Goal: Task Accomplishment & Management: Complete application form

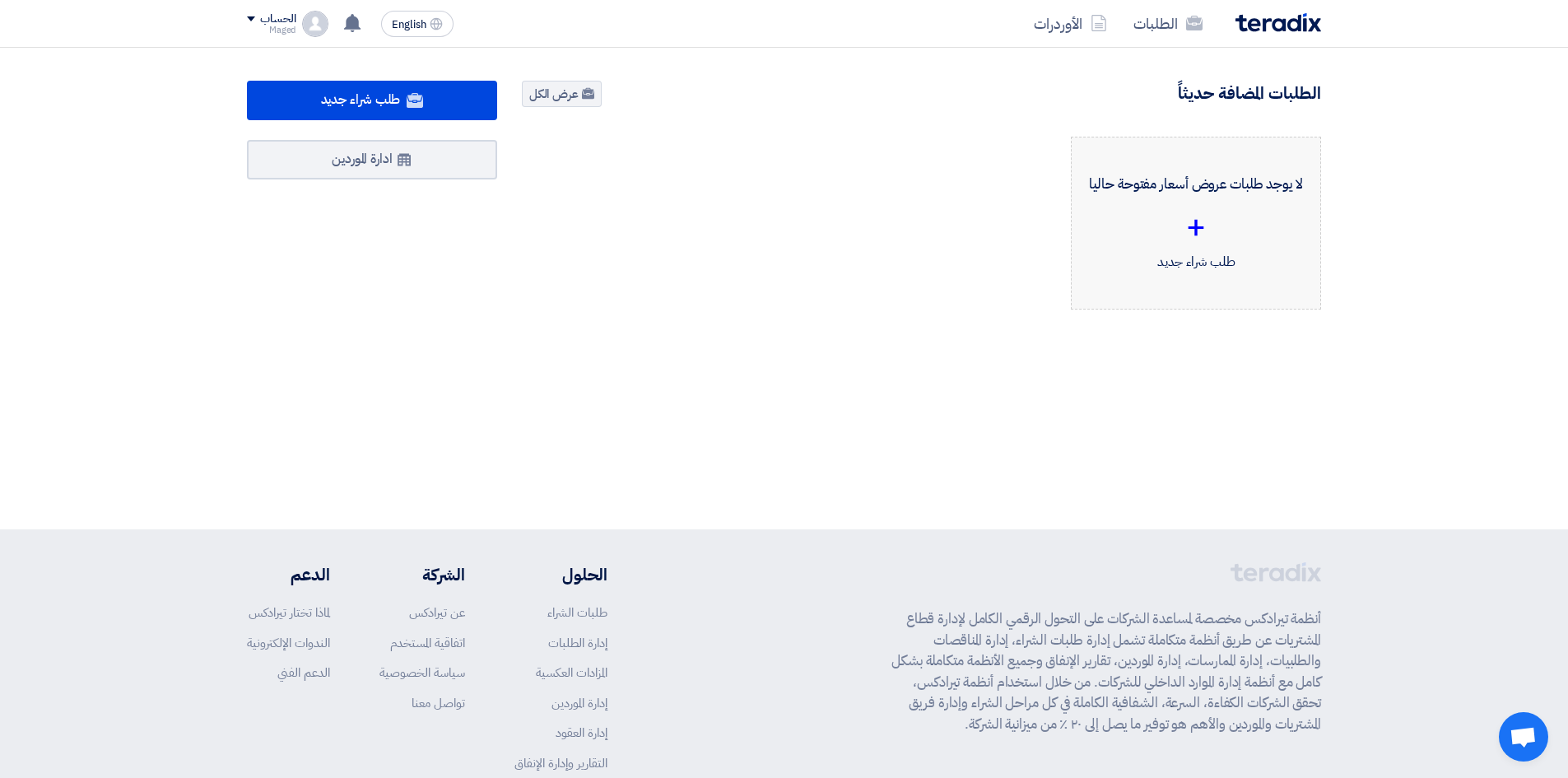
click at [1210, 267] on div "لا يوجد طلبات عروض أسعار مفتوحة حاليا + طلب شراء جديد" at bounding box center [1195, 223] width 222 height 145
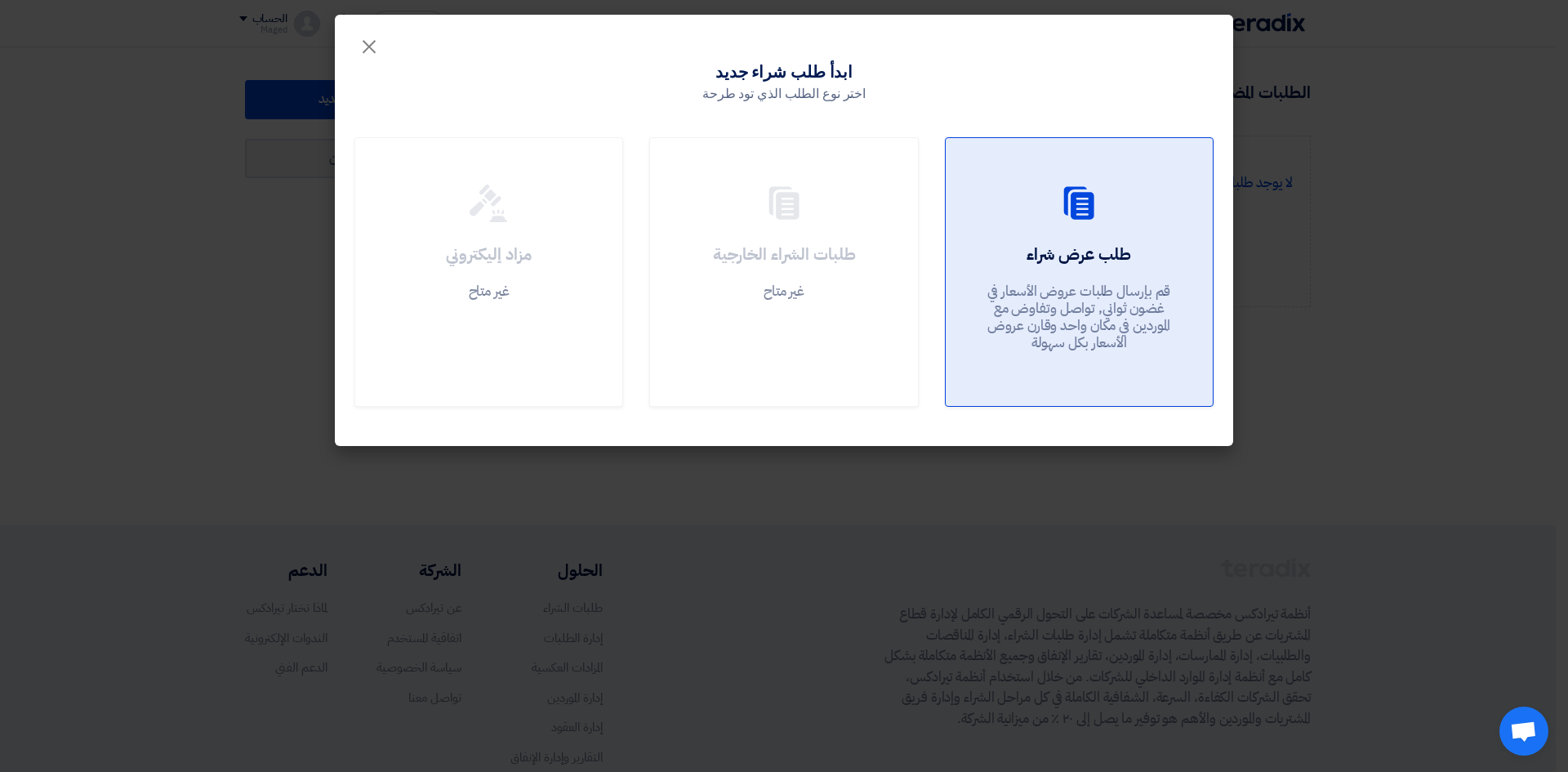
click at [1055, 227] on div at bounding box center [1079, 207] width 228 height 46
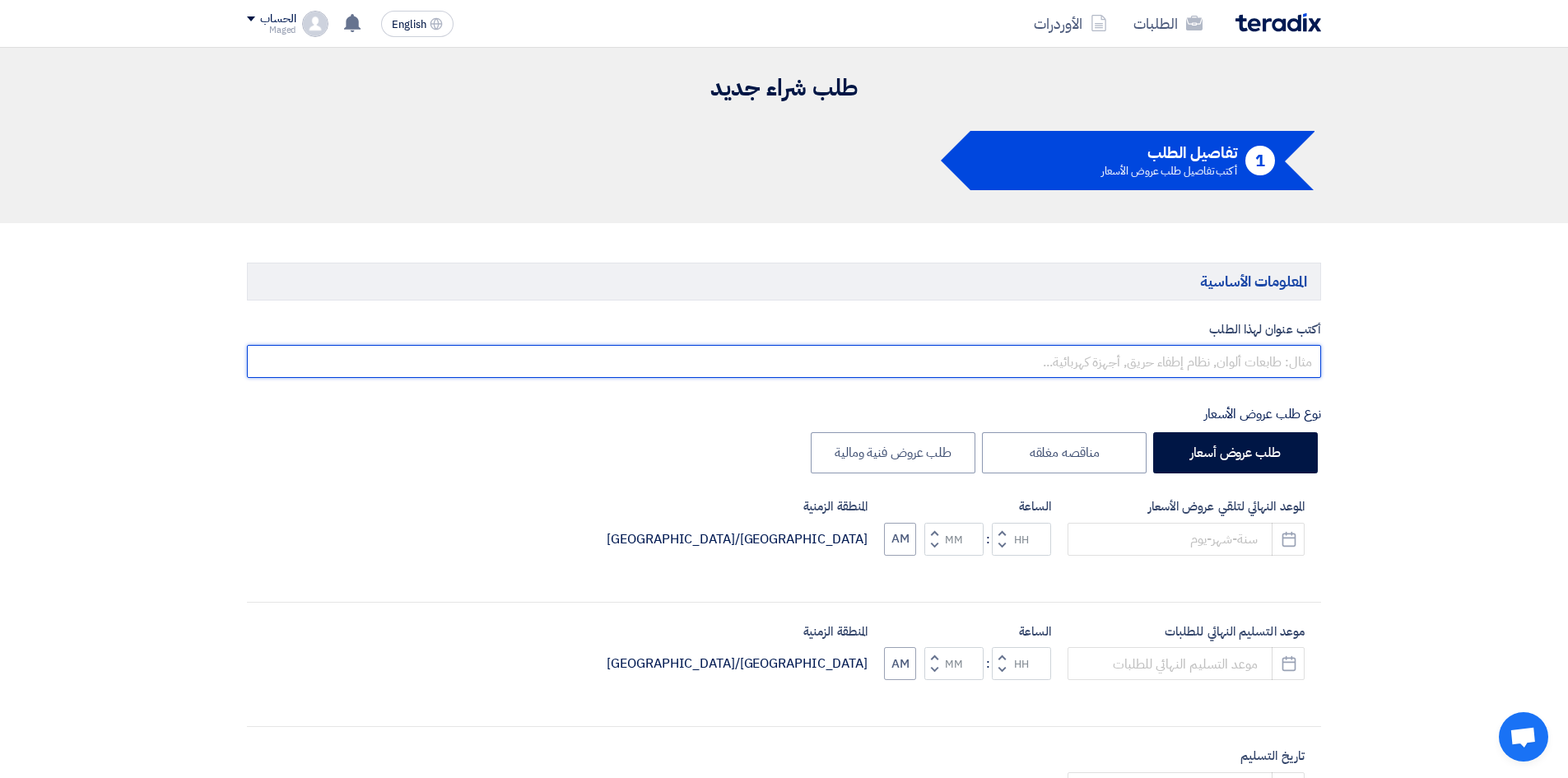
click at [1187, 369] on input "text" at bounding box center [784, 361] width 1074 height 33
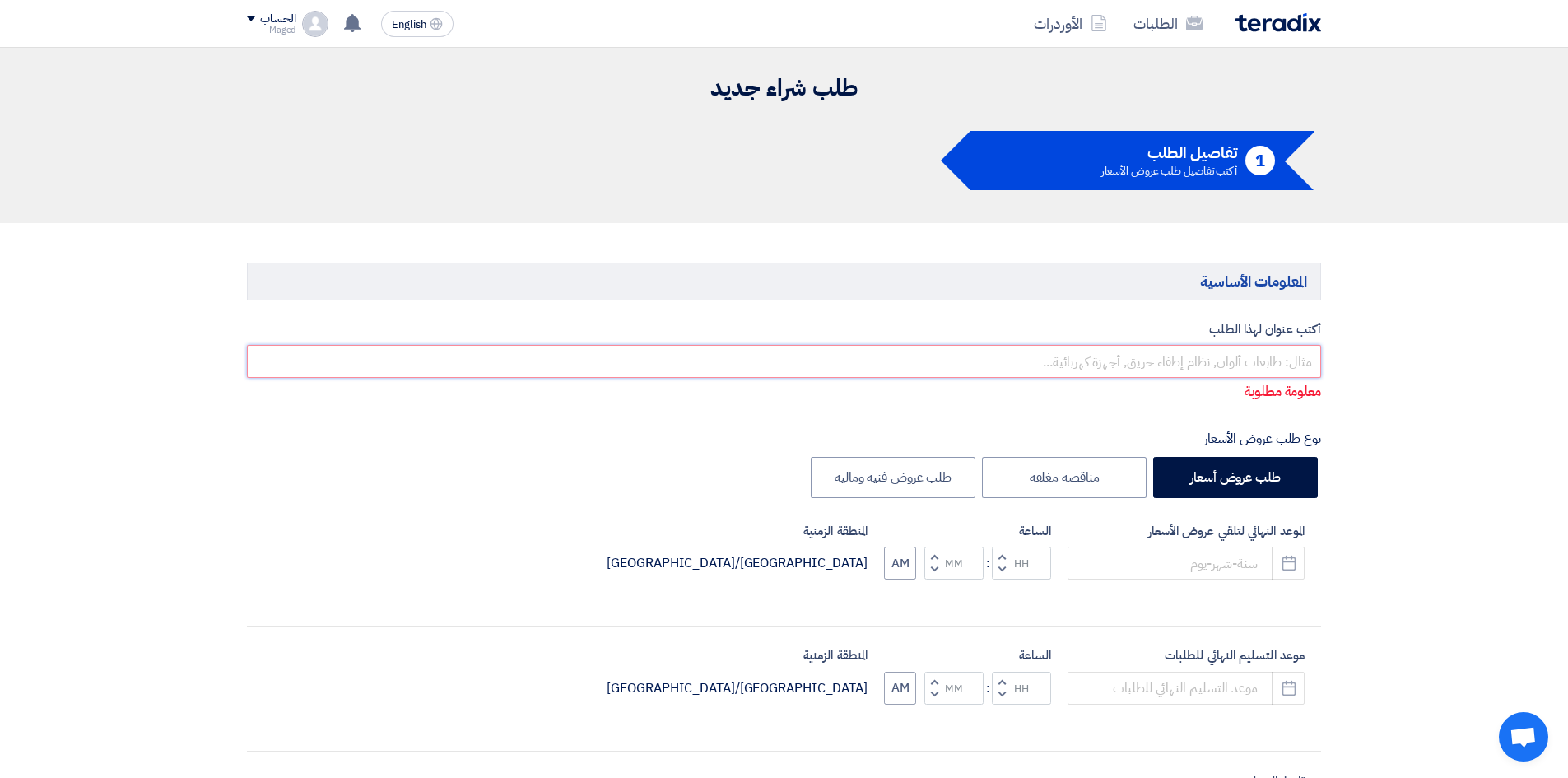
click at [1114, 364] on input "text" at bounding box center [784, 361] width 1074 height 33
paste input "توريد خامات لزوم اعمال الصيانة المدنية"
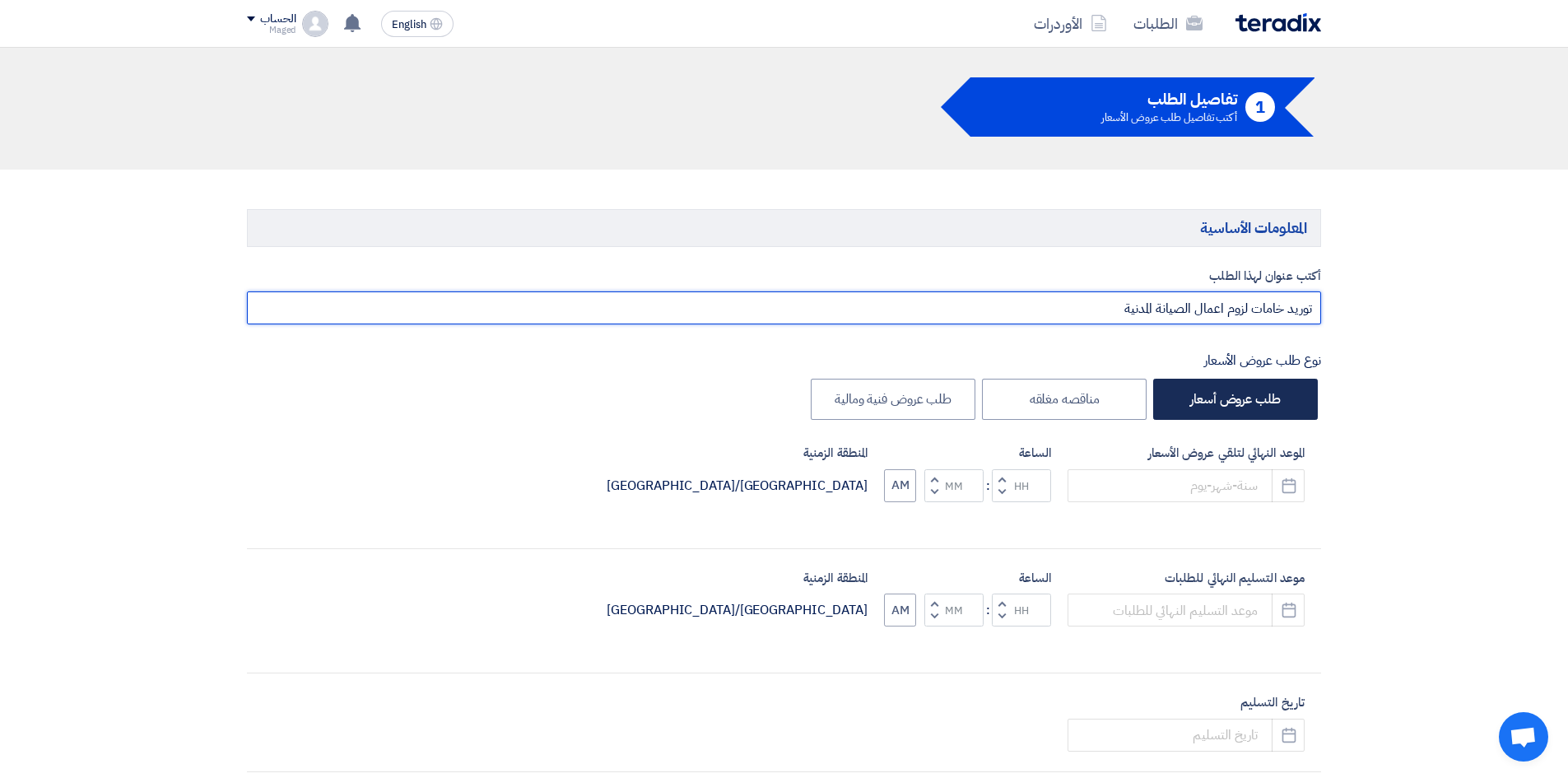
scroll to position [83, 0]
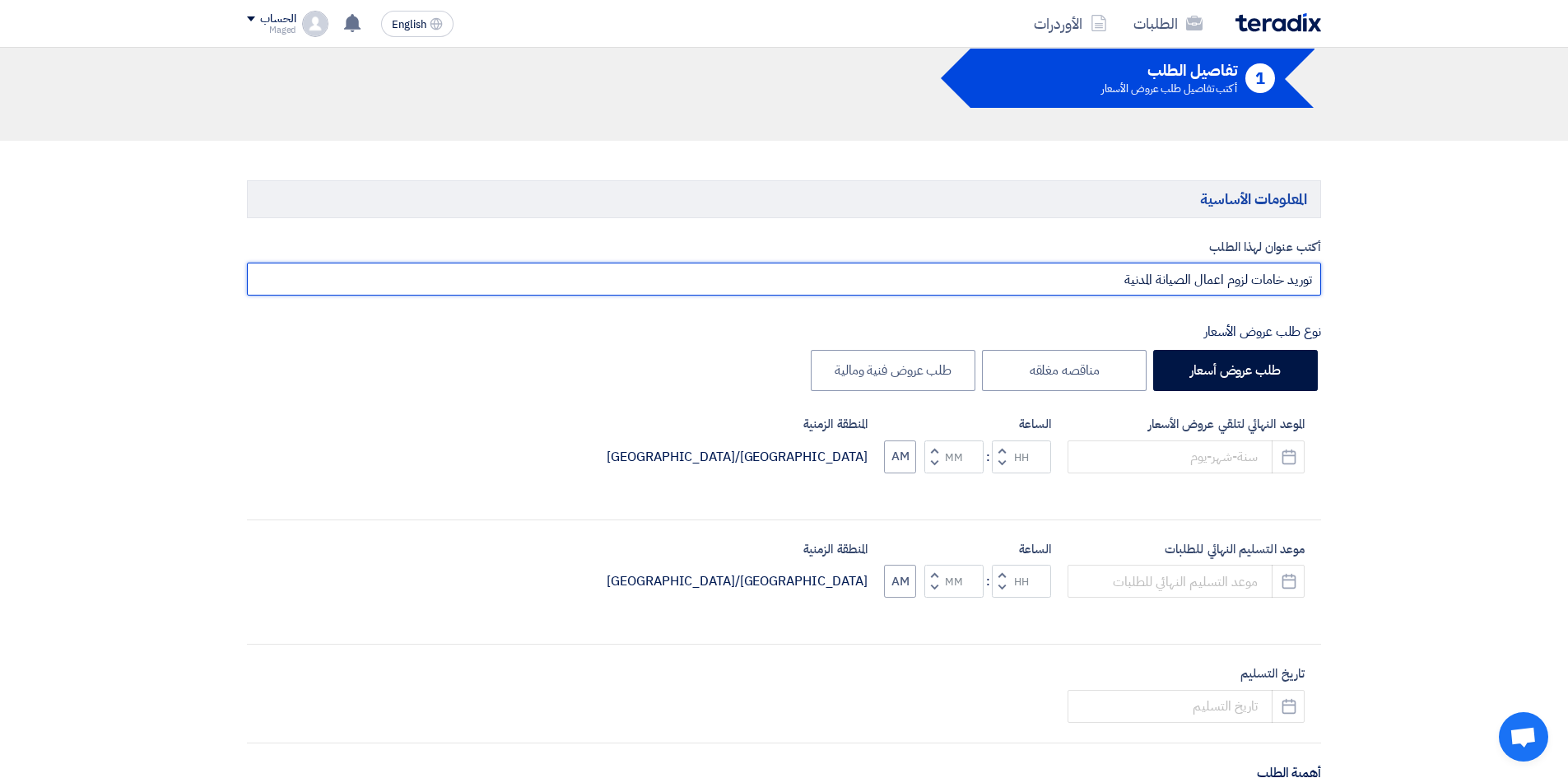
type input "توريد خامات لزوم اعمال الصيانة المدنية"
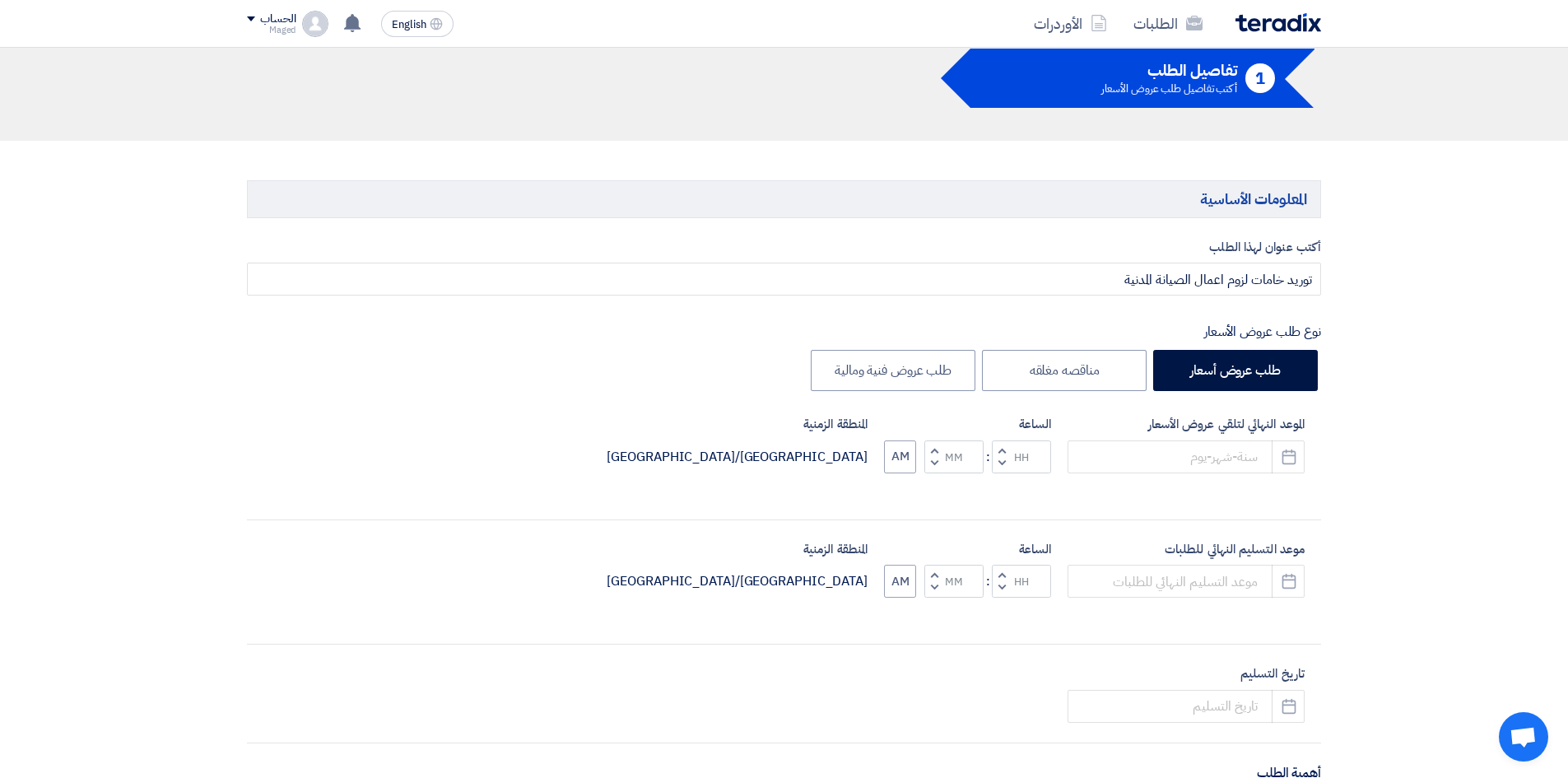
click at [504, 311] on div "أكتب عنوان لهذا الطلب توريد خامات لزوم اعمال الصيانة المدنية نوع طلب عروض الأسع…" at bounding box center [784, 645] width 1099 height 814
click at [1216, 456] on input at bounding box center [1185, 456] width 237 height 33
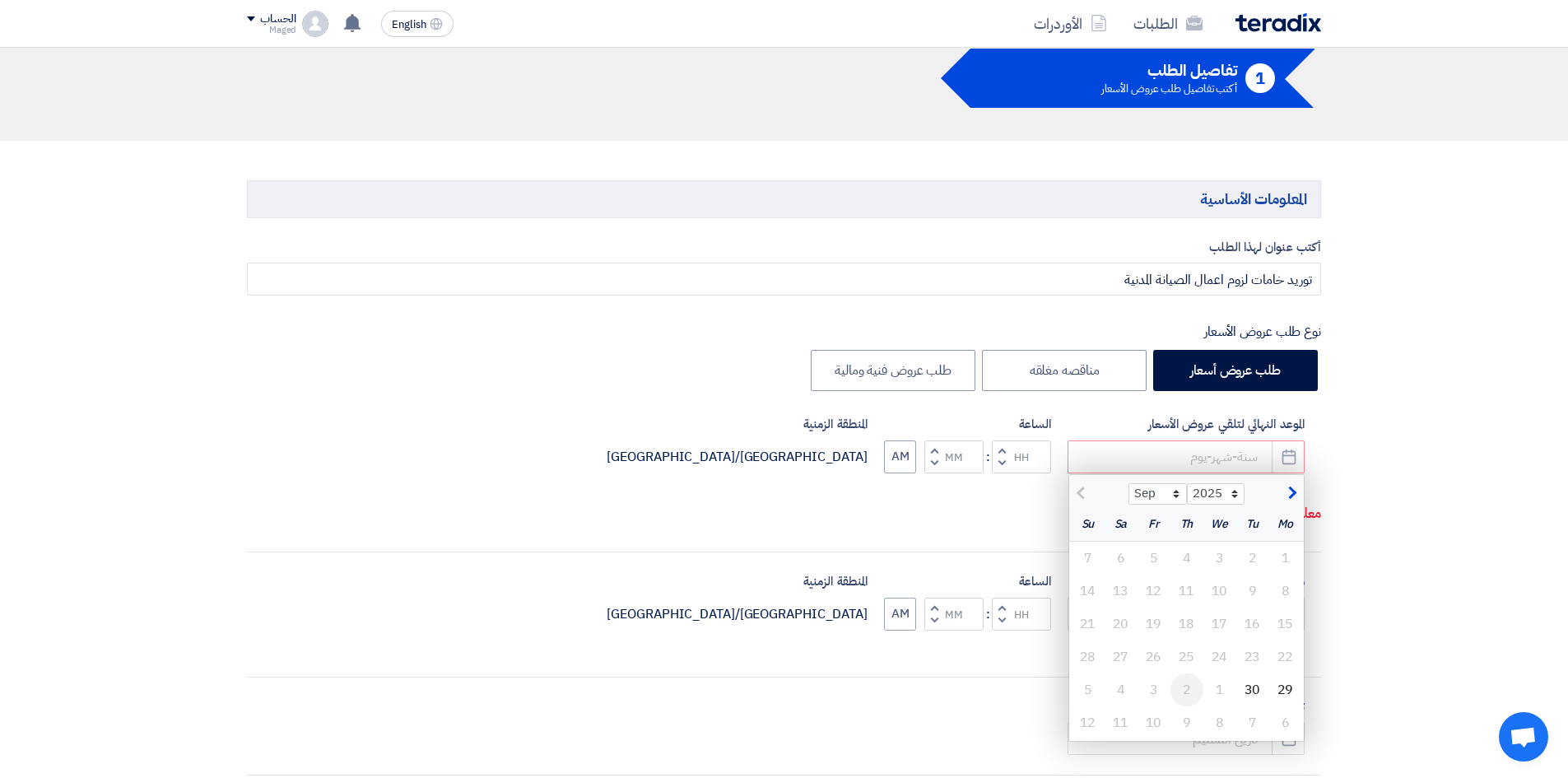
click at [1188, 683] on div "2" at bounding box center [1186, 690] width 33 height 33
type input "[DATE]"
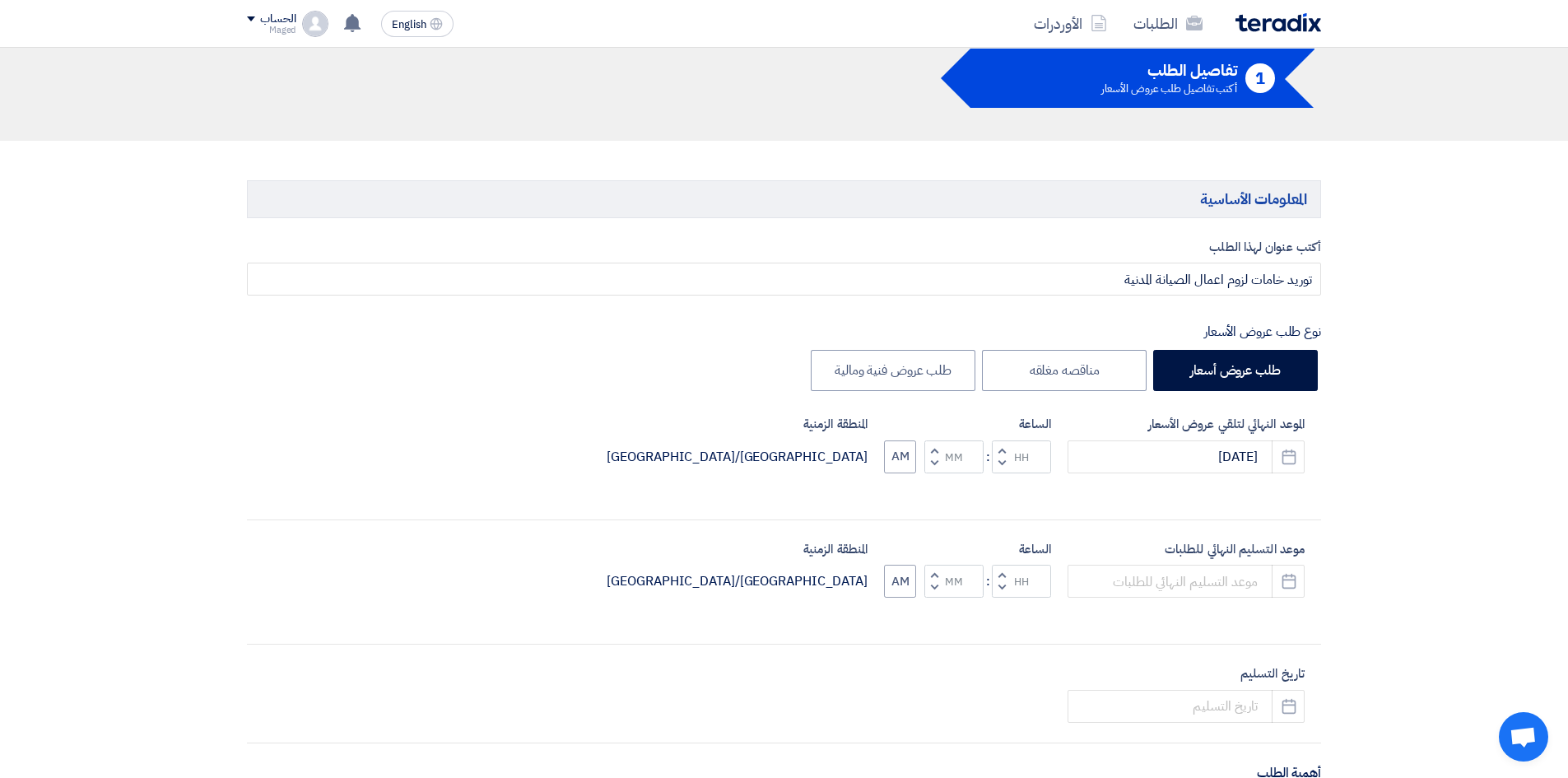
click at [1002, 456] on button "Decrement hours" at bounding box center [1002, 463] width 20 height 21
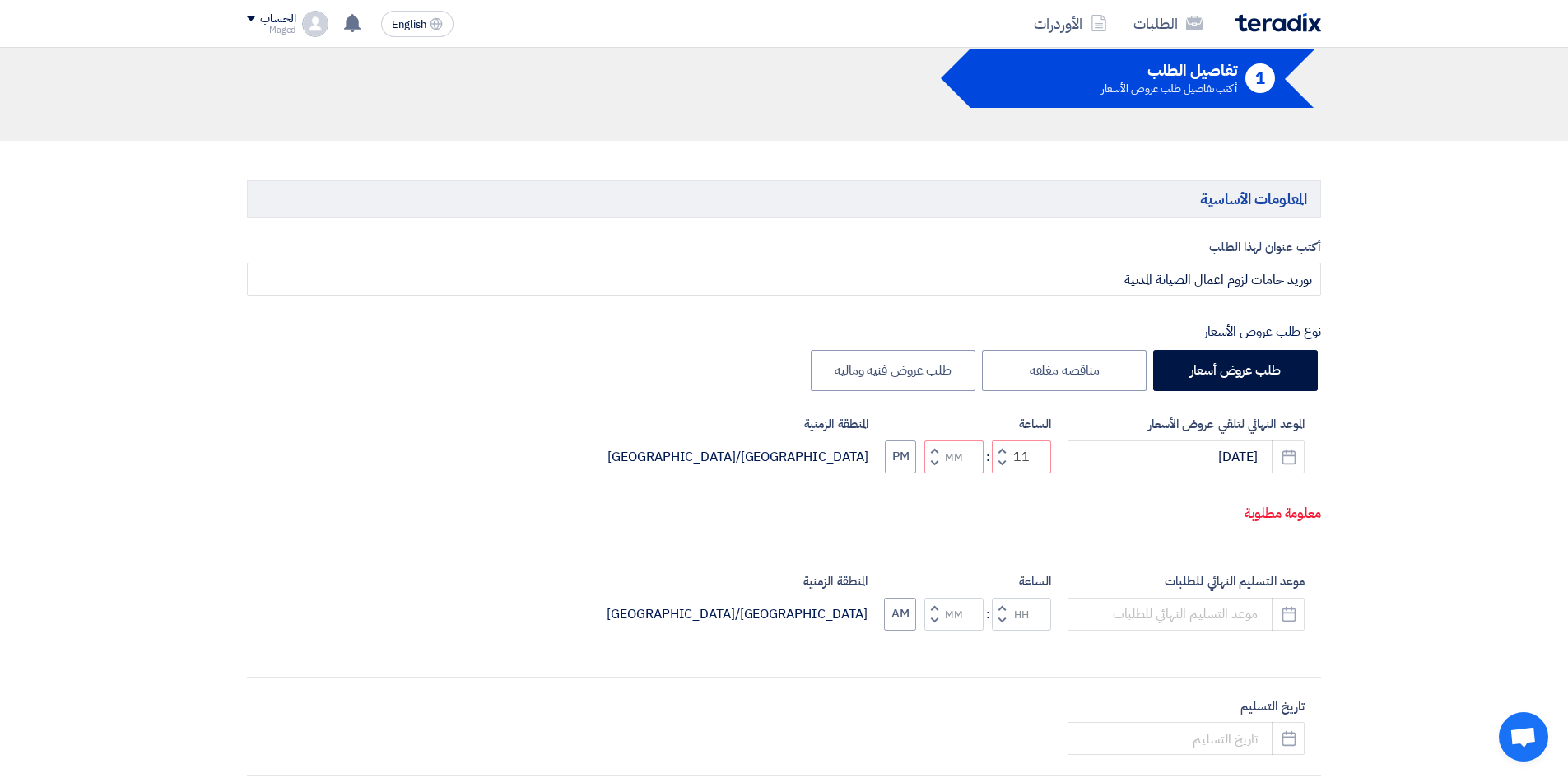
click at [1004, 474] on button "Decrement hours" at bounding box center [1002, 463] width 20 height 21
click at [1003, 456] on span "button" at bounding box center [1002, 450] width 5 height 13
click at [937, 474] on button "Decrement minutes" at bounding box center [934, 463] width 20 height 21
type input "11"
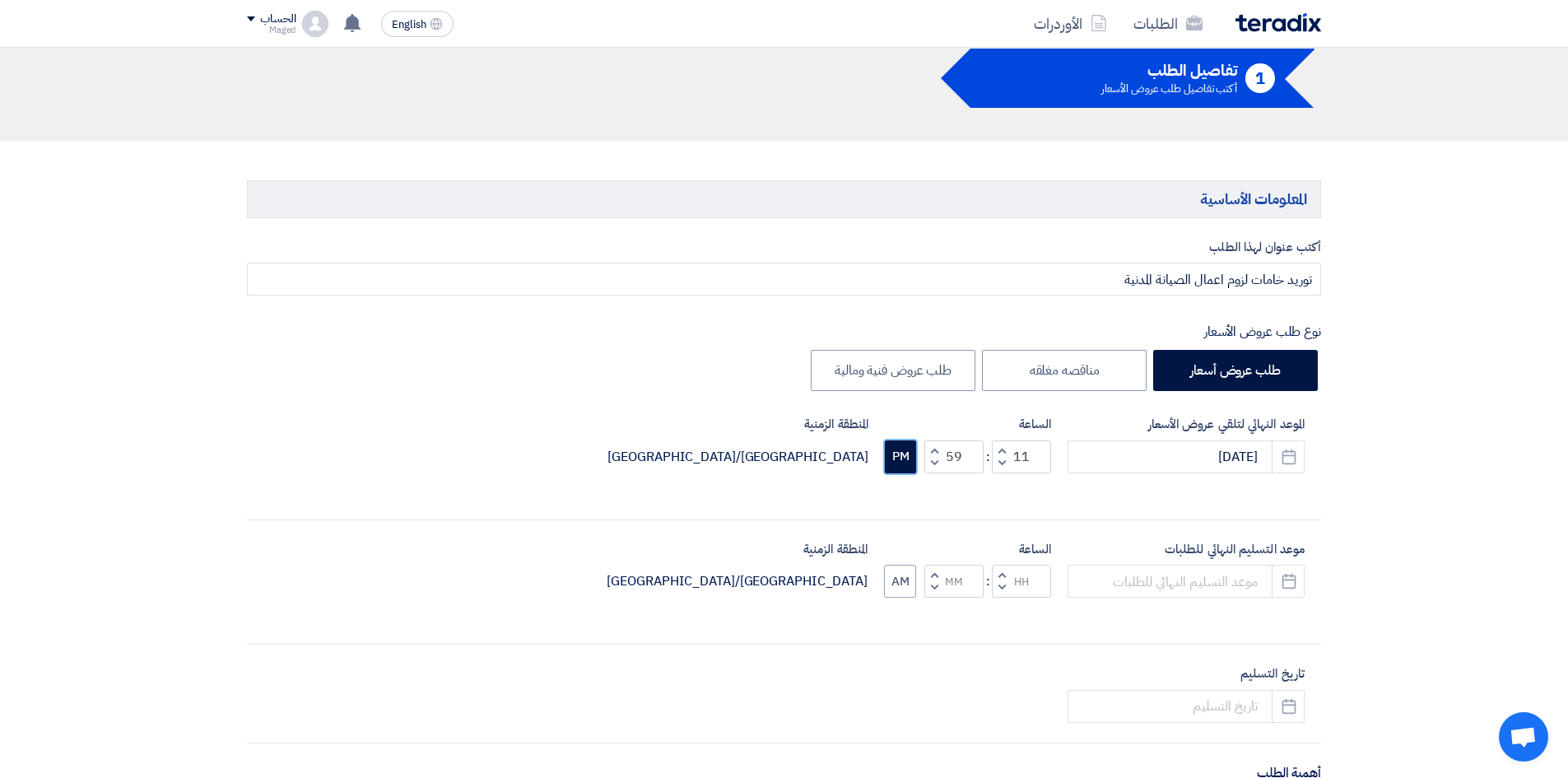
click at [900, 461] on button "PM" at bounding box center [900, 456] width 31 height 33
click at [933, 464] on span "button" at bounding box center [934, 463] width 5 height 13
click at [934, 450] on span "button" at bounding box center [934, 450] width 5 height 13
type input "59"
click at [934, 450] on span "button" at bounding box center [934, 450] width 5 height 13
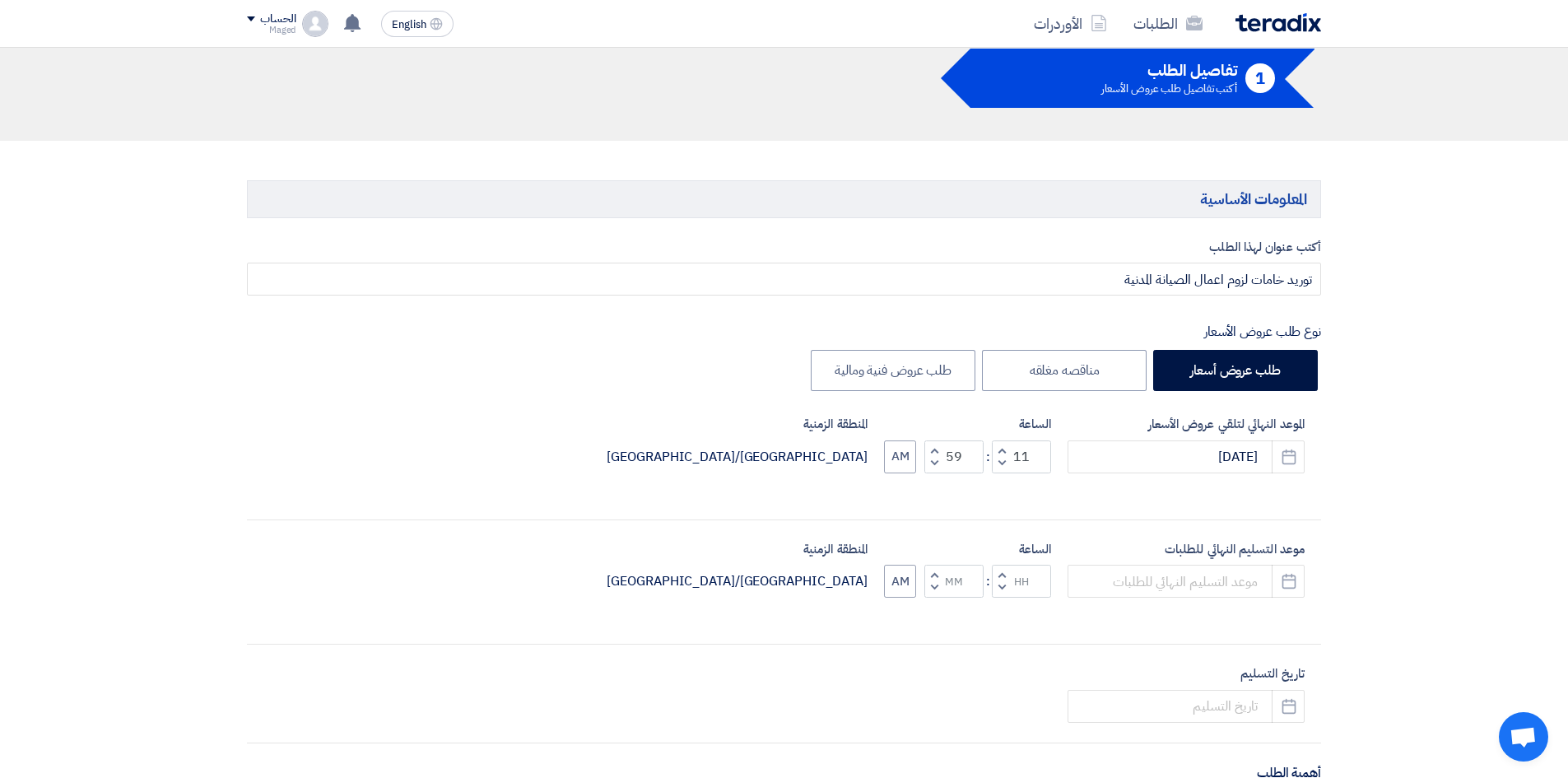
type input "12"
click at [934, 450] on span "button" at bounding box center [934, 450] width 5 height 13
click at [935, 462] on span "button" at bounding box center [934, 463] width 5 height 13
type input "00"
click at [1004, 467] on span "button" at bounding box center [1002, 463] width 5 height 13
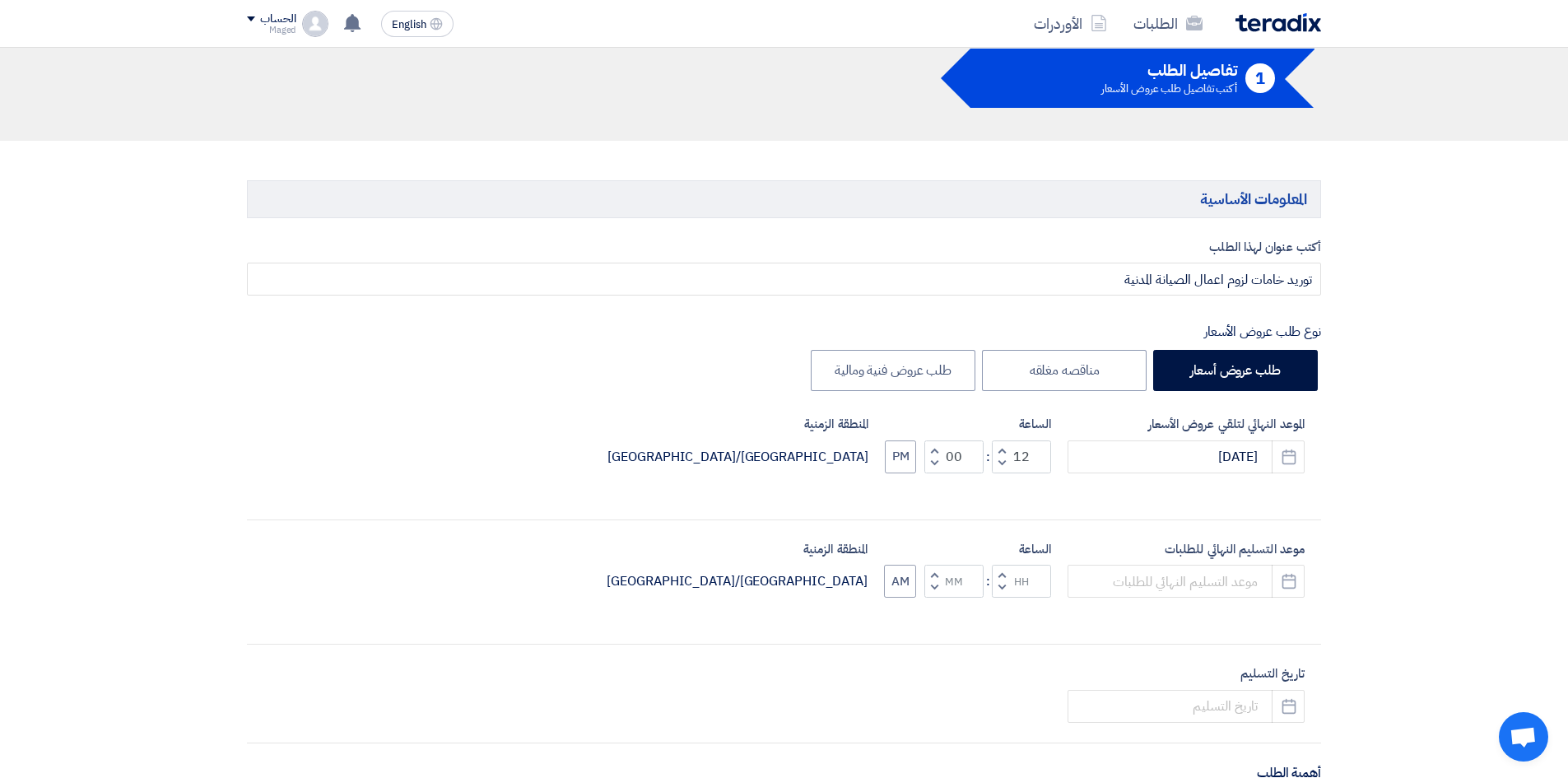
type input "11"
click at [1203, 579] on input at bounding box center [1185, 581] width 237 height 33
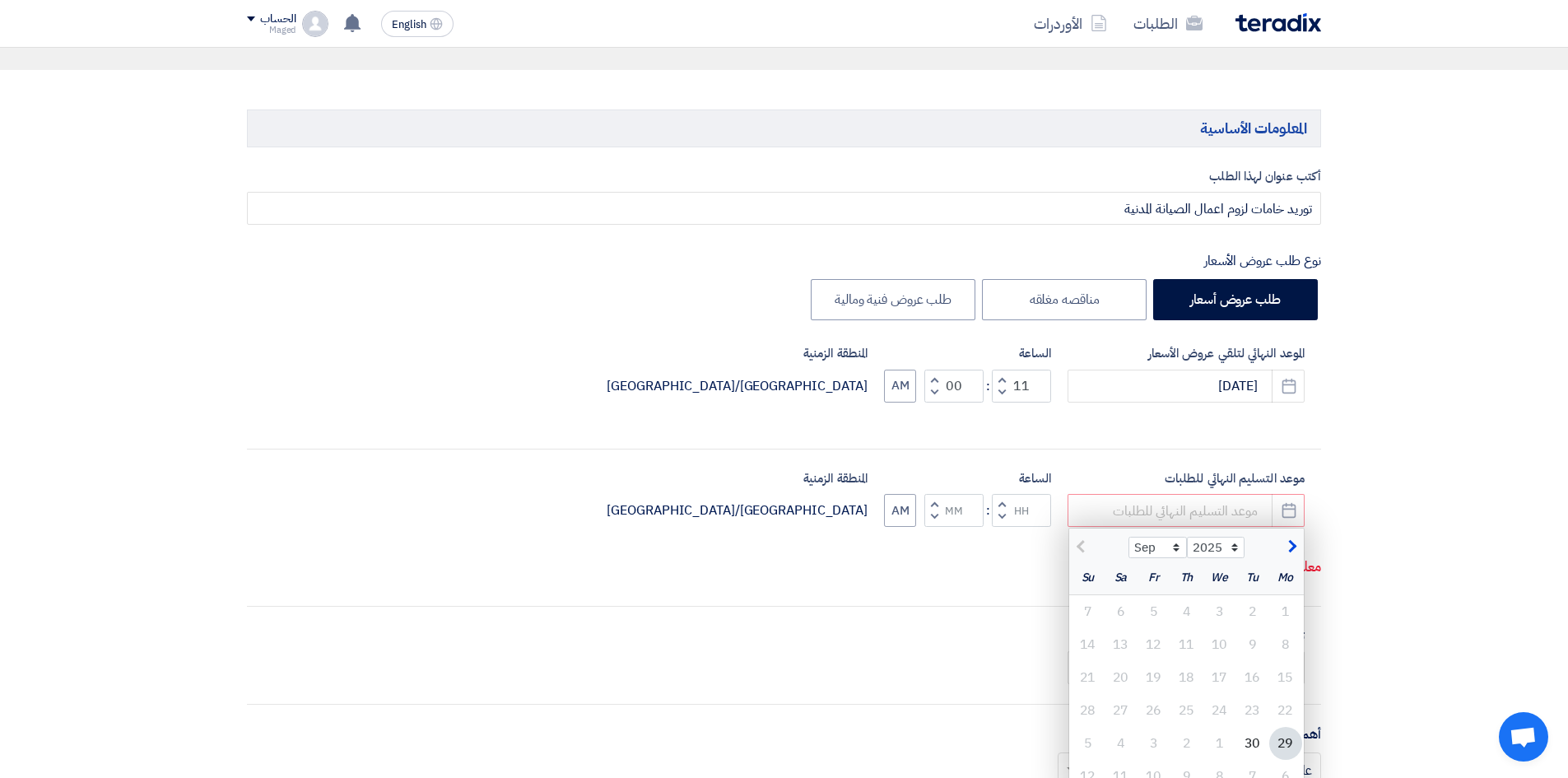
scroll to position [329, 0]
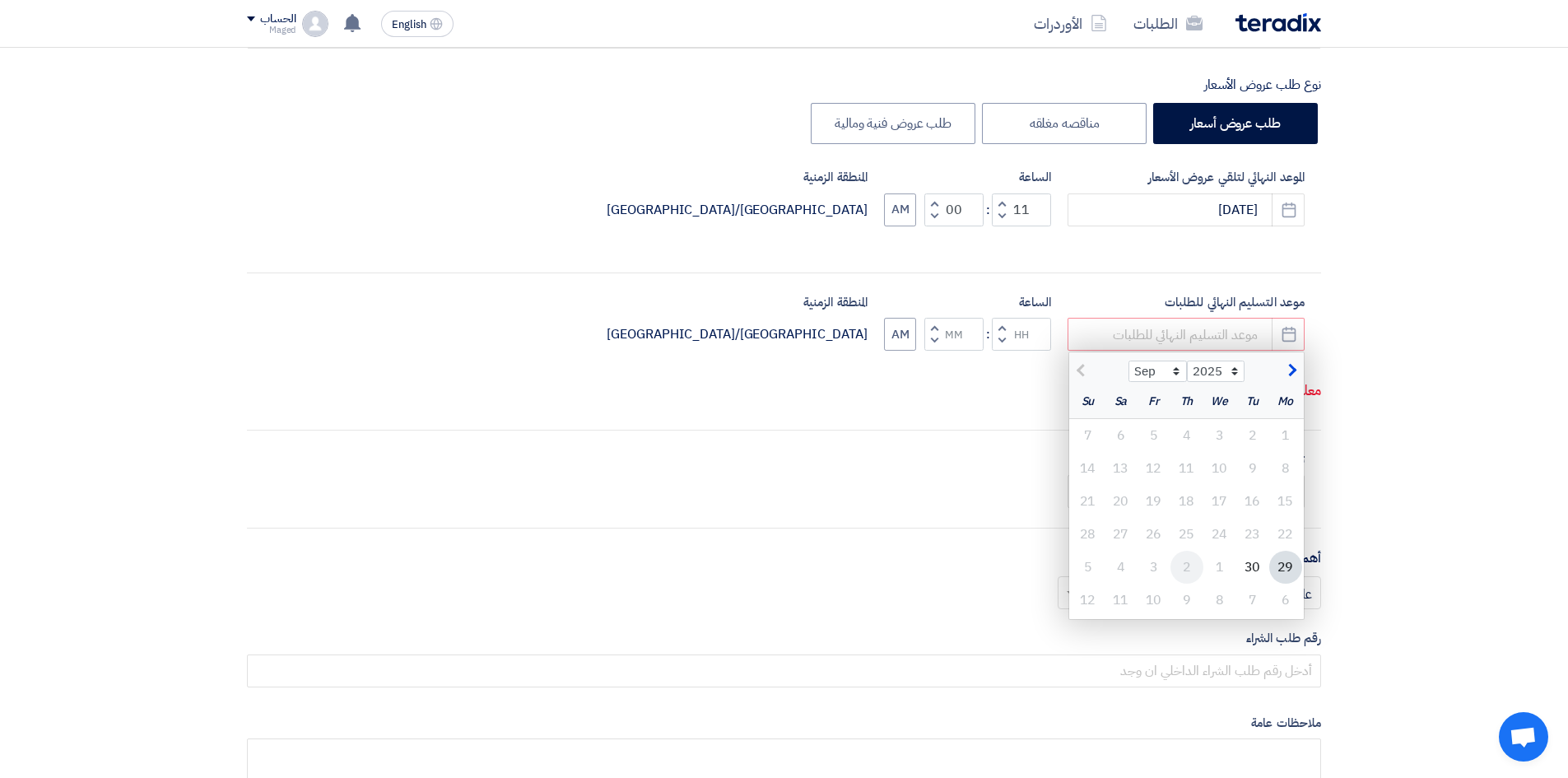
click at [1179, 561] on div "2" at bounding box center [1186, 567] width 33 height 33
type input "[DATE]"
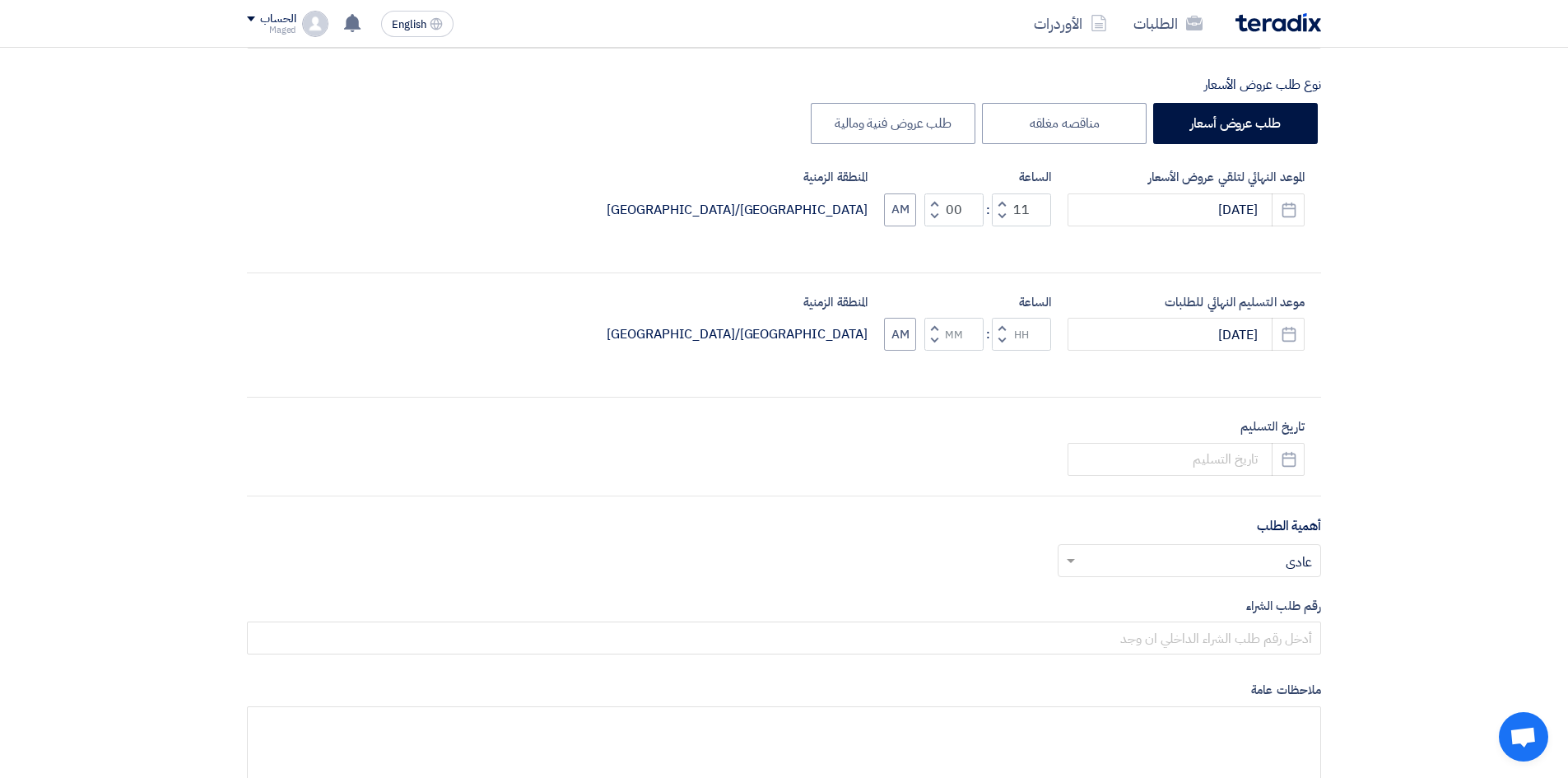
click at [1003, 339] on span "button" at bounding box center [1002, 341] width 5 height 13
click at [1001, 346] on span "button" at bounding box center [1002, 341] width 5 height 13
click at [1001, 338] on button "Increment hours" at bounding box center [1002, 327] width 20 height 21
click at [934, 346] on span "button" at bounding box center [934, 341] width 5 height 13
type input "10"
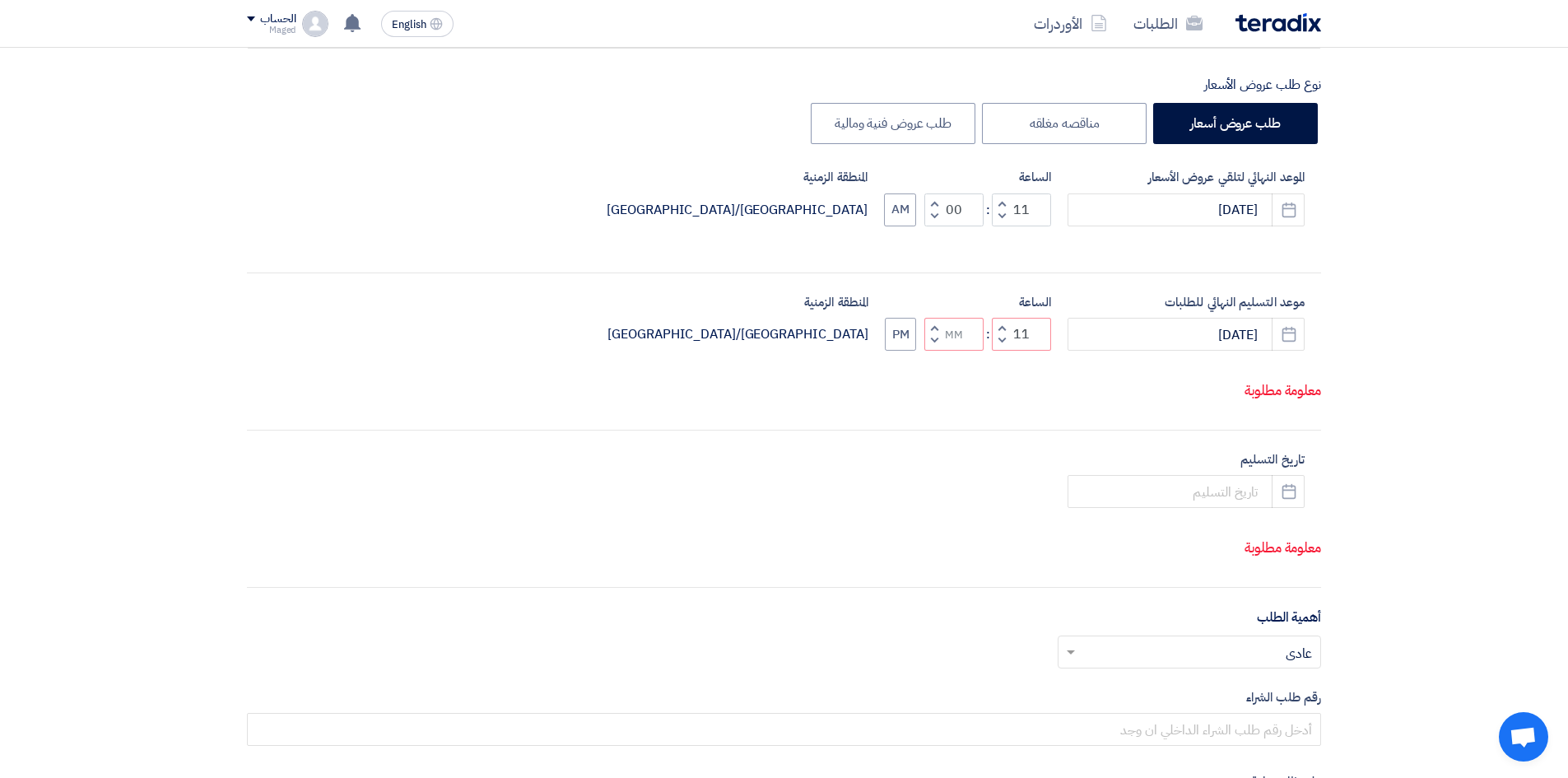
type input "59"
click at [937, 329] on span "button" at bounding box center [934, 328] width 5 height 13
type input "11"
type input "00"
click at [910, 338] on button "PM" at bounding box center [900, 334] width 31 height 33
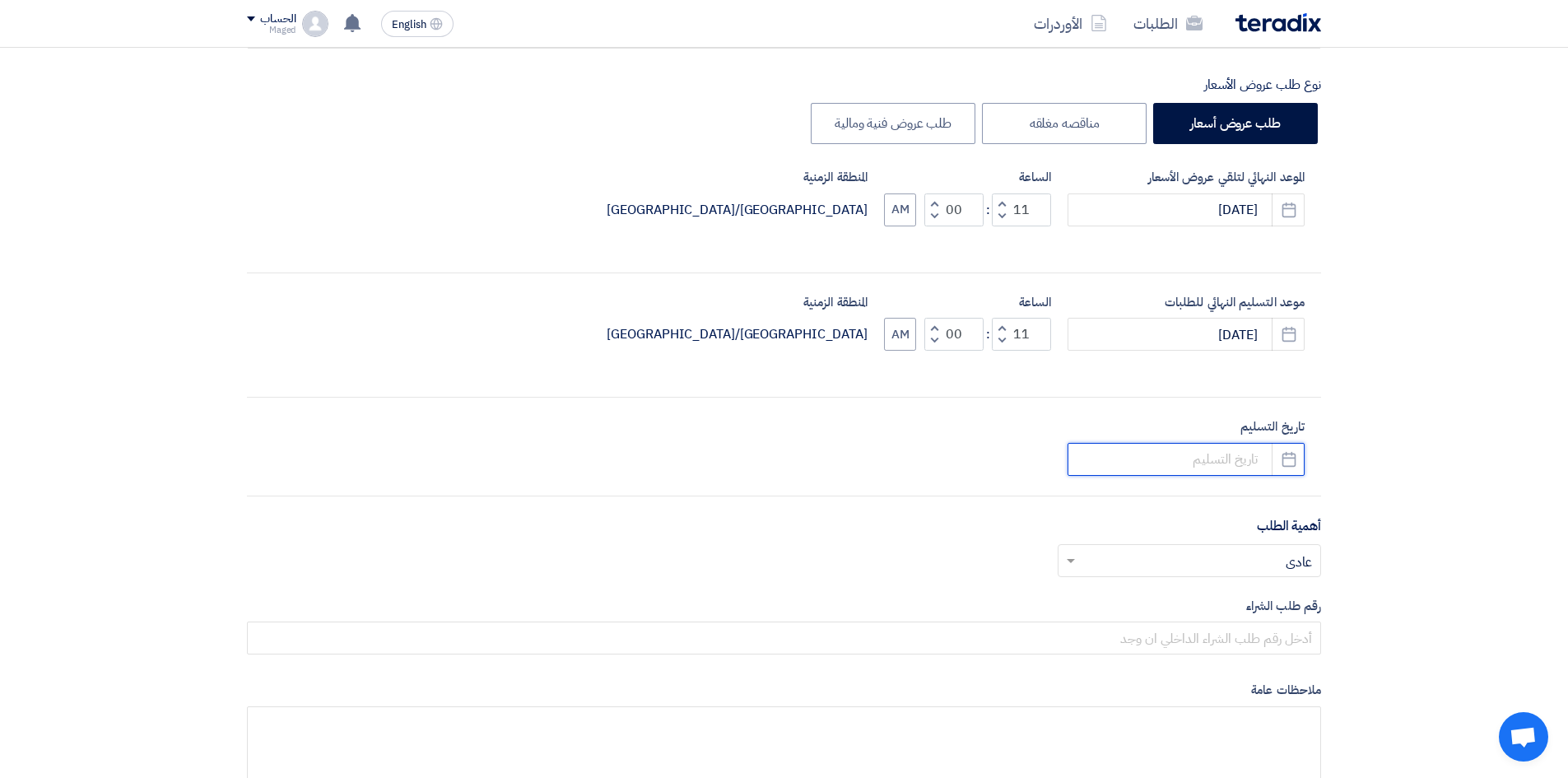
click at [1203, 462] on input at bounding box center [1185, 459] width 237 height 33
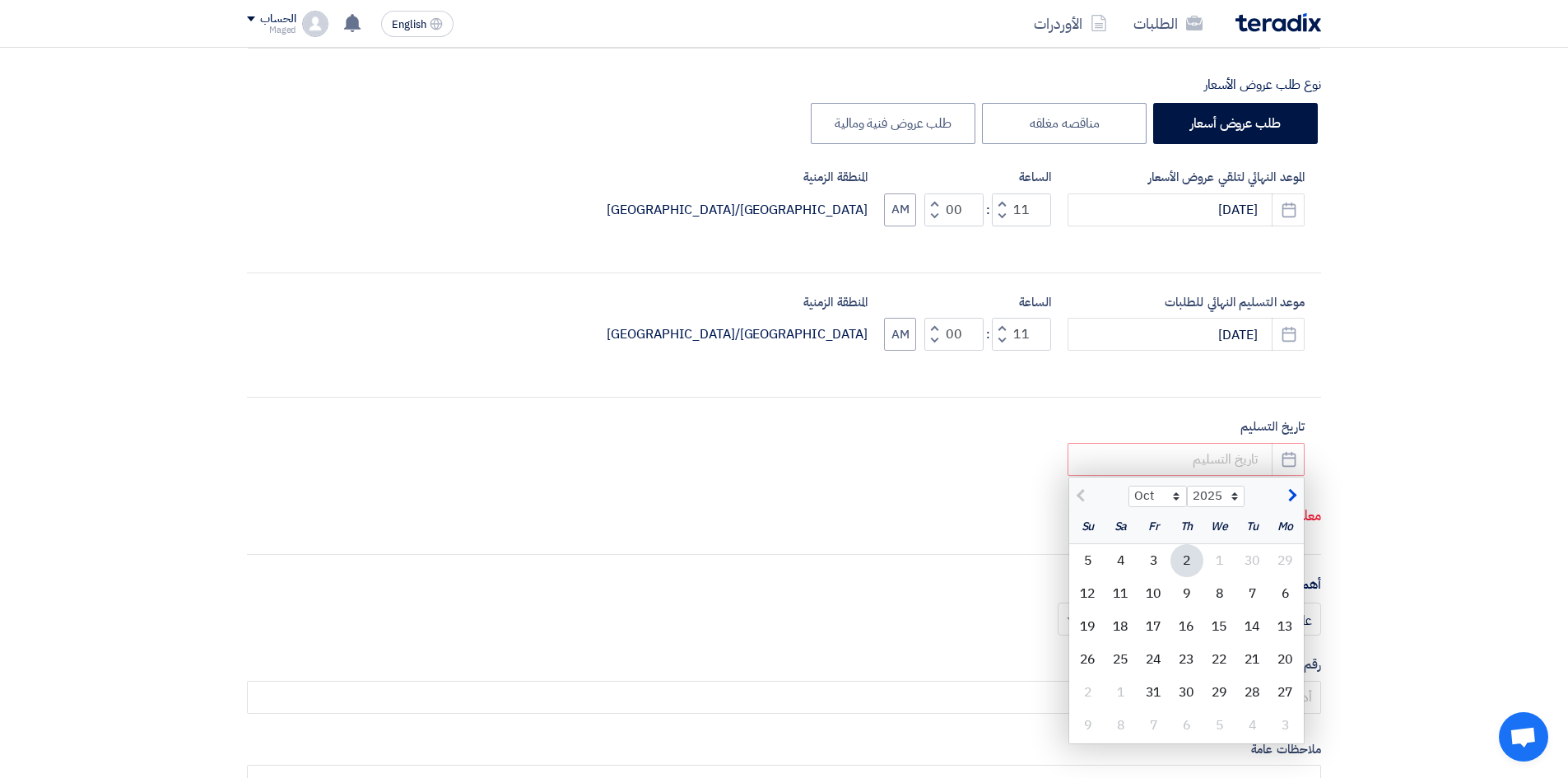
click at [1182, 558] on div "2" at bounding box center [1186, 560] width 33 height 33
type input "[DATE]"
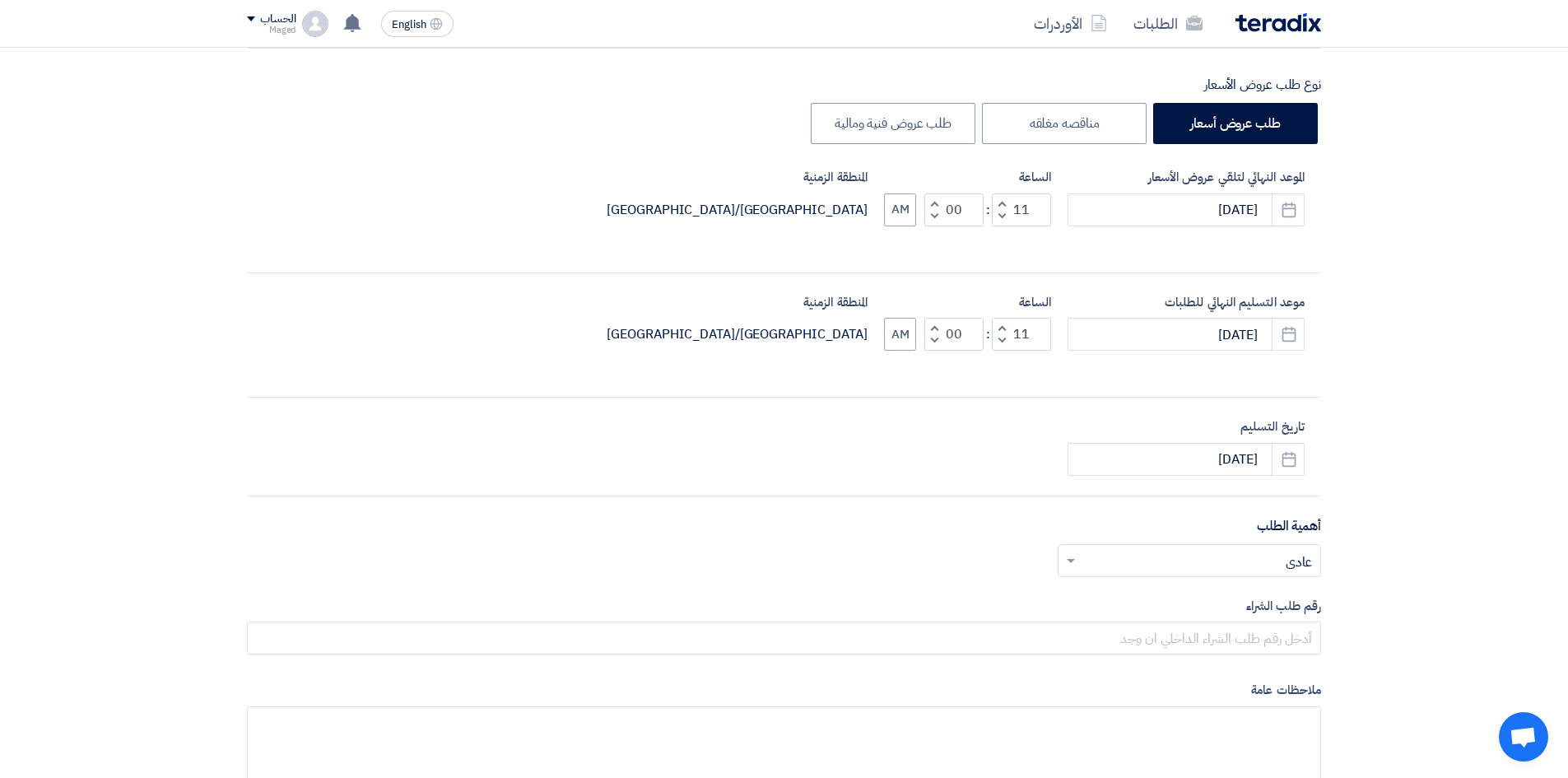
click at [1280, 568] on input "text" at bounding box center [1197, 562] width 230 height 27
click at [1279, 626] on div "مهم" at bounding box center [1189, 627] width 262 height 34
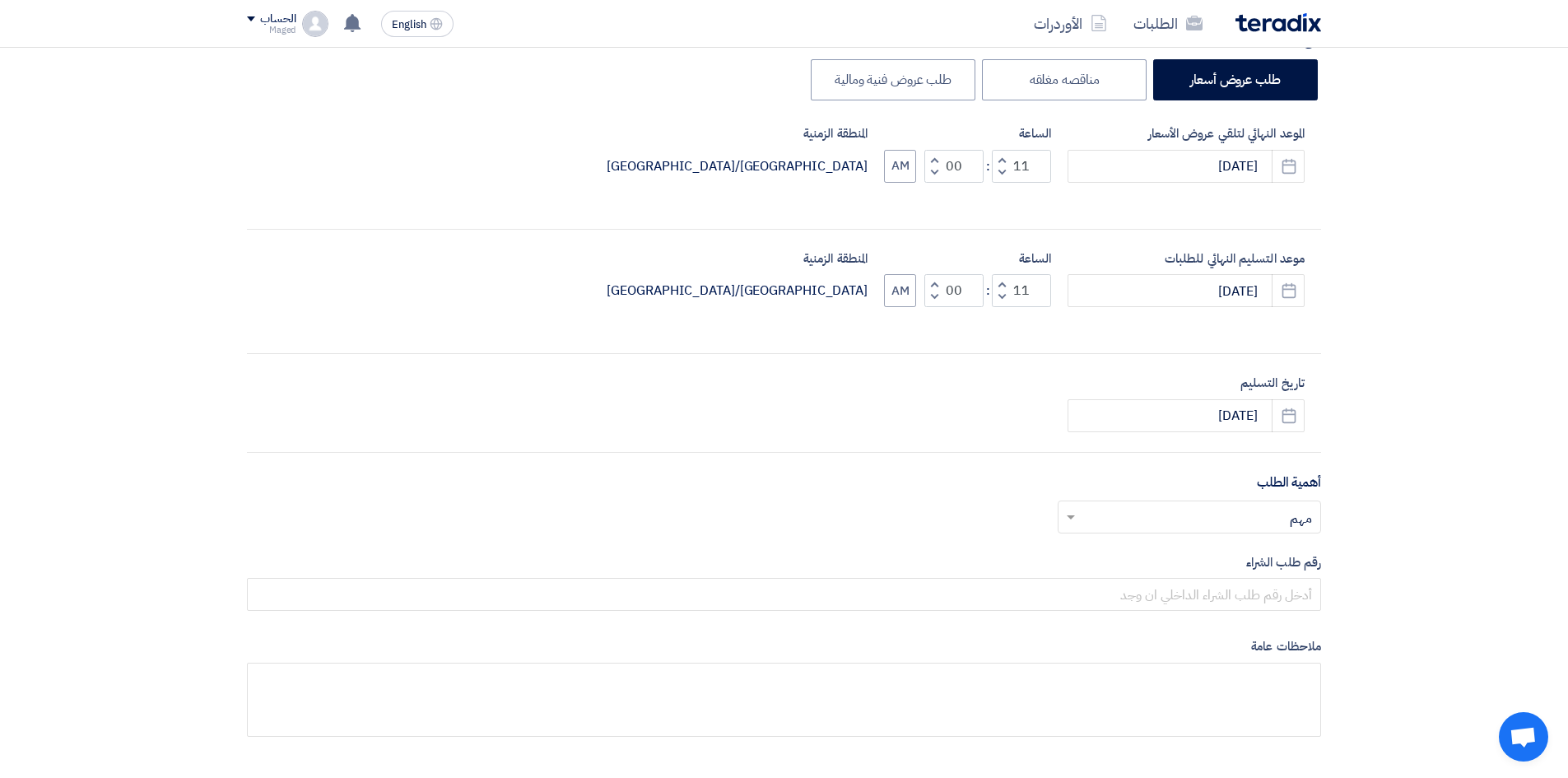
scroll to position [412, 0]
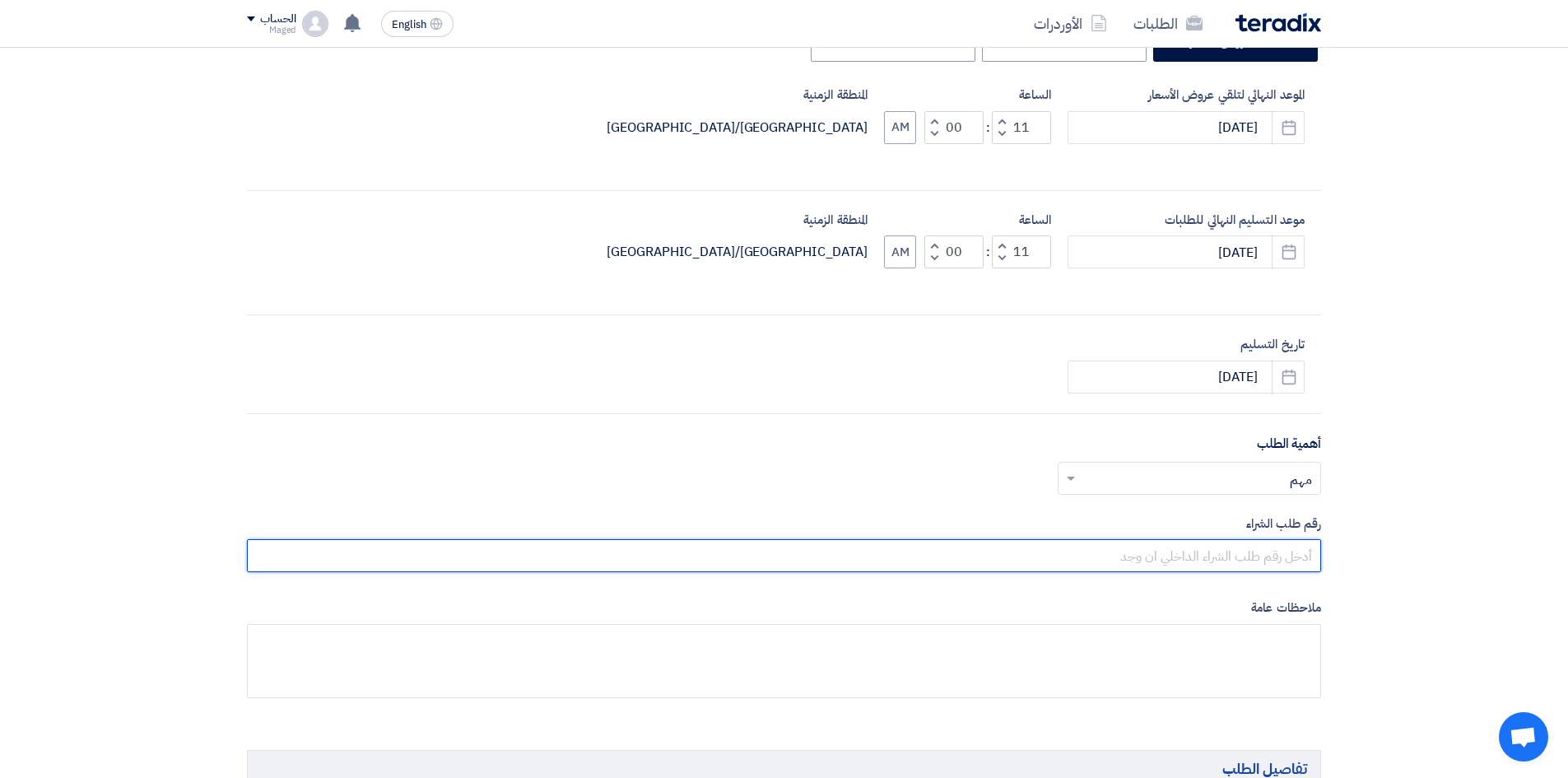
click at [1219, 561] on input "text" at bounding box center [784, 555] width 1074 height 33
type input "7902"
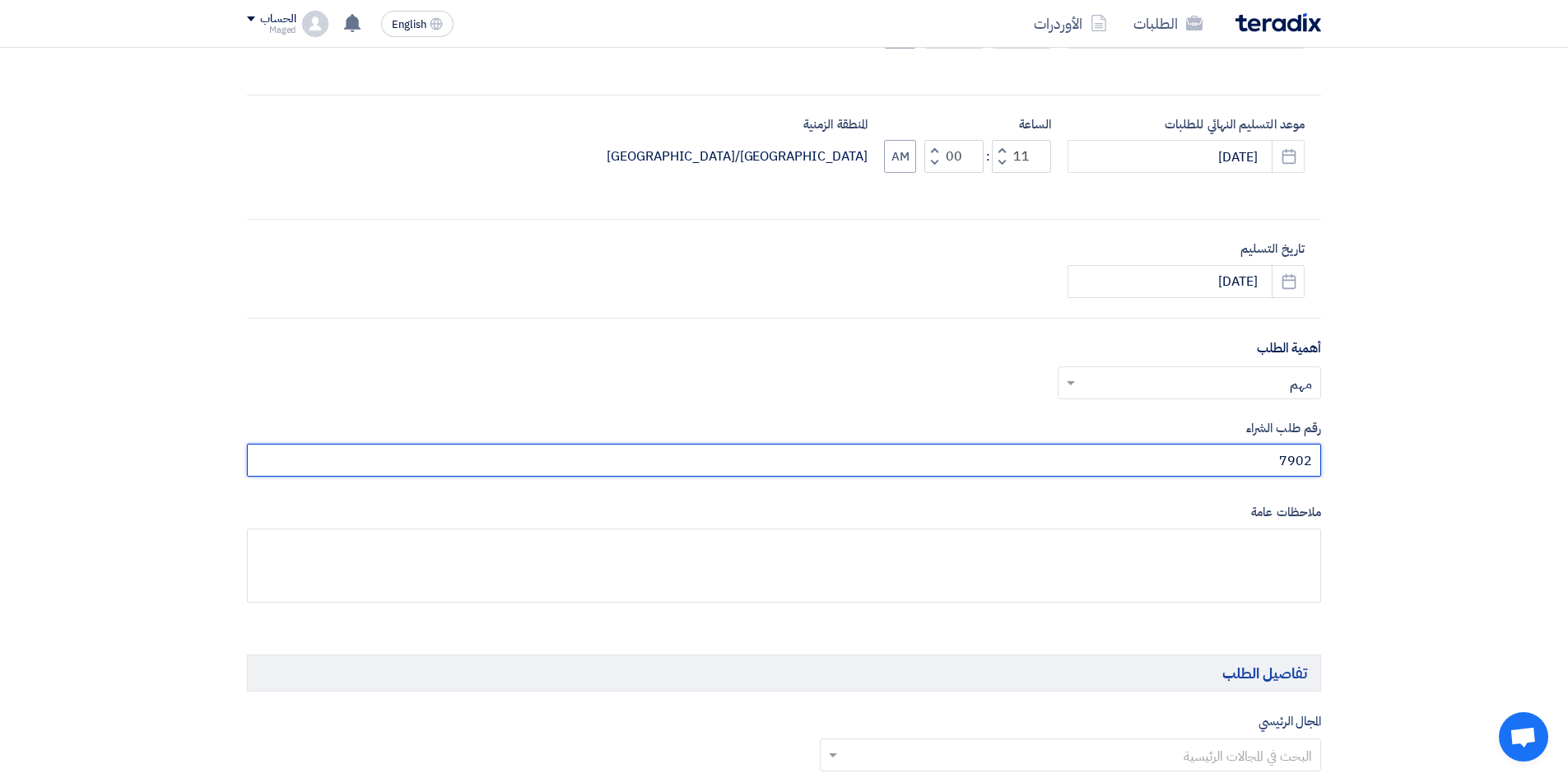
scroll to position [658, 0]
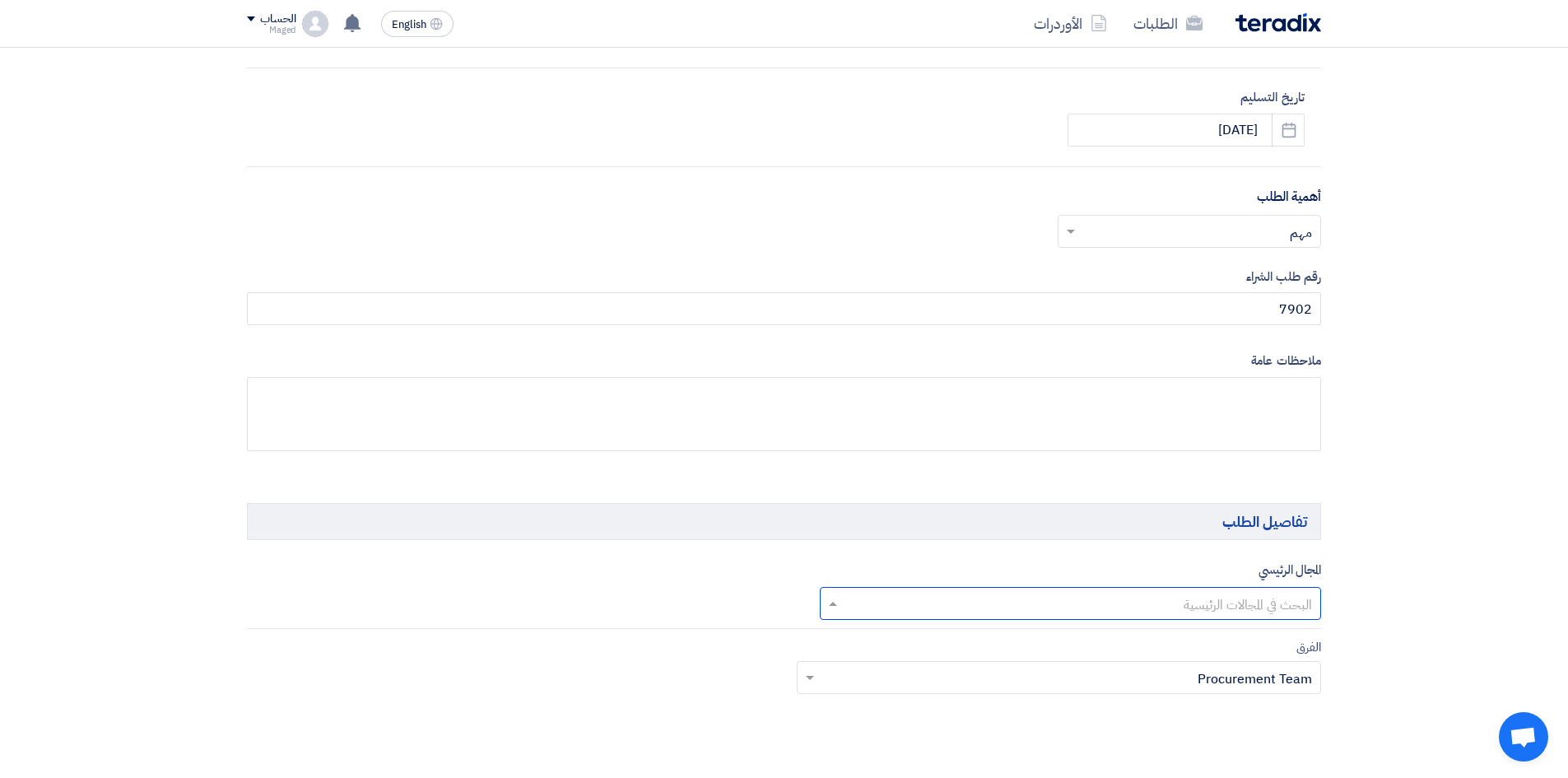
click at [1219, 612] on input "text" at bounding box center [1080, 605] width 469 height 27
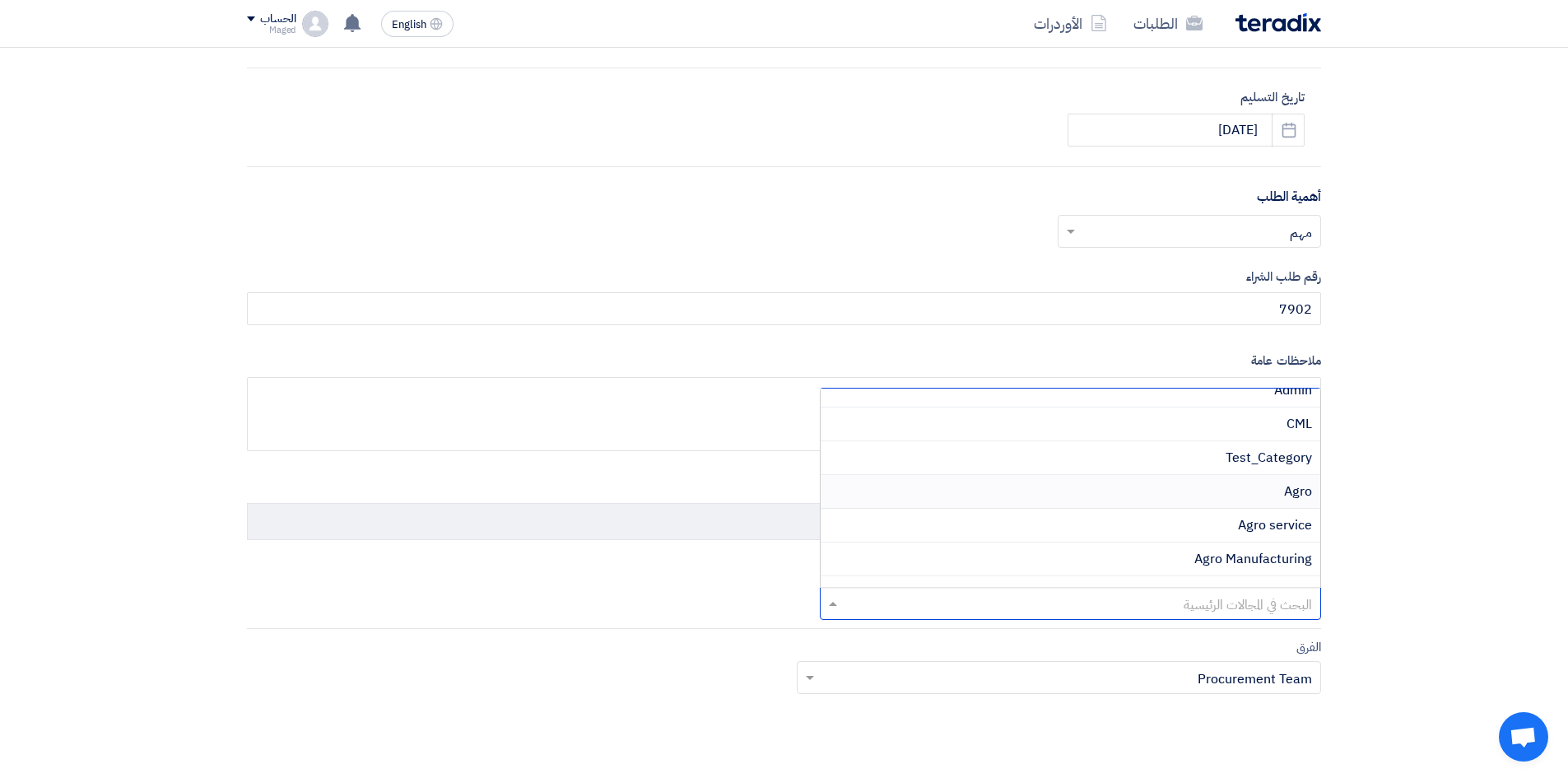
scroll to position [165, 0]
click at [1270, 572] on div "Civil" at bounding box center [1071, 577] width 500 height 34
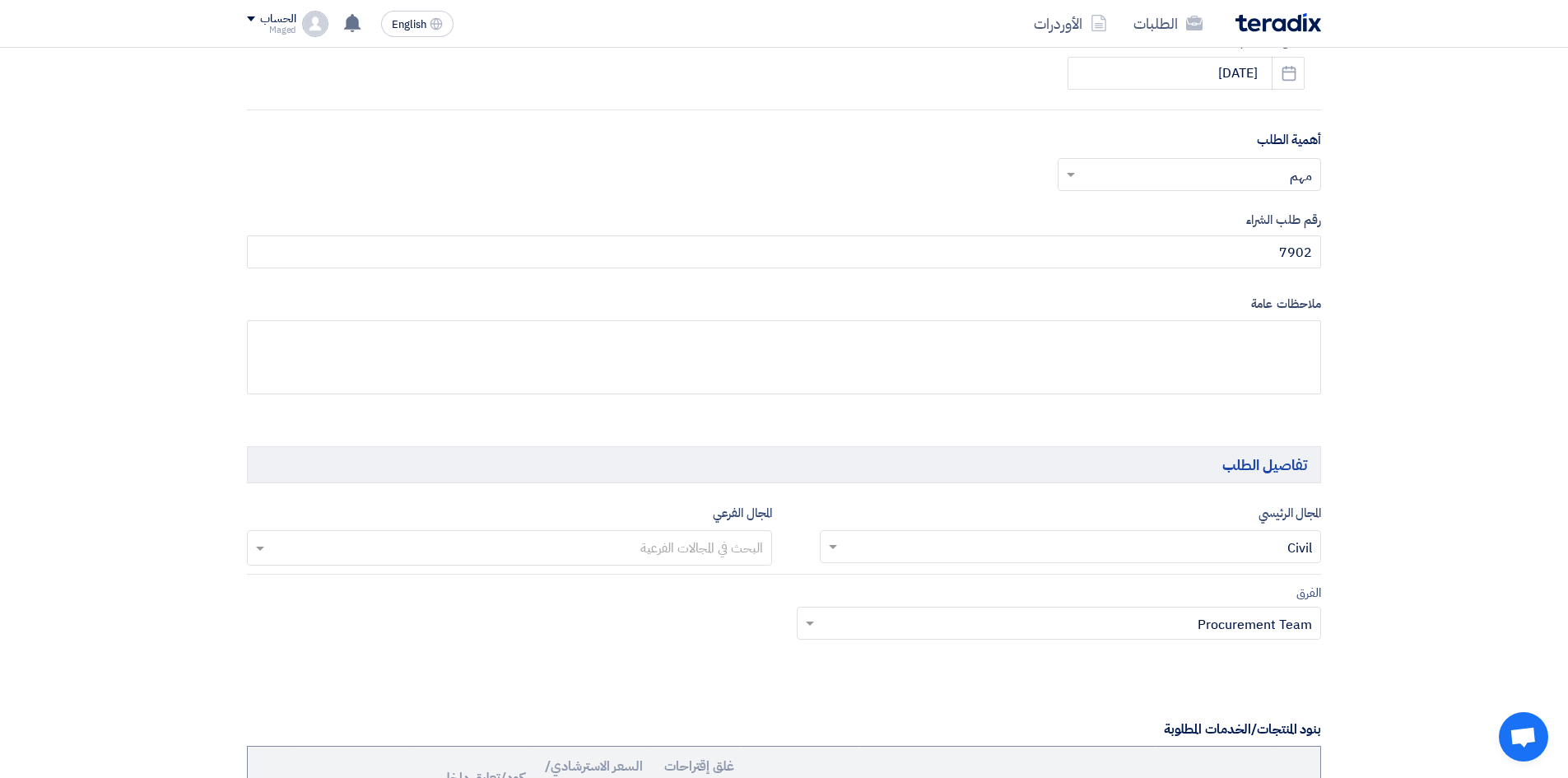
scroll to position [741, 0]
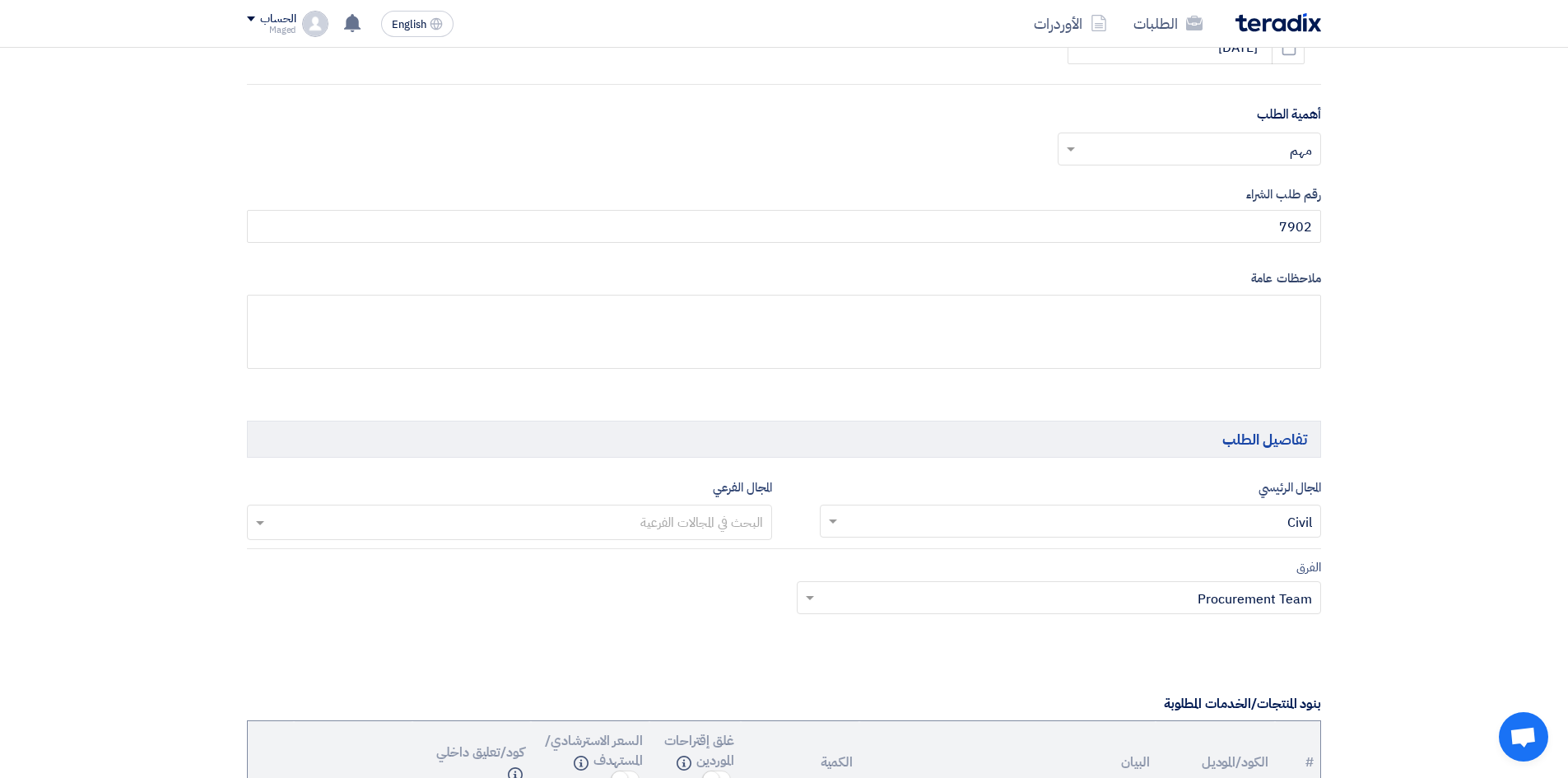
click at [740, 521] on input "text" at bounding box center [509, 524] width 509 height 27
click at [743, 554] on span "Civil" at bounding box center [750, 556] width 25 height 20
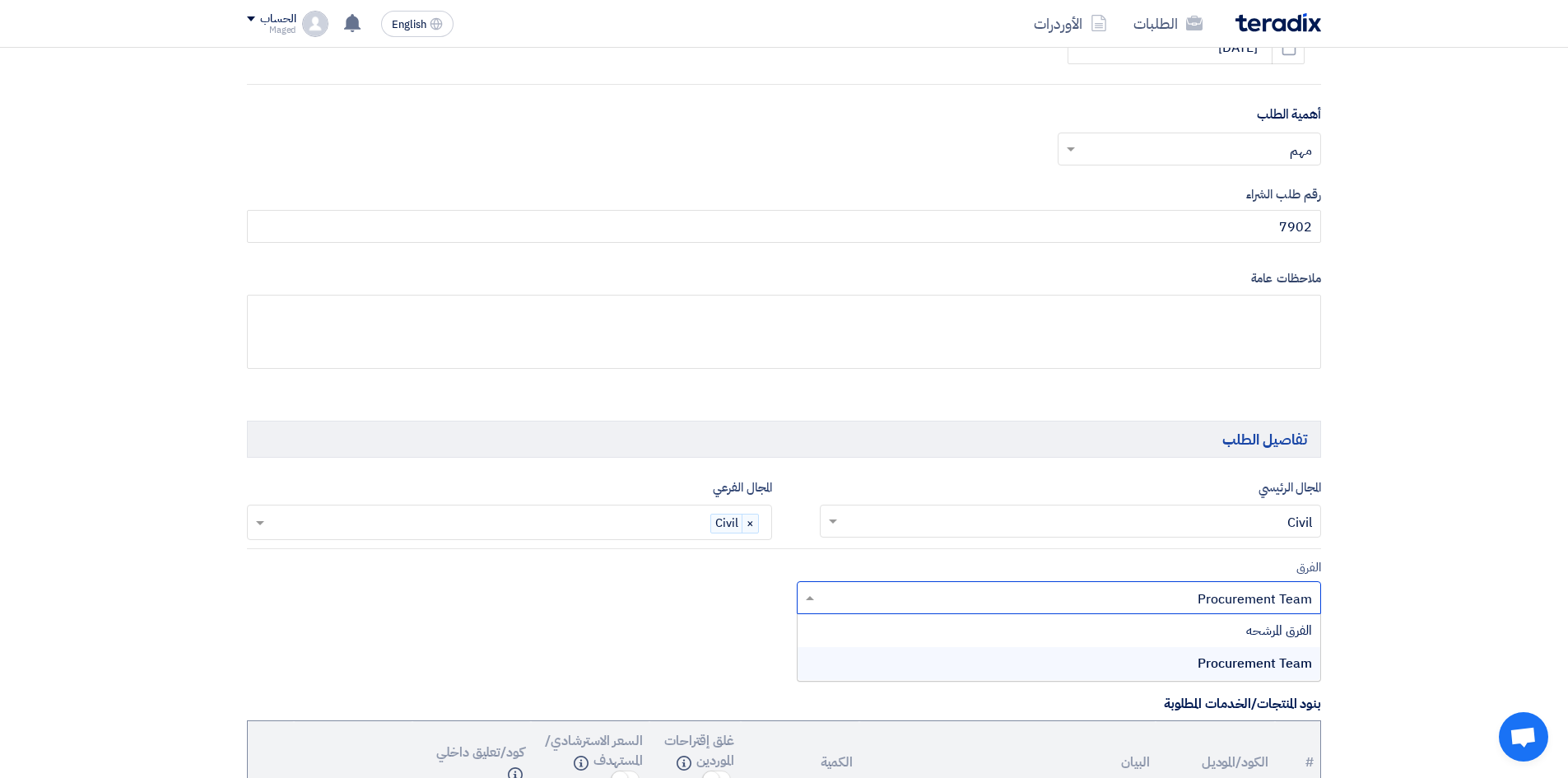
click at [1058, 604] on input "text" at bounding box center [1067, 599] width 492 height 27
click at [1107, 660] on div "Procurement Team" at bounding box center [1059, 663] width 524 height 33
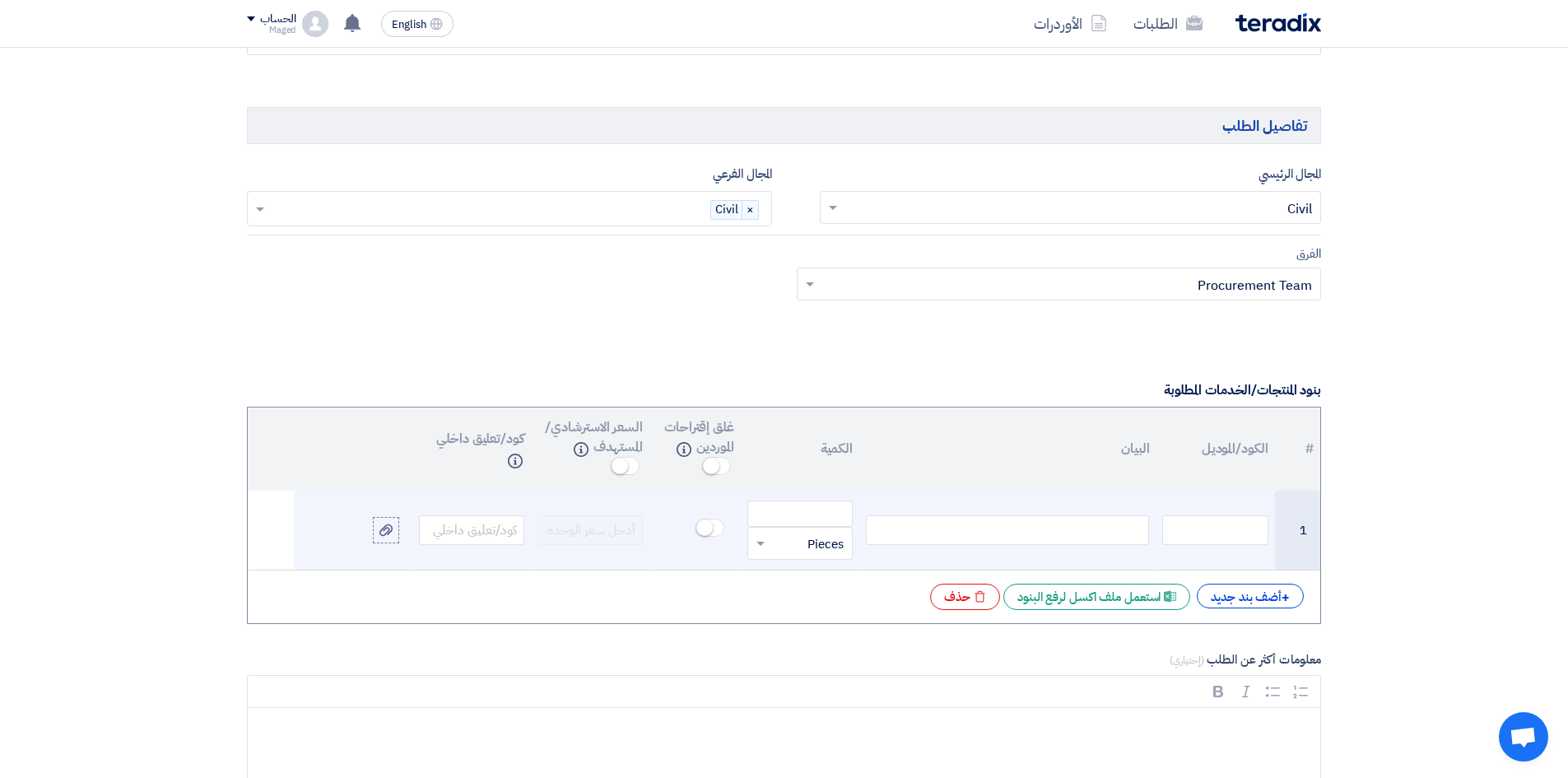
scroll to position [1070, 0]
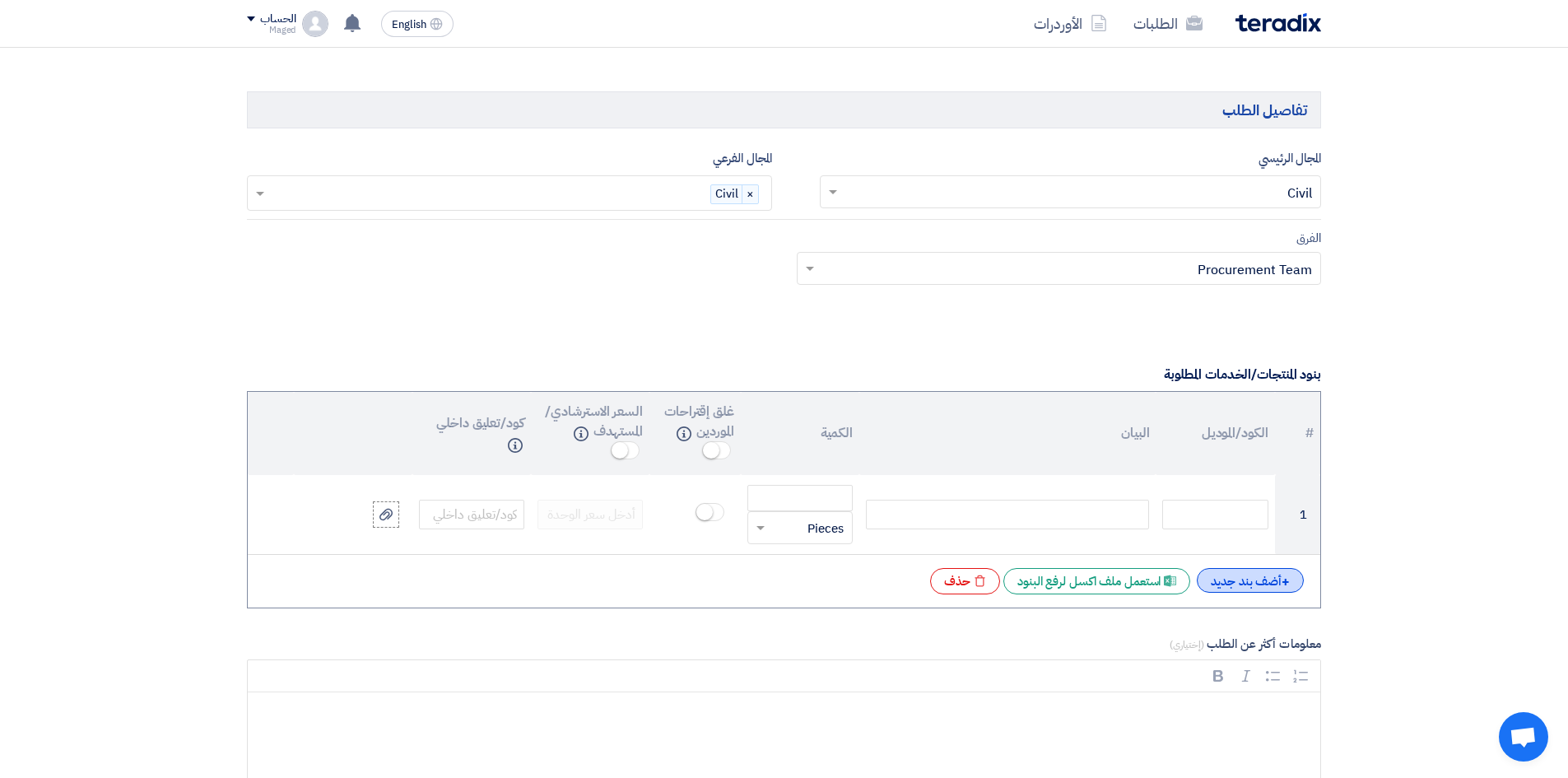
click at [1231, 579] on div "+ أضف بند جديد" at bounding box center [1250, 580] width 107 height 25
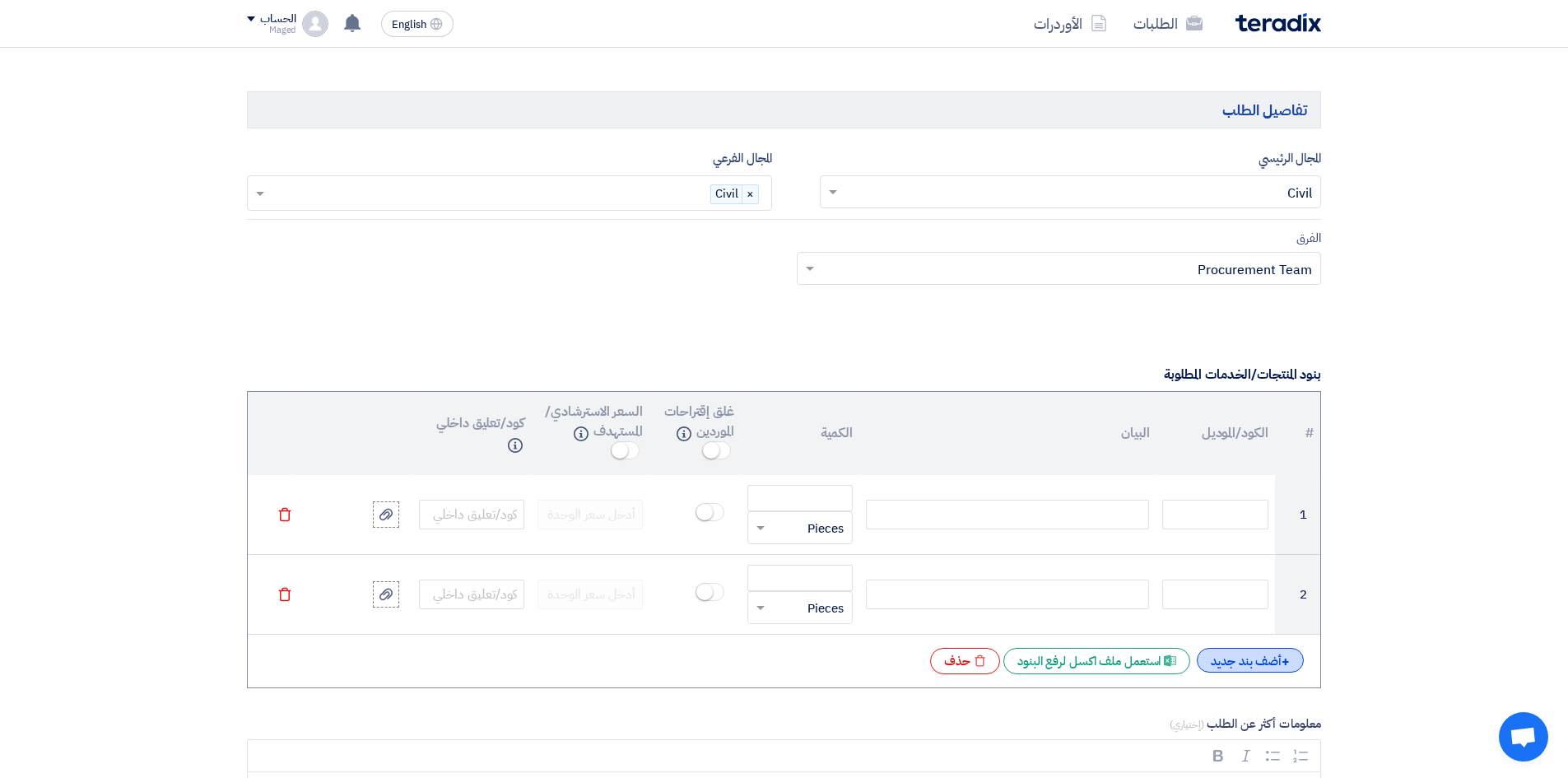
click at [1238, 654] on div "+ أضف بند جديد" at bounding box center [1250, 660] width 107 height 25
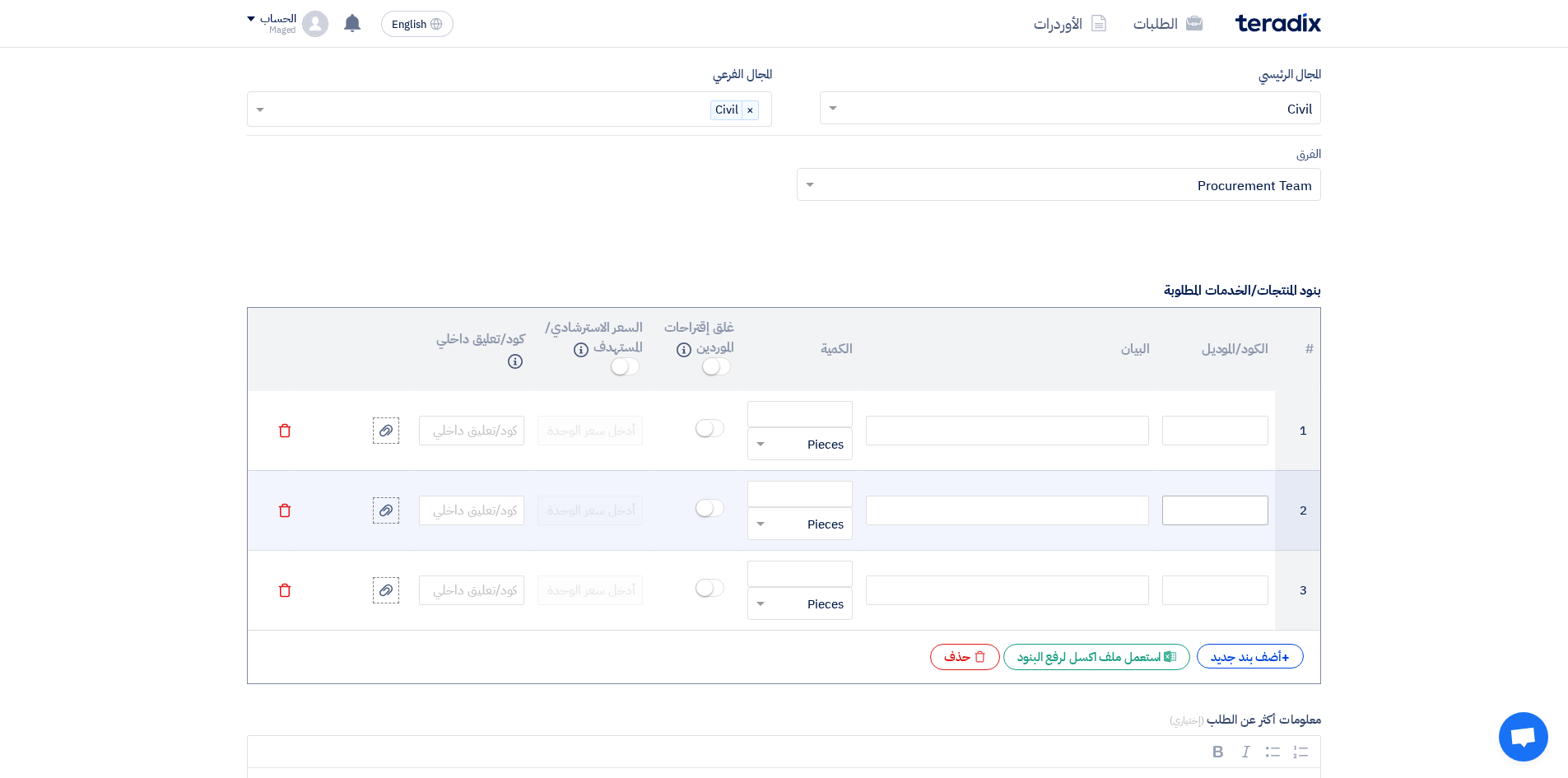
scroll to position [1317, 0]
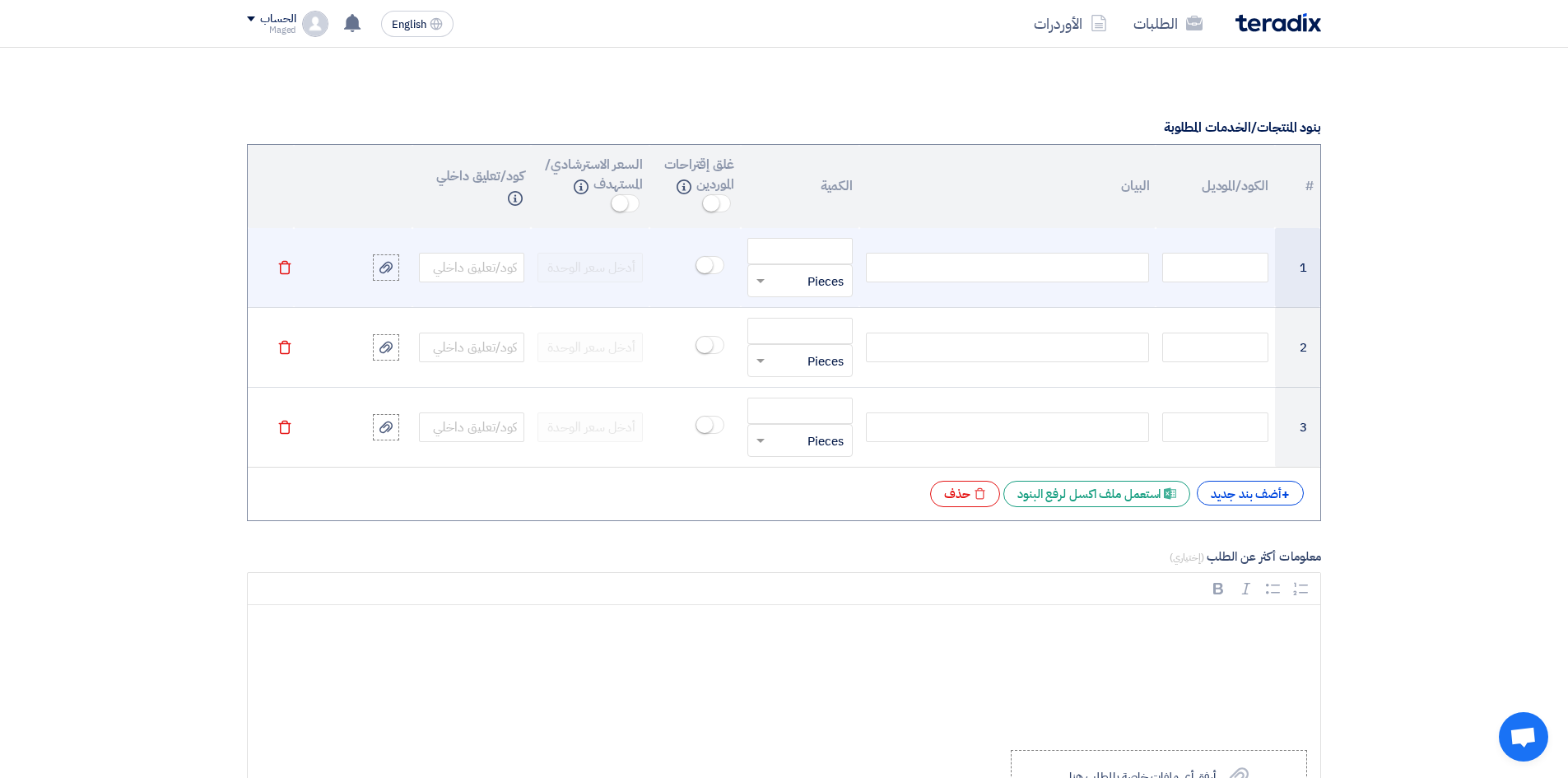
click at [1096, 264] on div at bounding box center [1006, 267] width 283 height 30
paste div
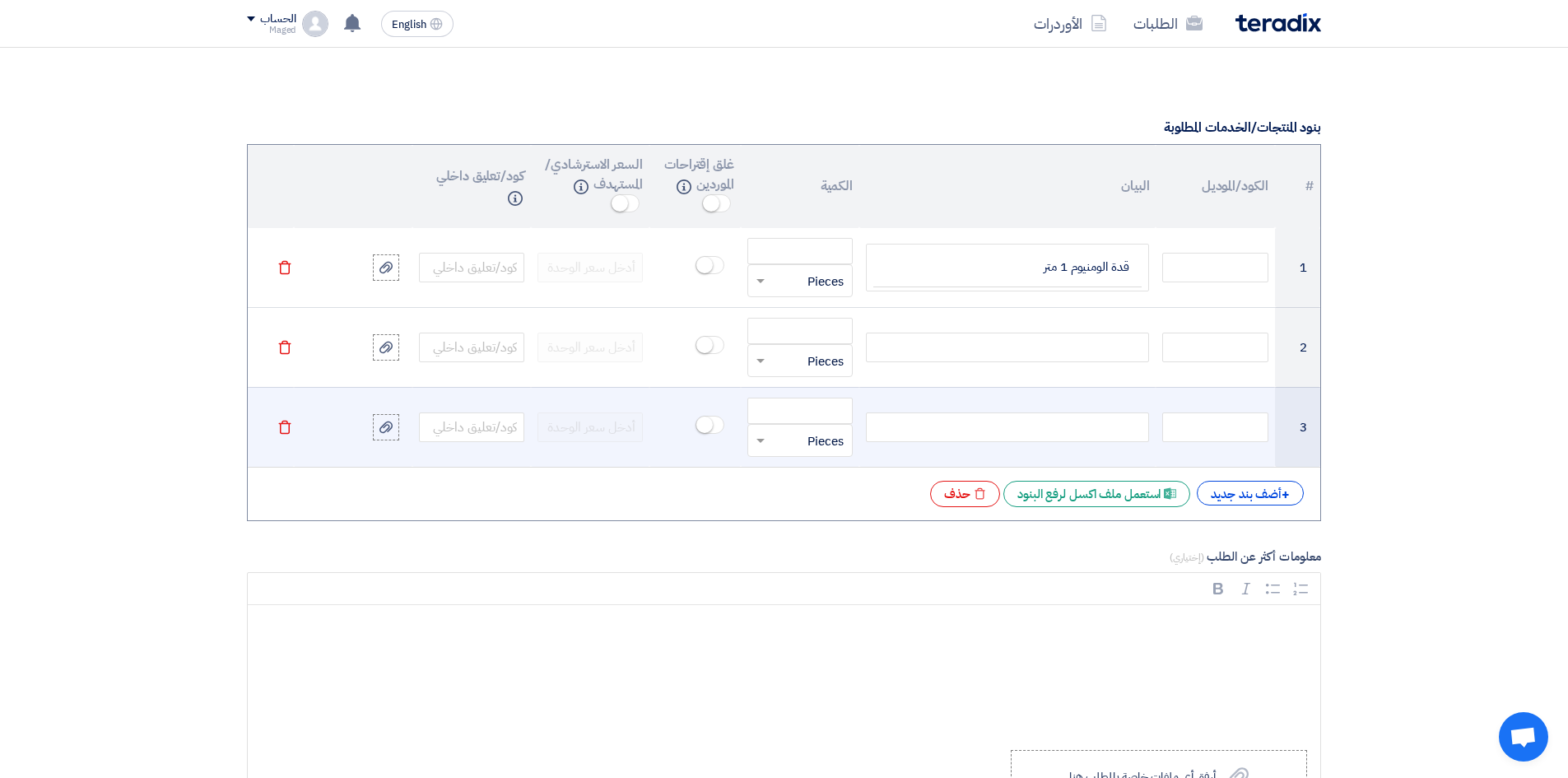
scroll to position [1308, 0]
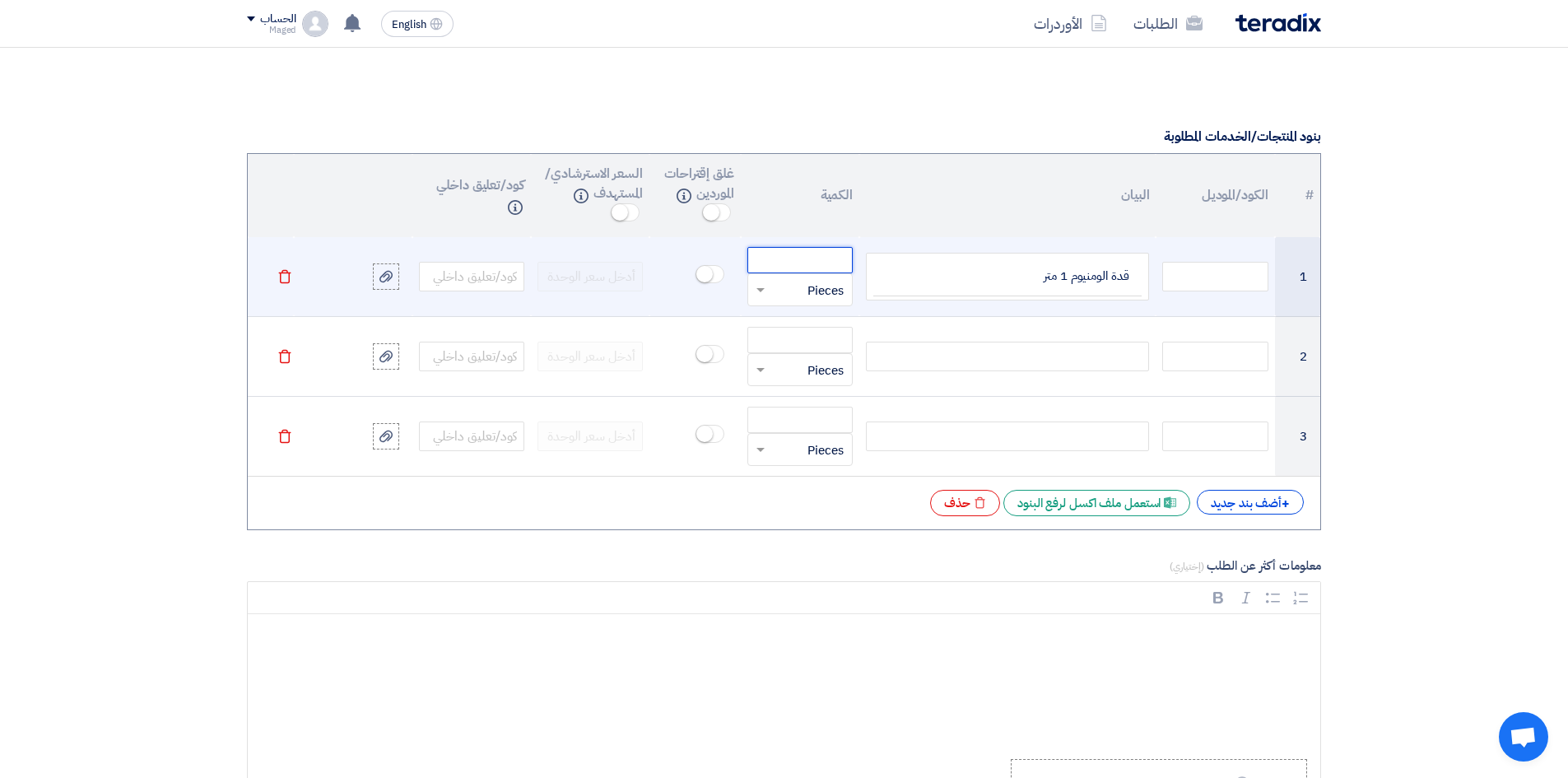
click at [807, 265] on input "number" at bounding box center [800, 260] width 105 height 26
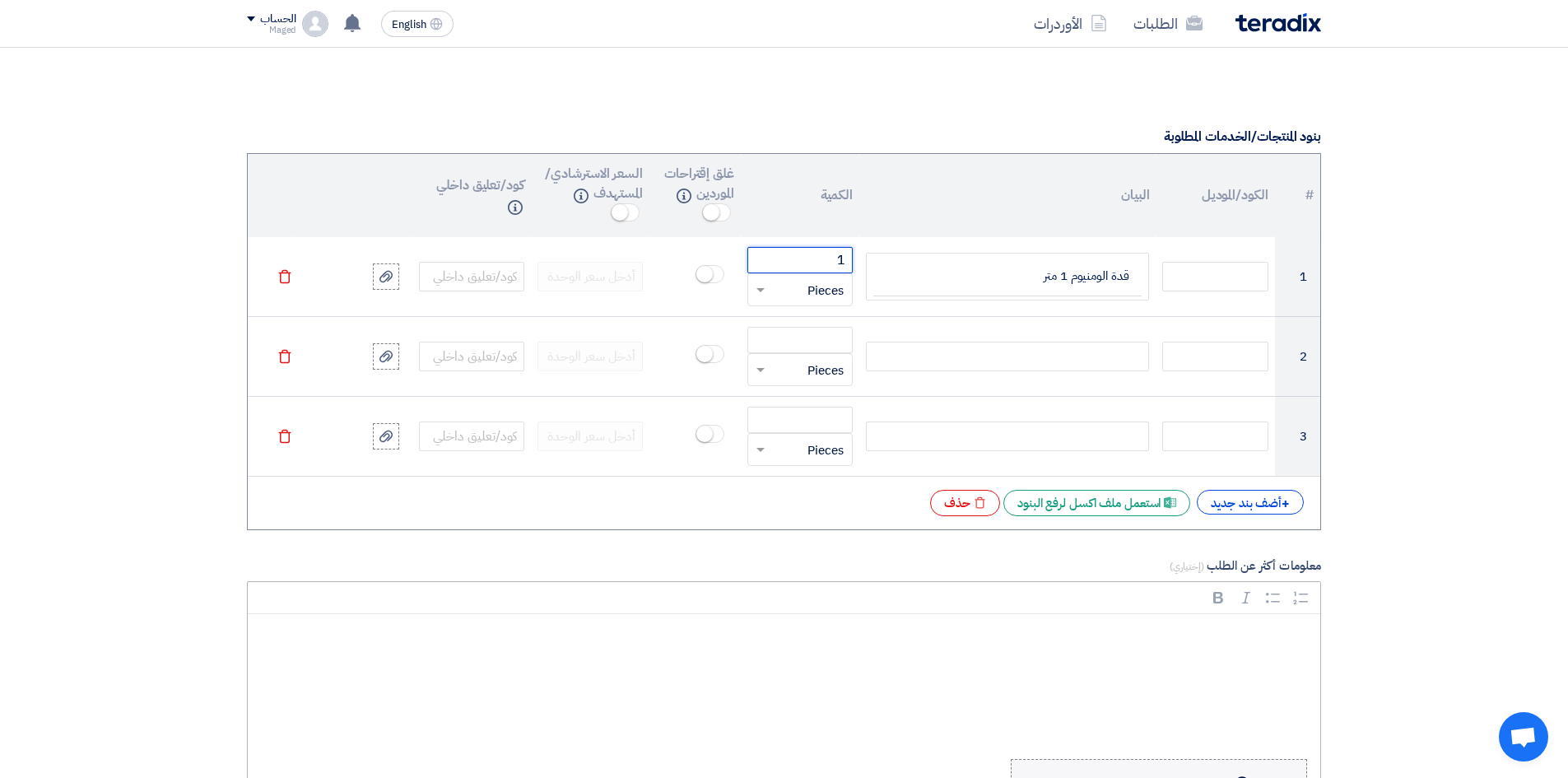
type input "1"
click at [1243, 502] on div "+ أضف بند جديد" at bounding box center [1250, 502] width 107 height 25
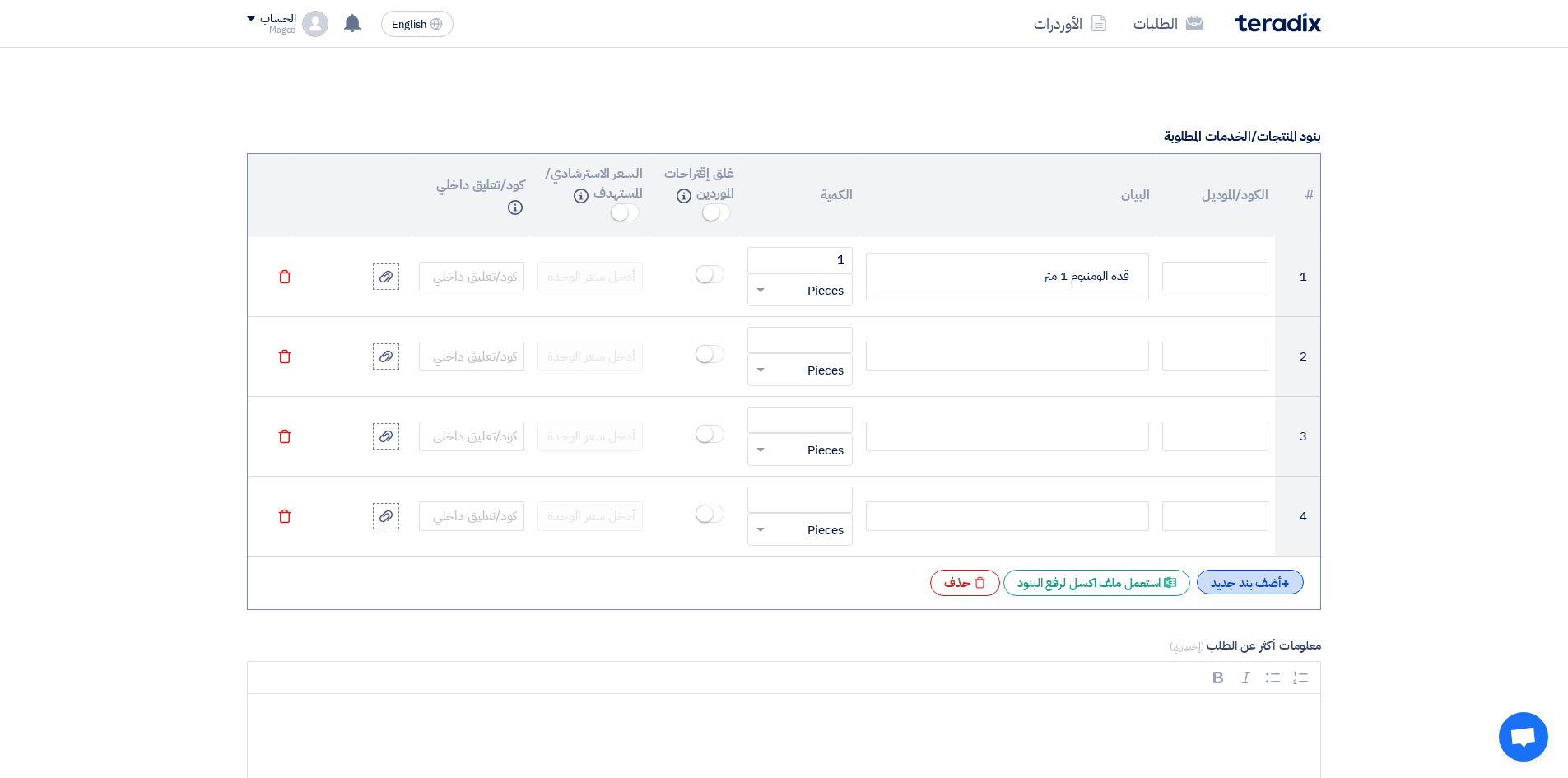
click at [1263, 576] on div "+ أضف بند جديد" at bounding box center [1250, 582] width 107 height 25
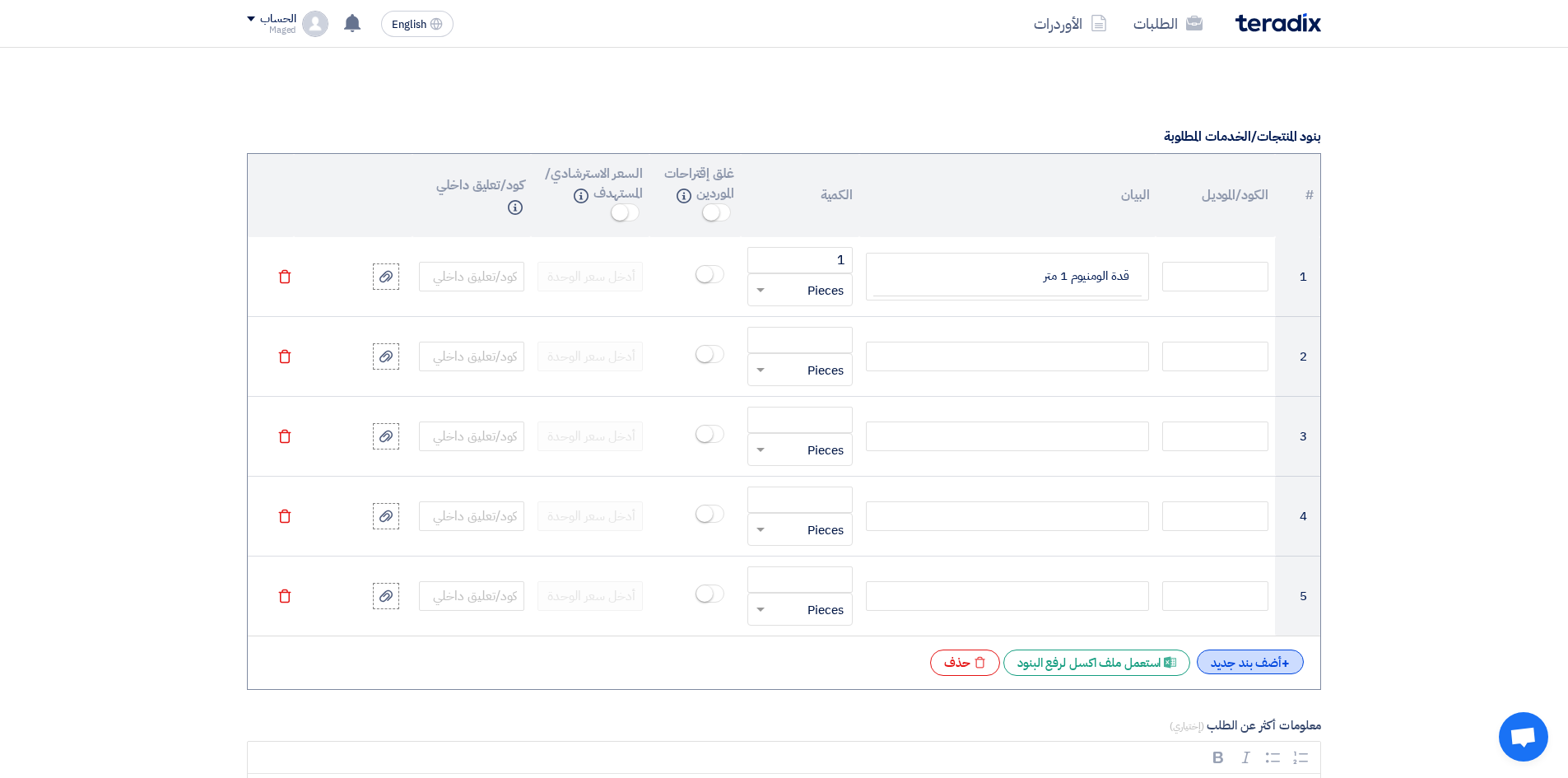
click at [1224, 668] on div "+ أضف بند جديد" at bounding box center [1250, 661] width 107 height 25
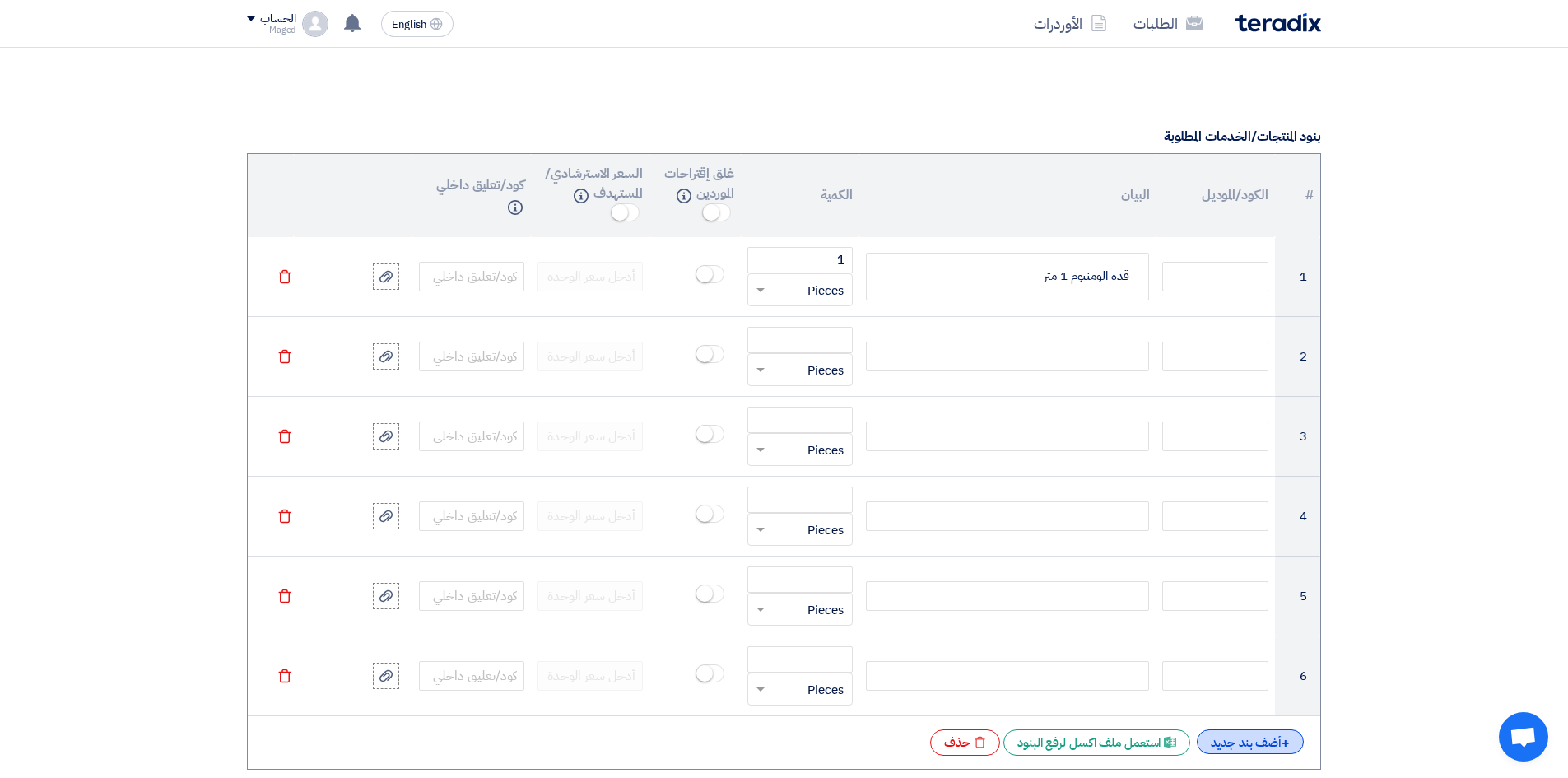
click at [1231, 737] on div "+ أضف بند جديد" at bounding box center [1250, 741] width 107 height 25
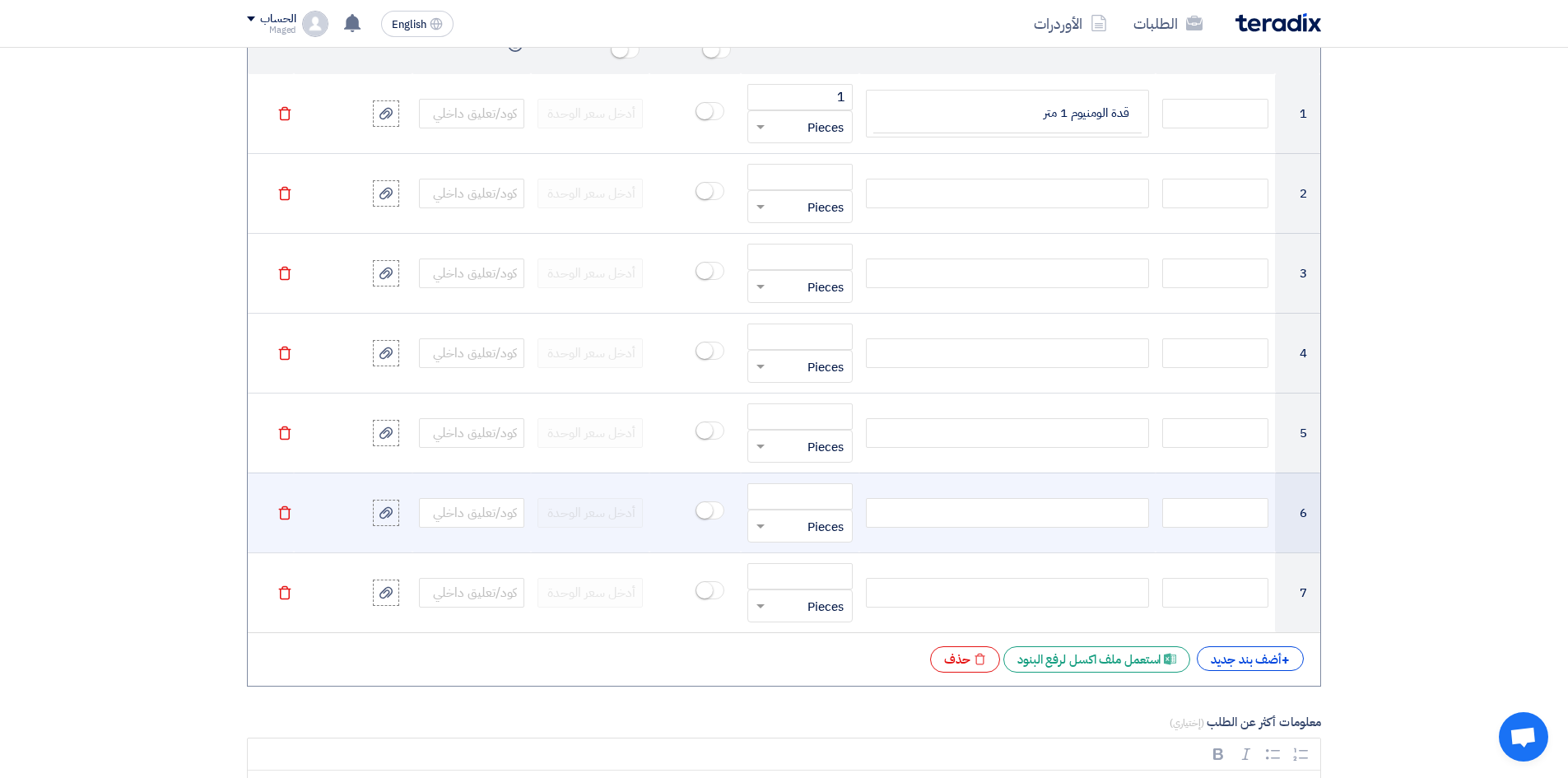
scroll to position [1472, 0]
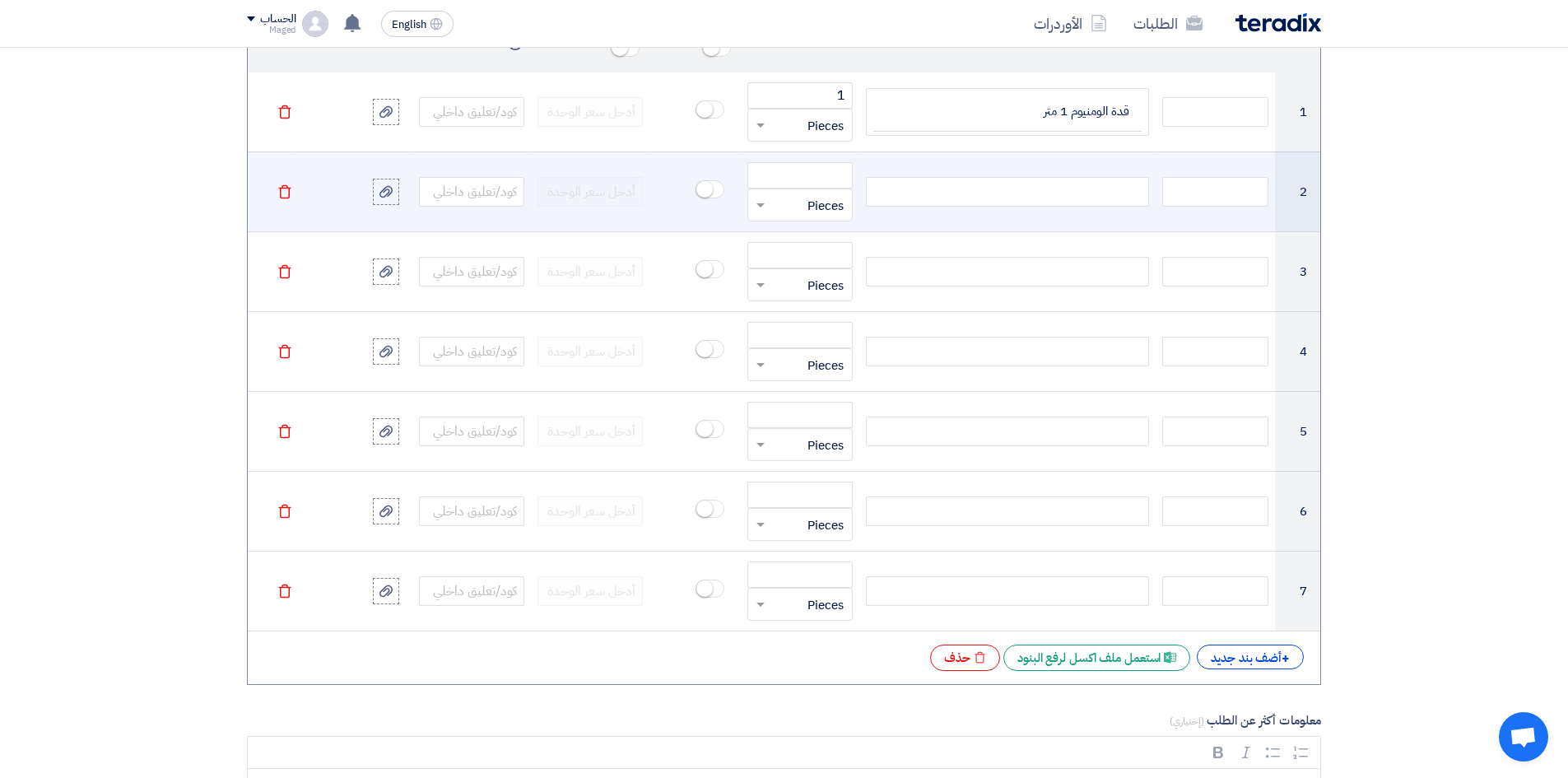
click at [1074, 187] on div at bounding box center [1006, 192] width 283 height 30
paste div
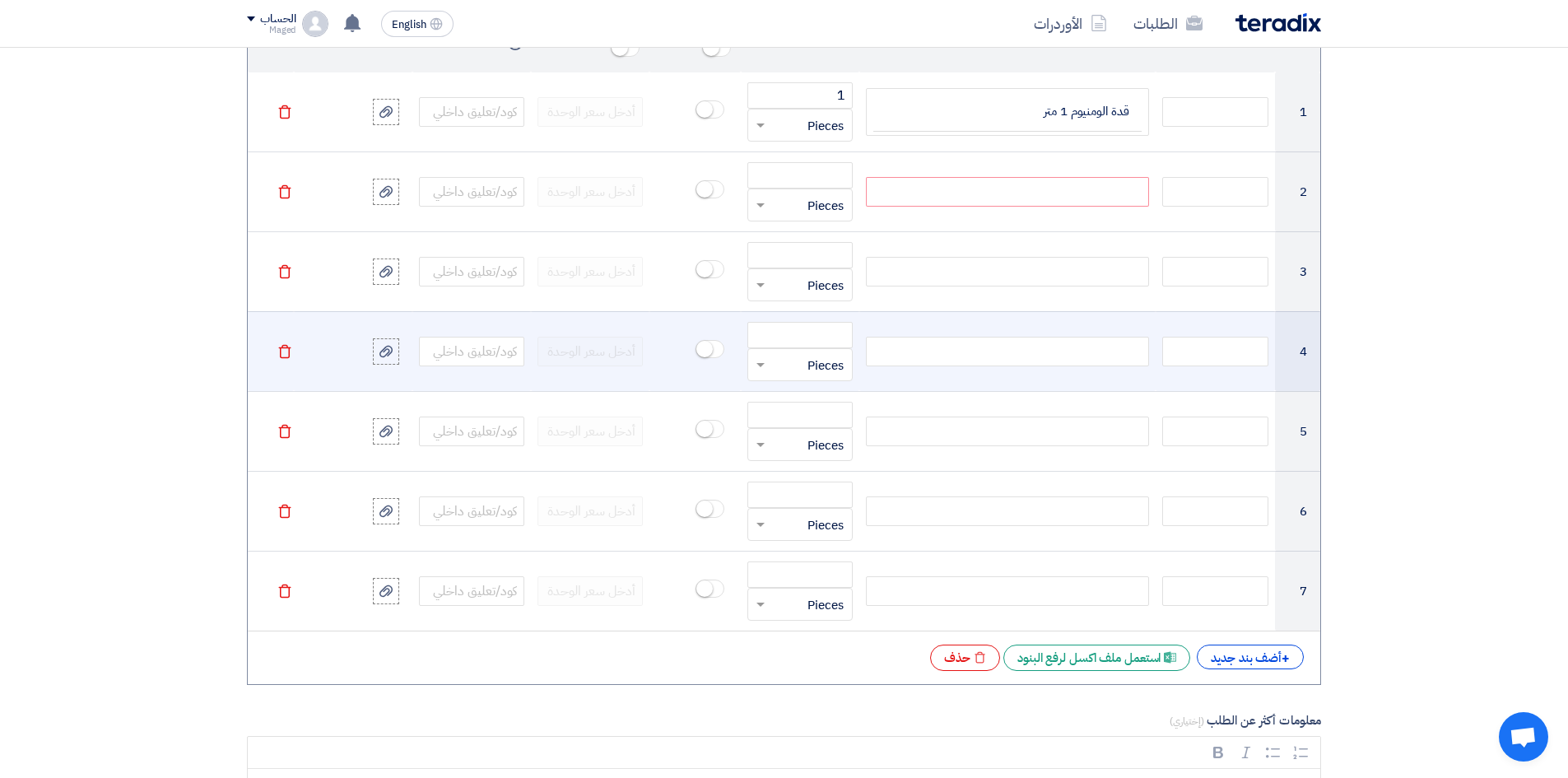
scroll to position [1457, 0]
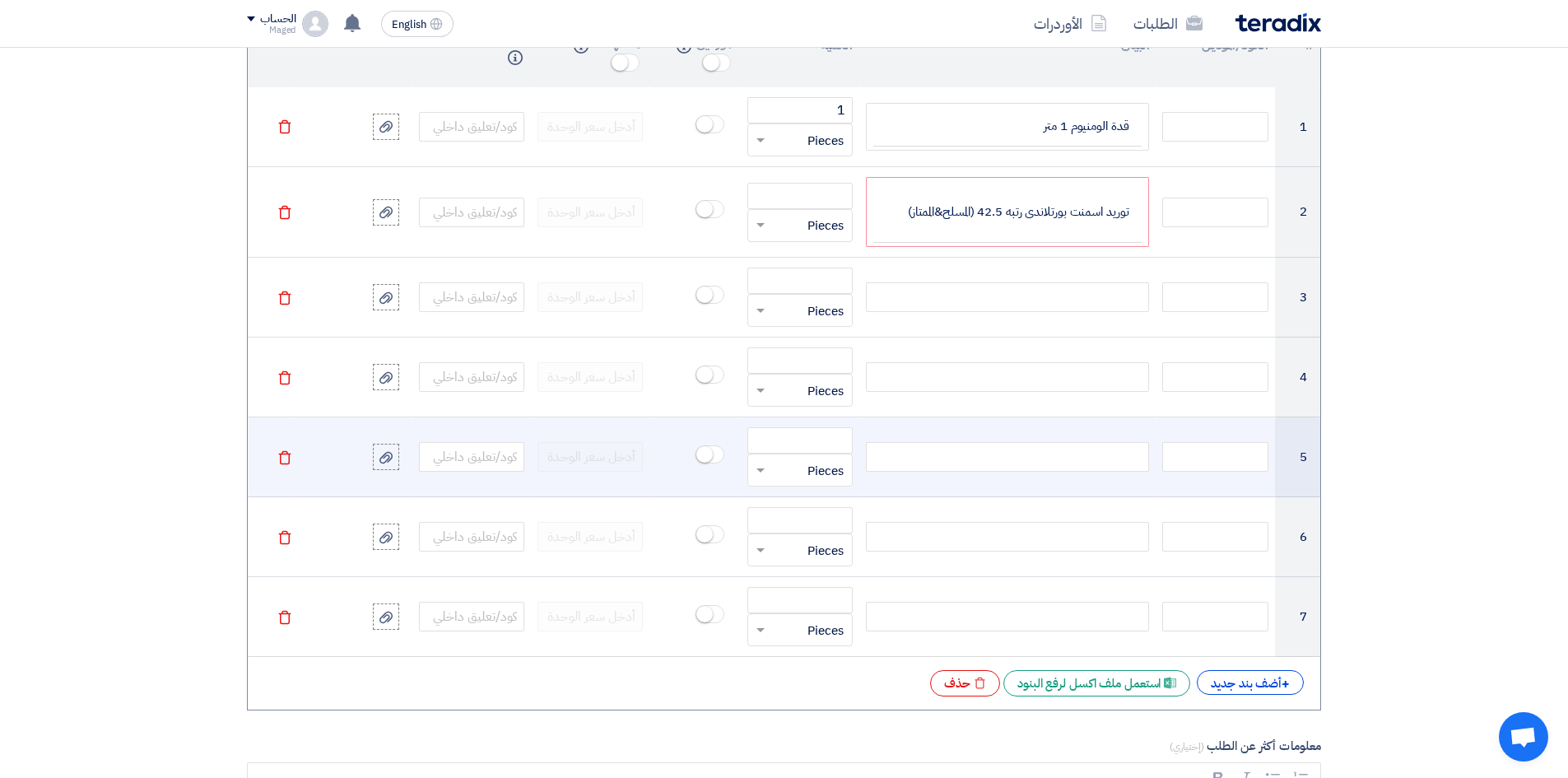
click at [1091, 440] on td at bounding box center [1007, 457] width 296 height 80
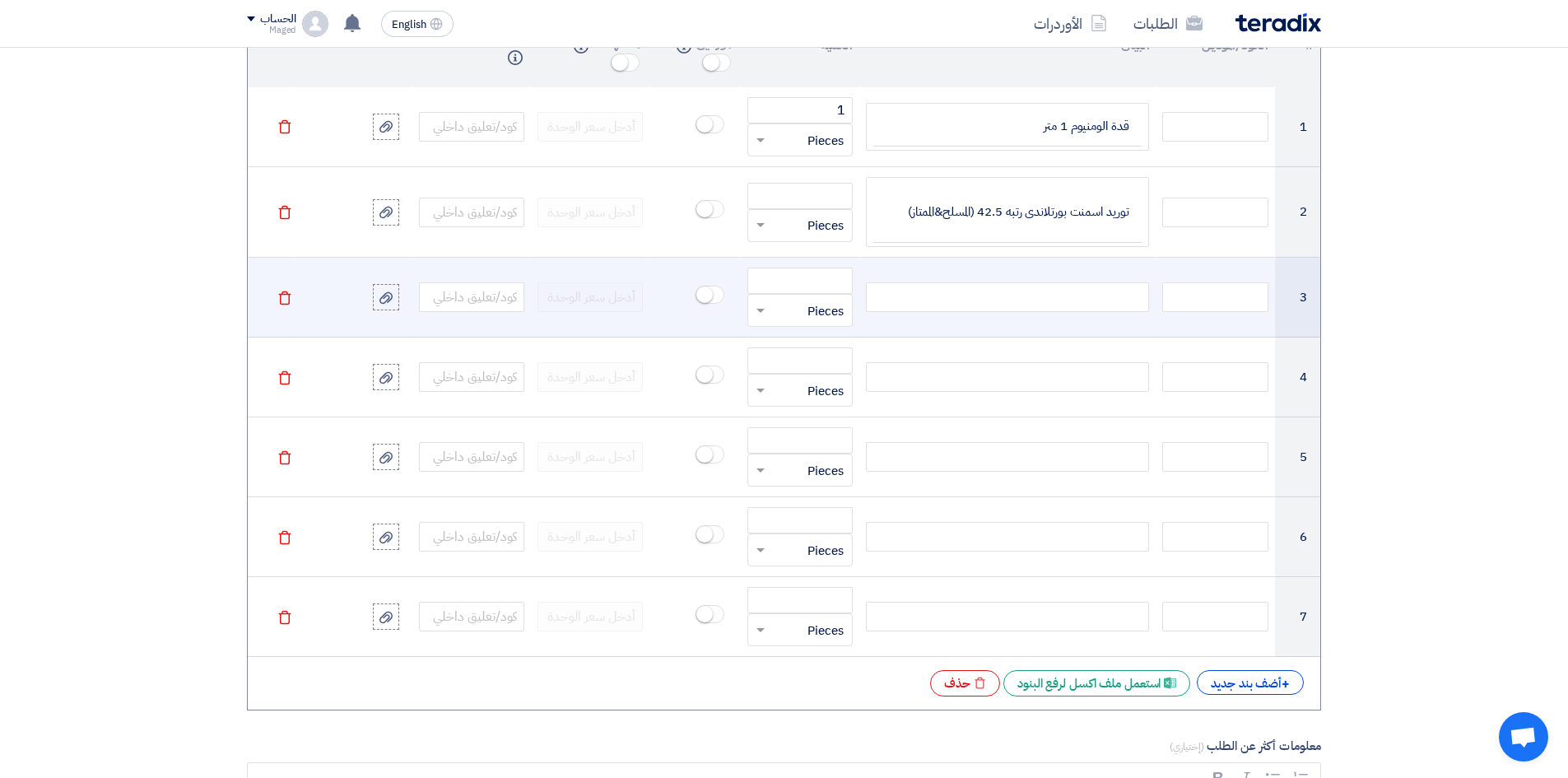
click at [1053, 300] on div at bounding box center [1006, 297] width 283 height 30
paste div
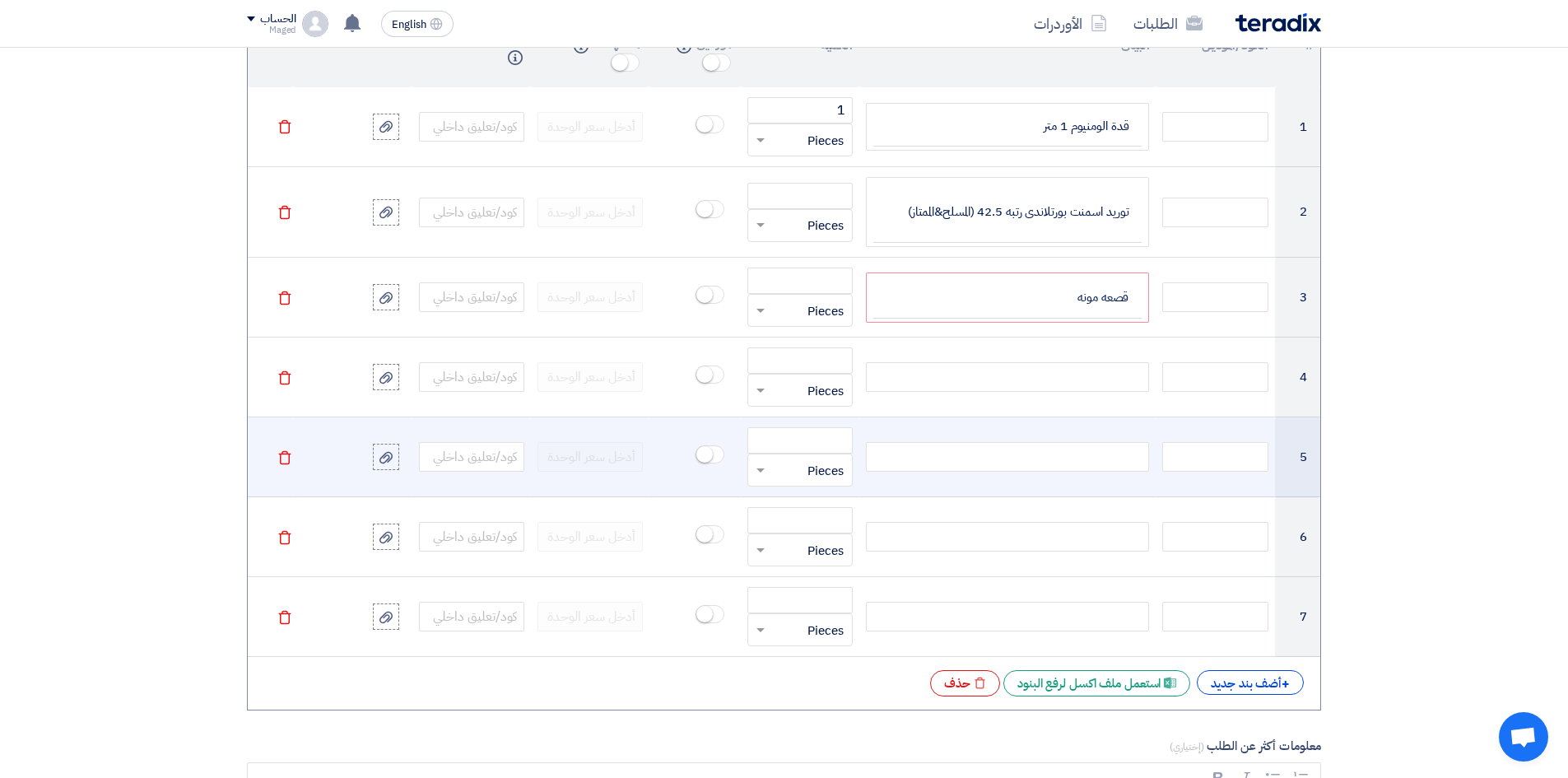
scroll to position [1448, 0]
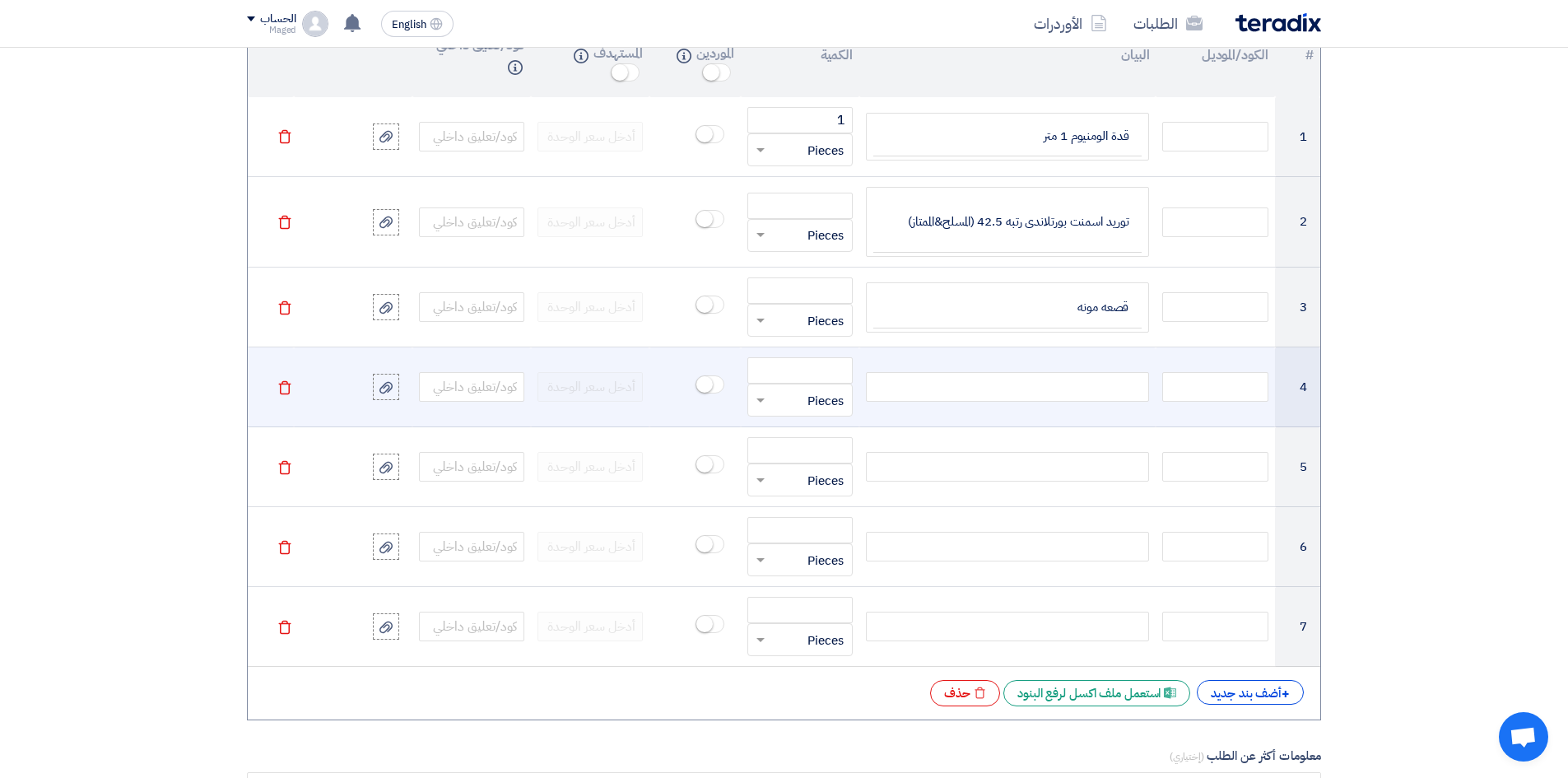
click at [1021, 384] on div at bounding box center [1006, 386] width 283 height 30
paste div
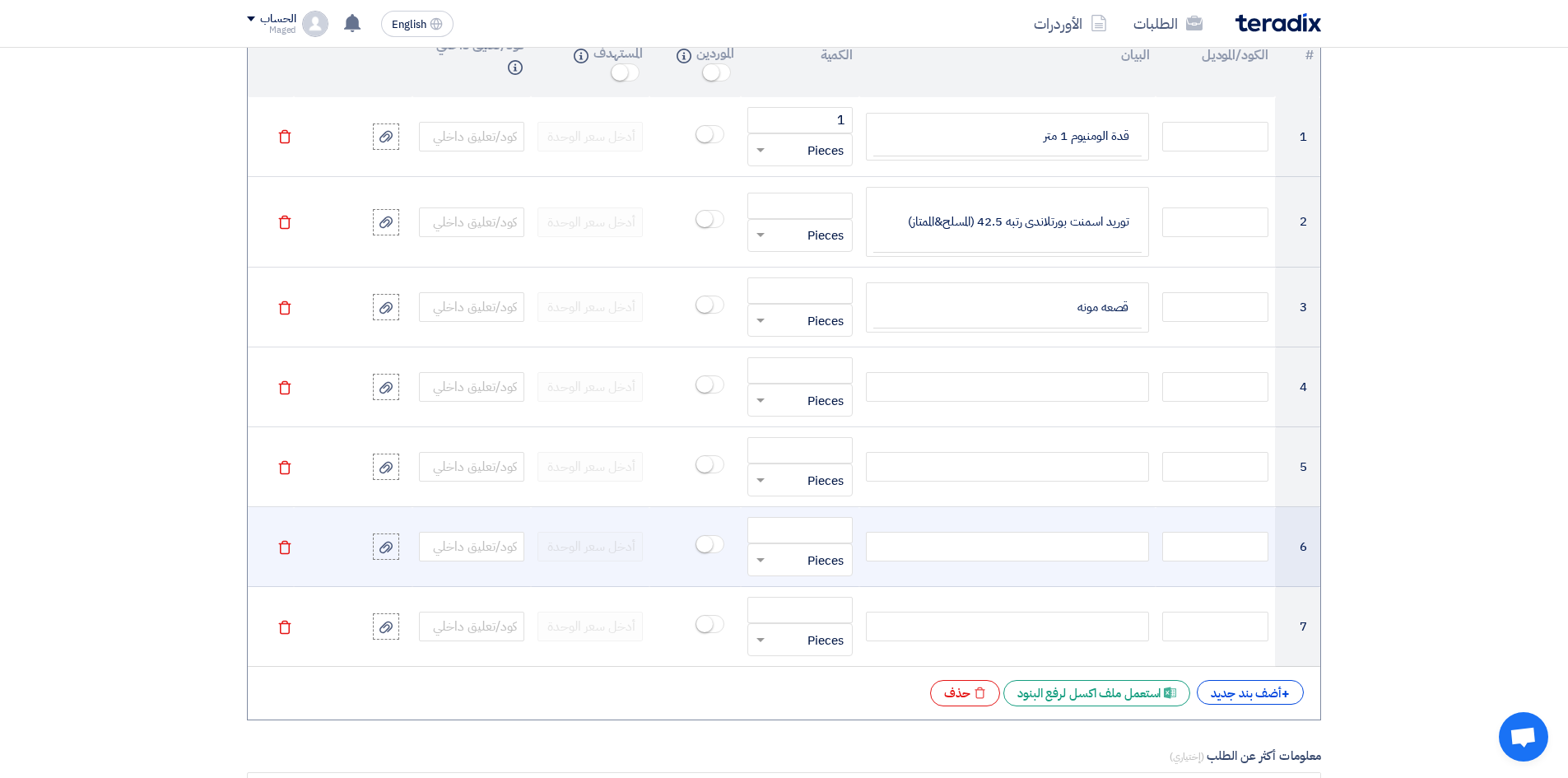
scroll to position [1438, 0]
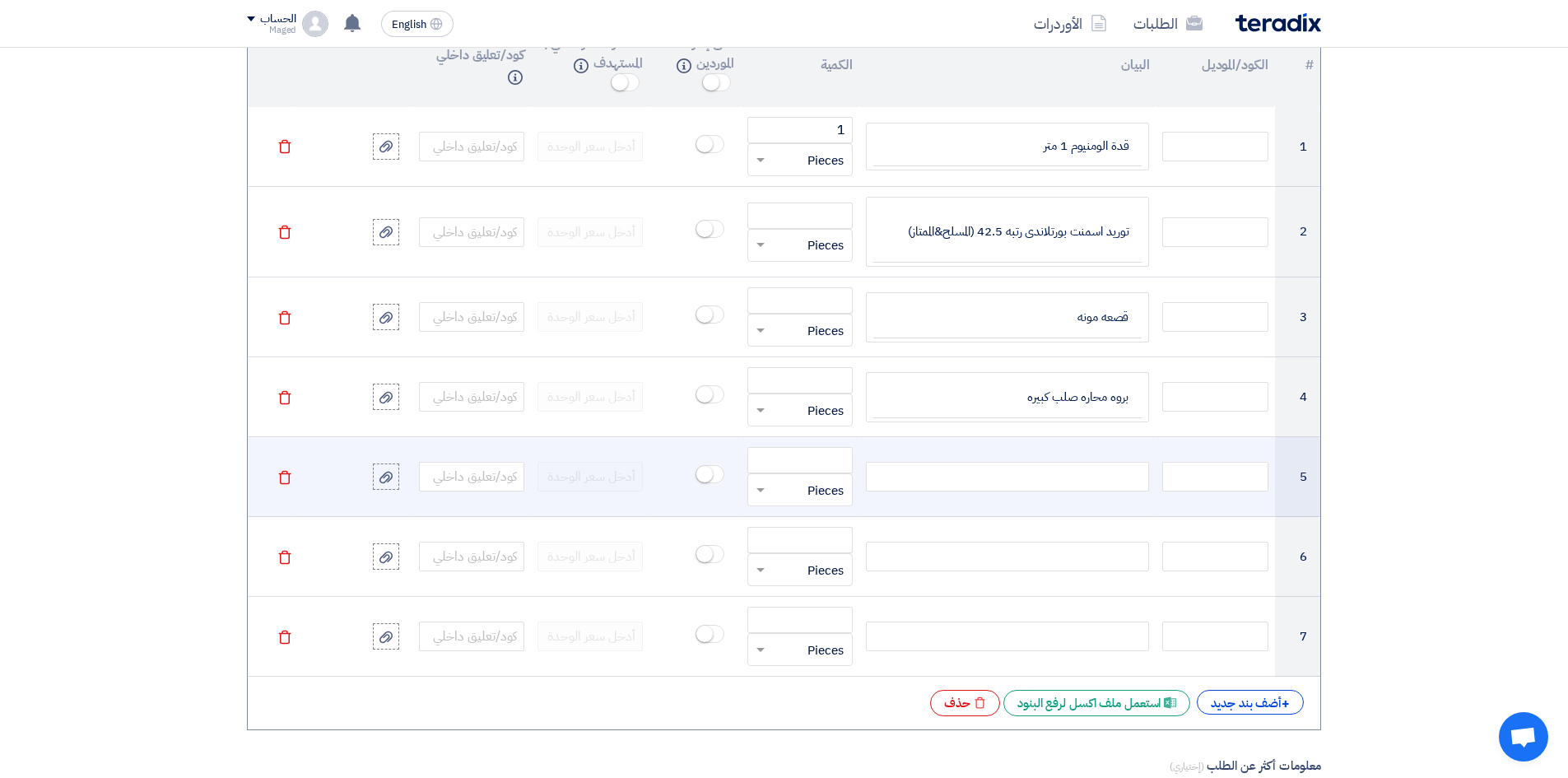
click at [1039, 476] on div at bounding box center [1006, 476] width 283 height 30
paste div
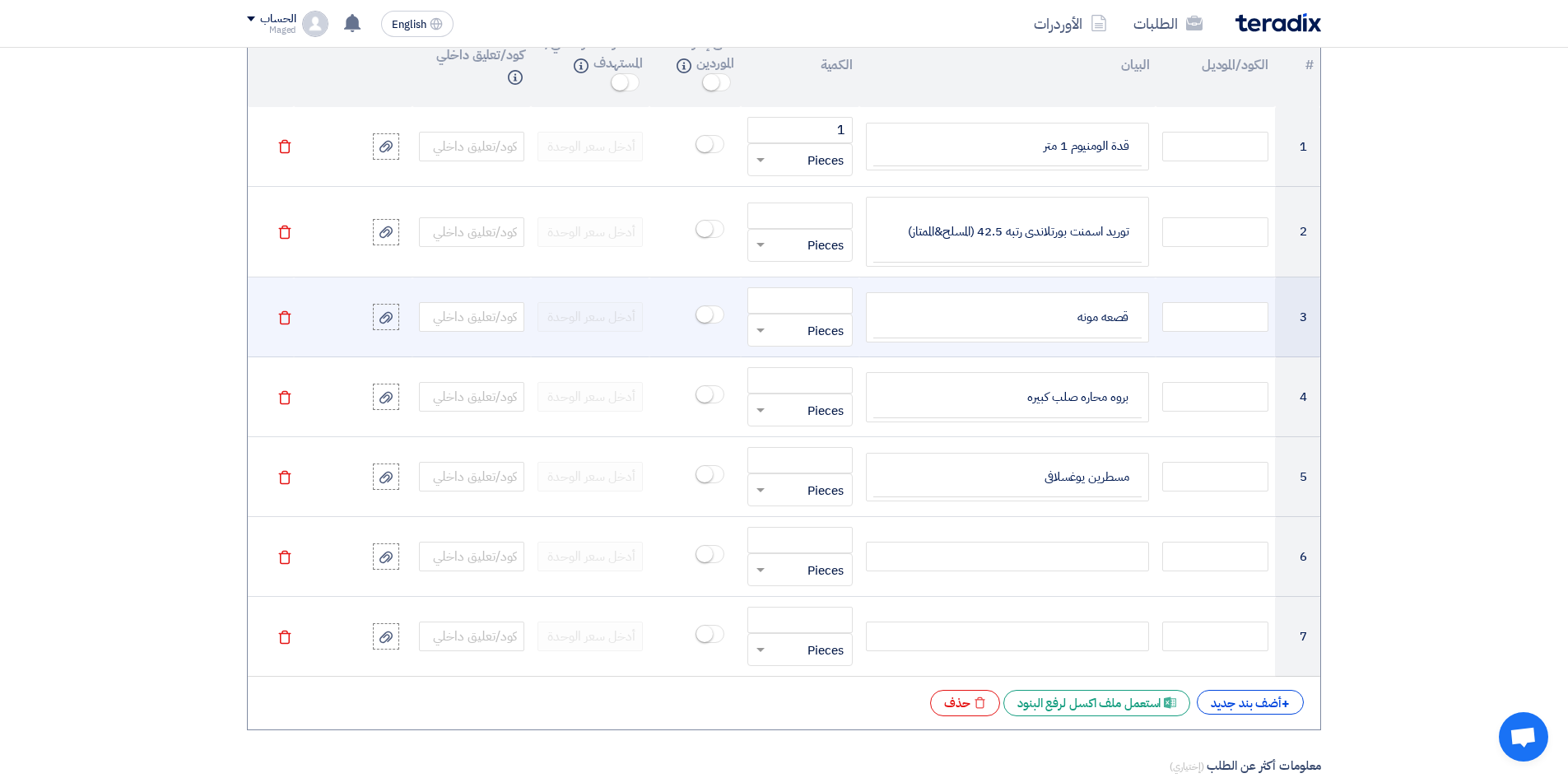
scroll to position [1429, 0]
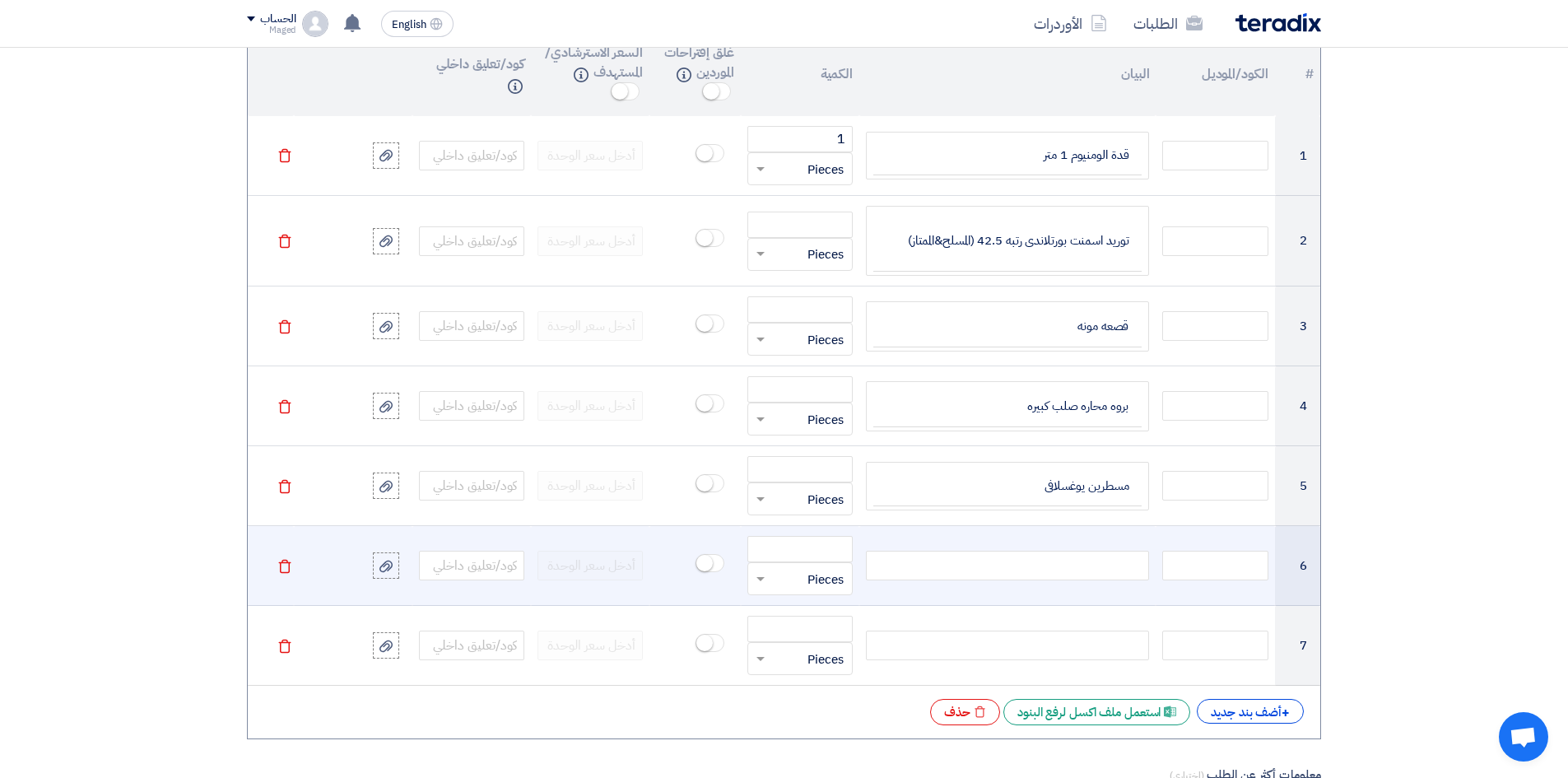
click at [1079, 567] on div at bounding box center [1006, 565] width 283 height 30
paste div
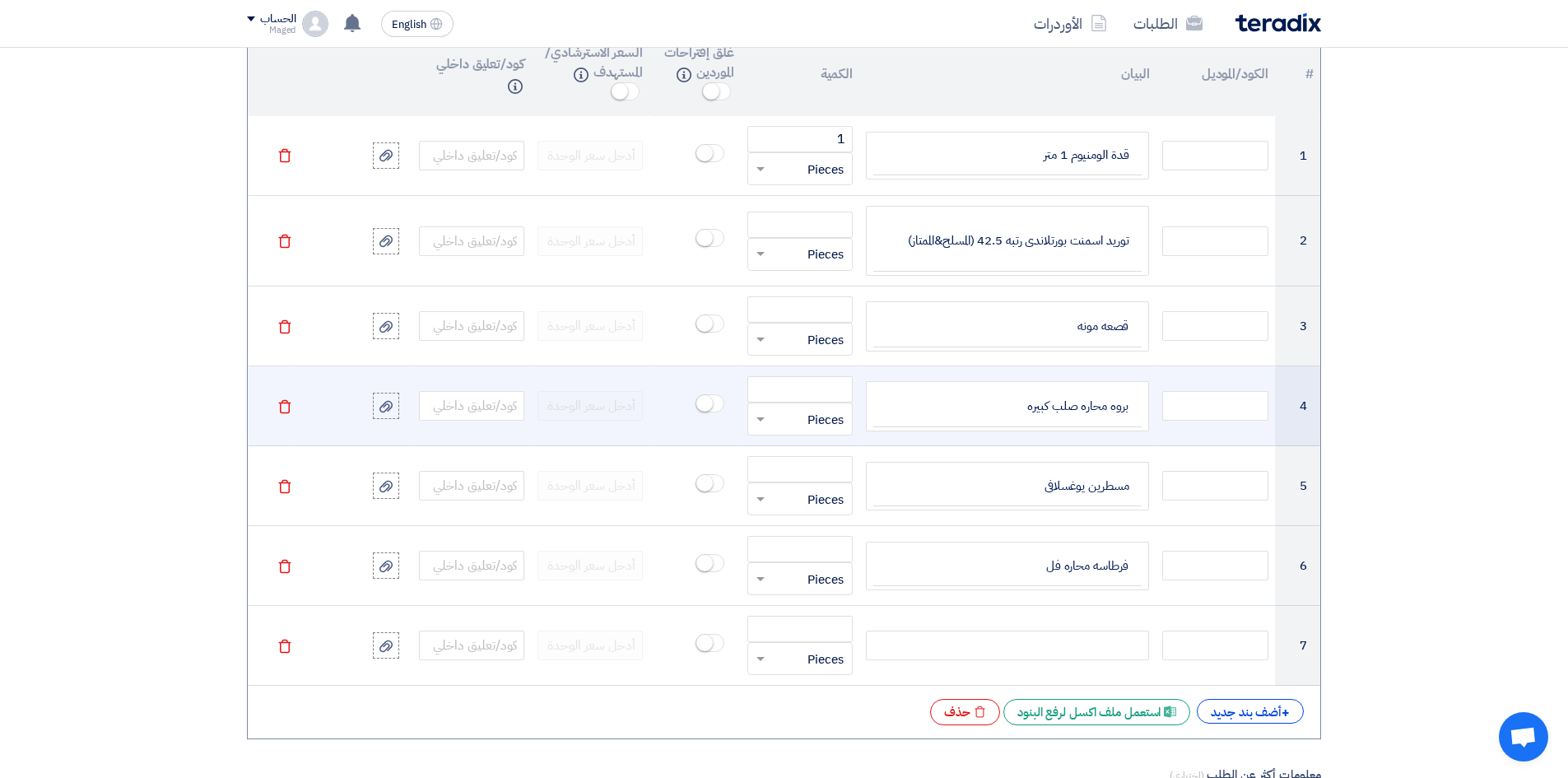
scroll to position [1420, 0]
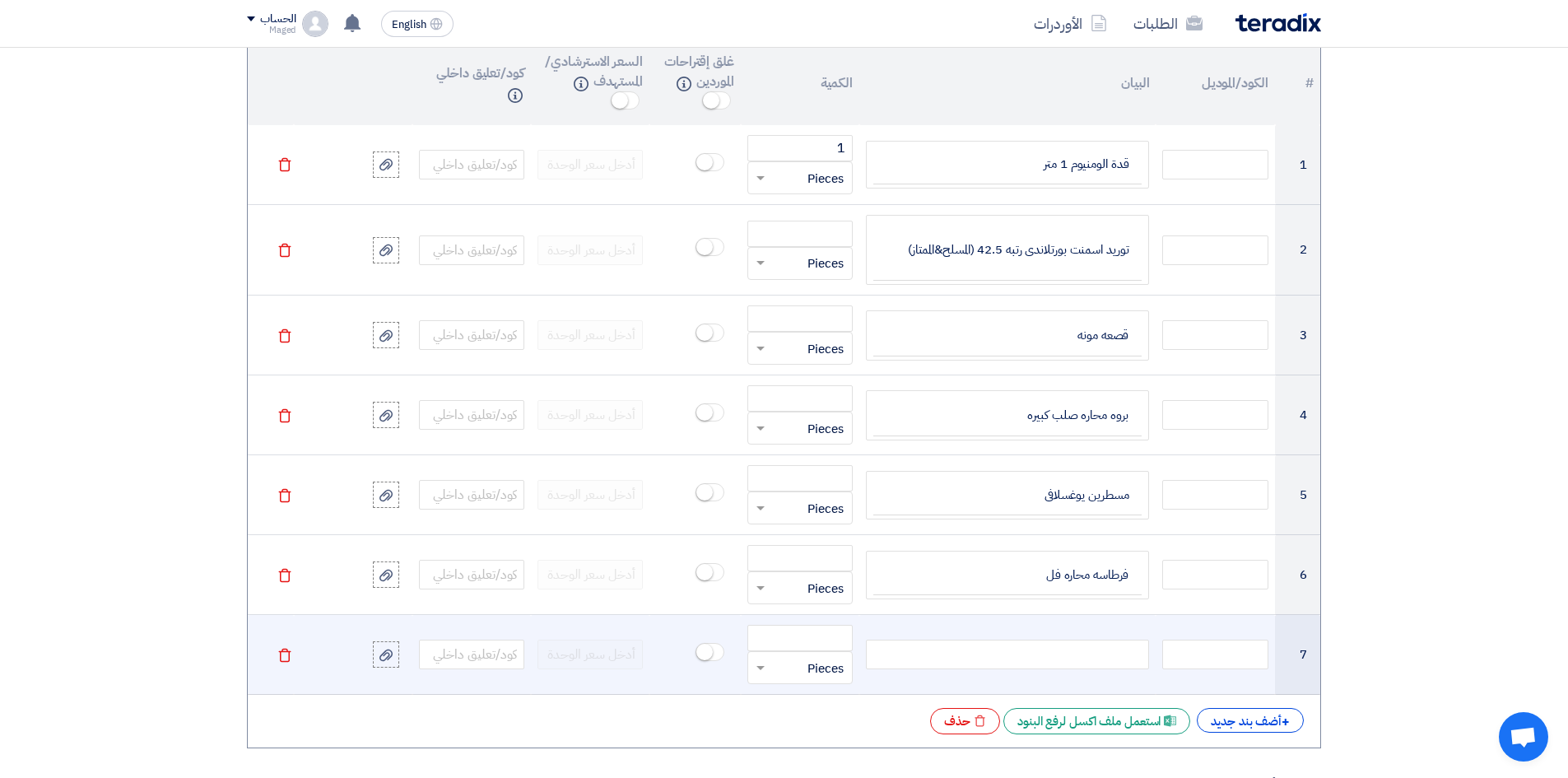
click at [1065, 653] on div at bounding box center [1006, 653] width 283 height 30
paste div
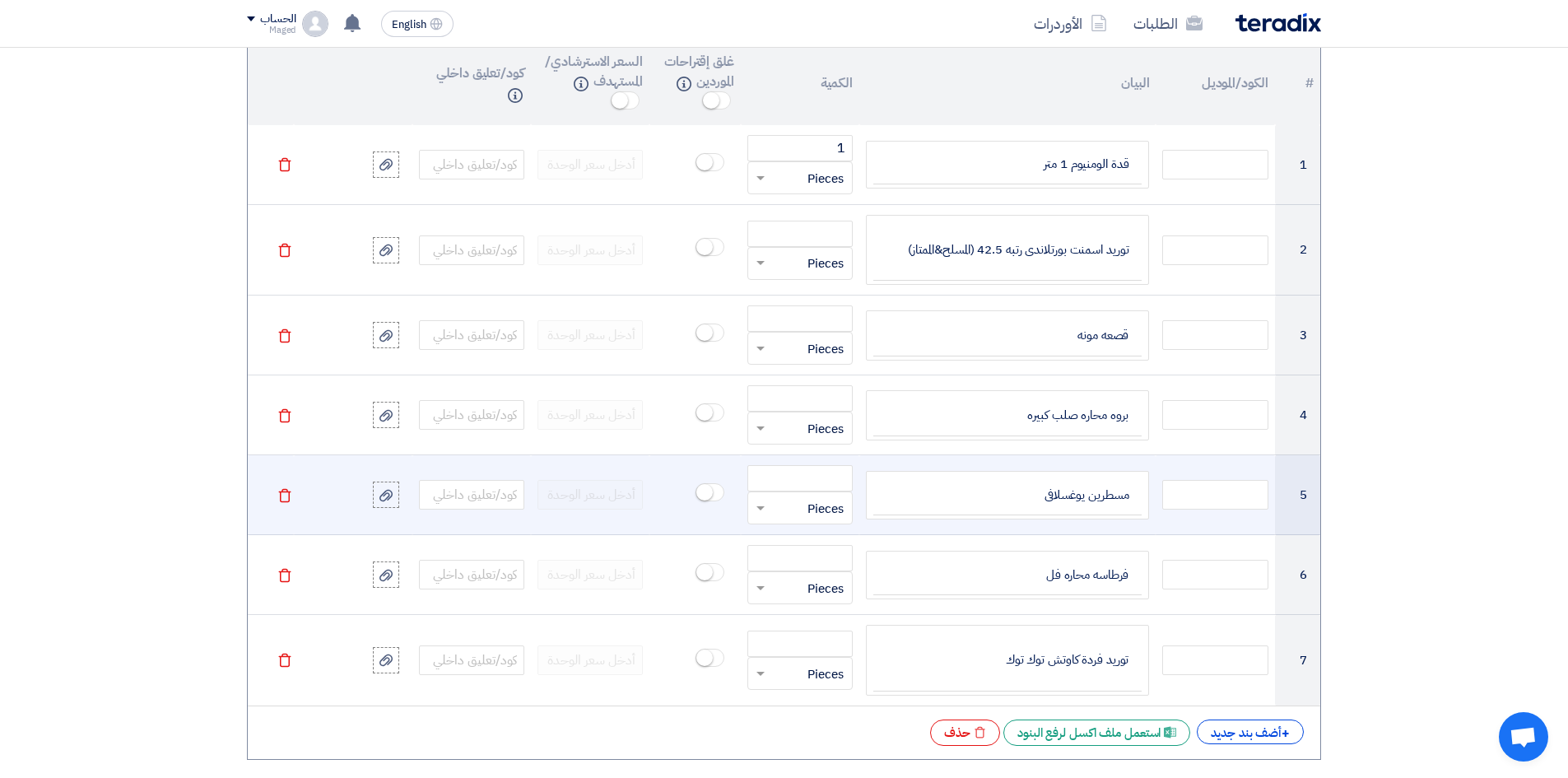
scroll to position [1404, 0]
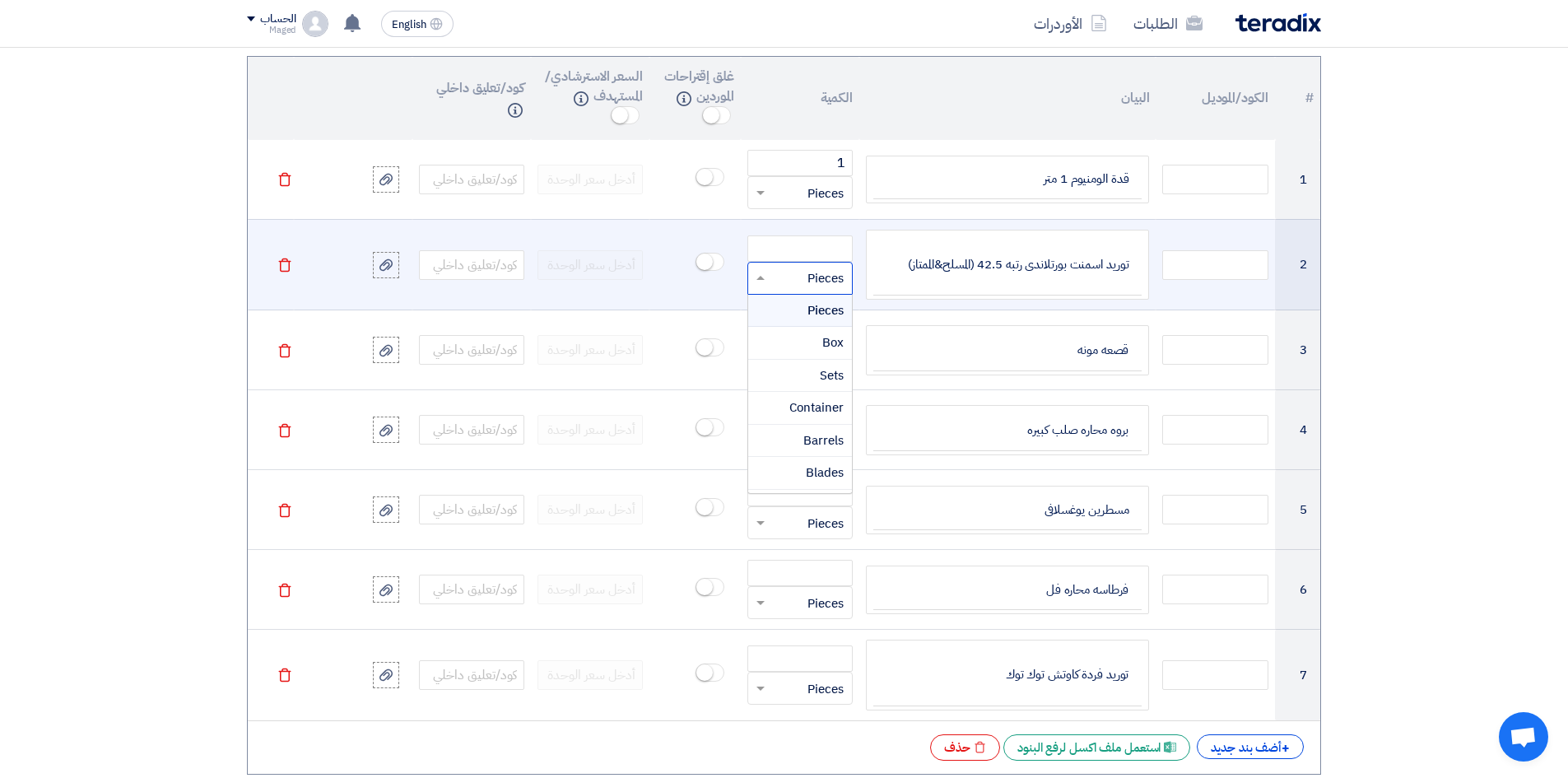
click at [779, 267] on input "text" at bounding box center [811, 278] width 69 height 26
click at [822, 394] on div "Ton" at bounding box center [800, 398] width 104 height 33
click at [808, 248] on input "number" at bounding box center [800, 248] width 105 height 26
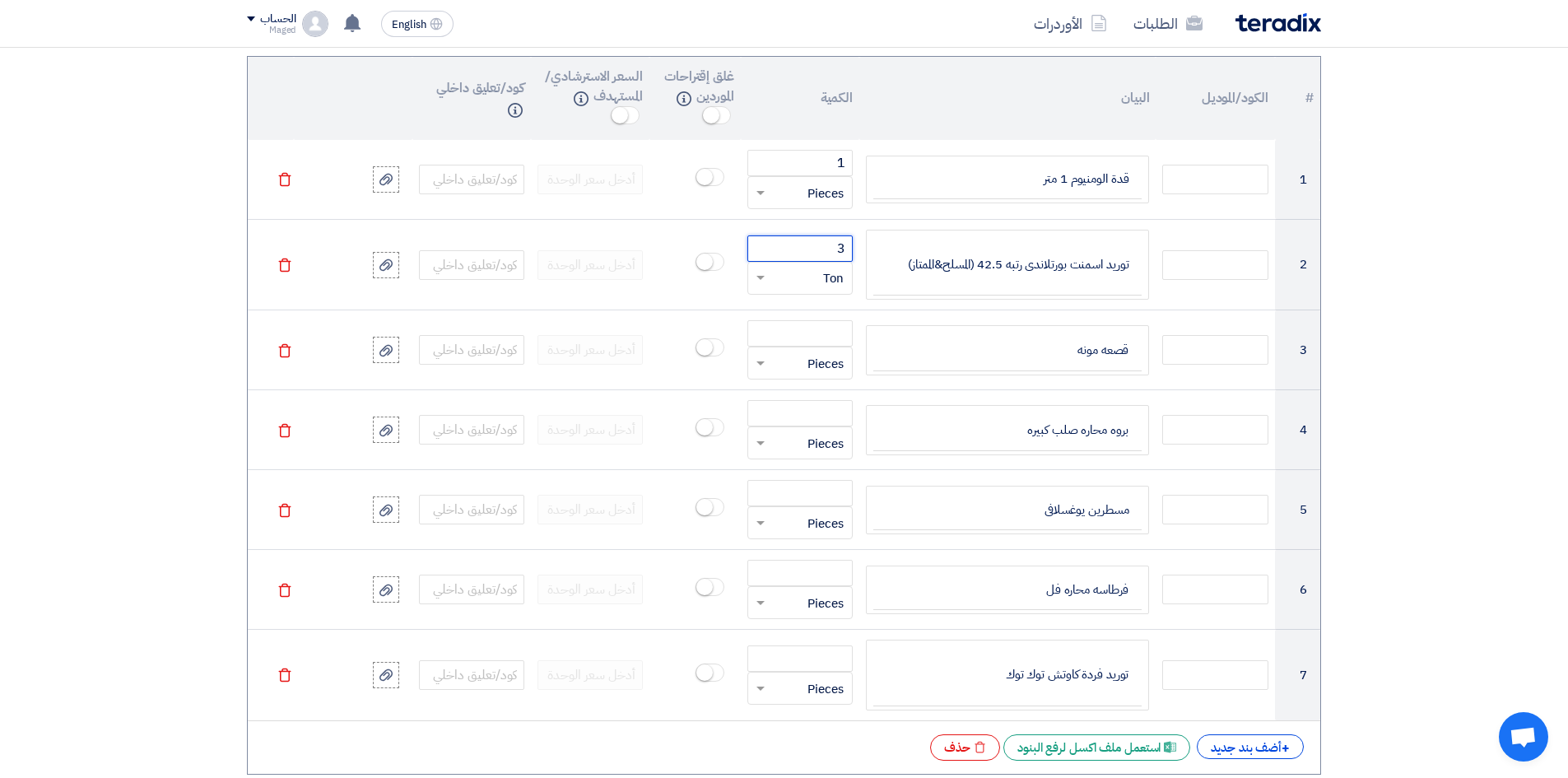
type input "3"
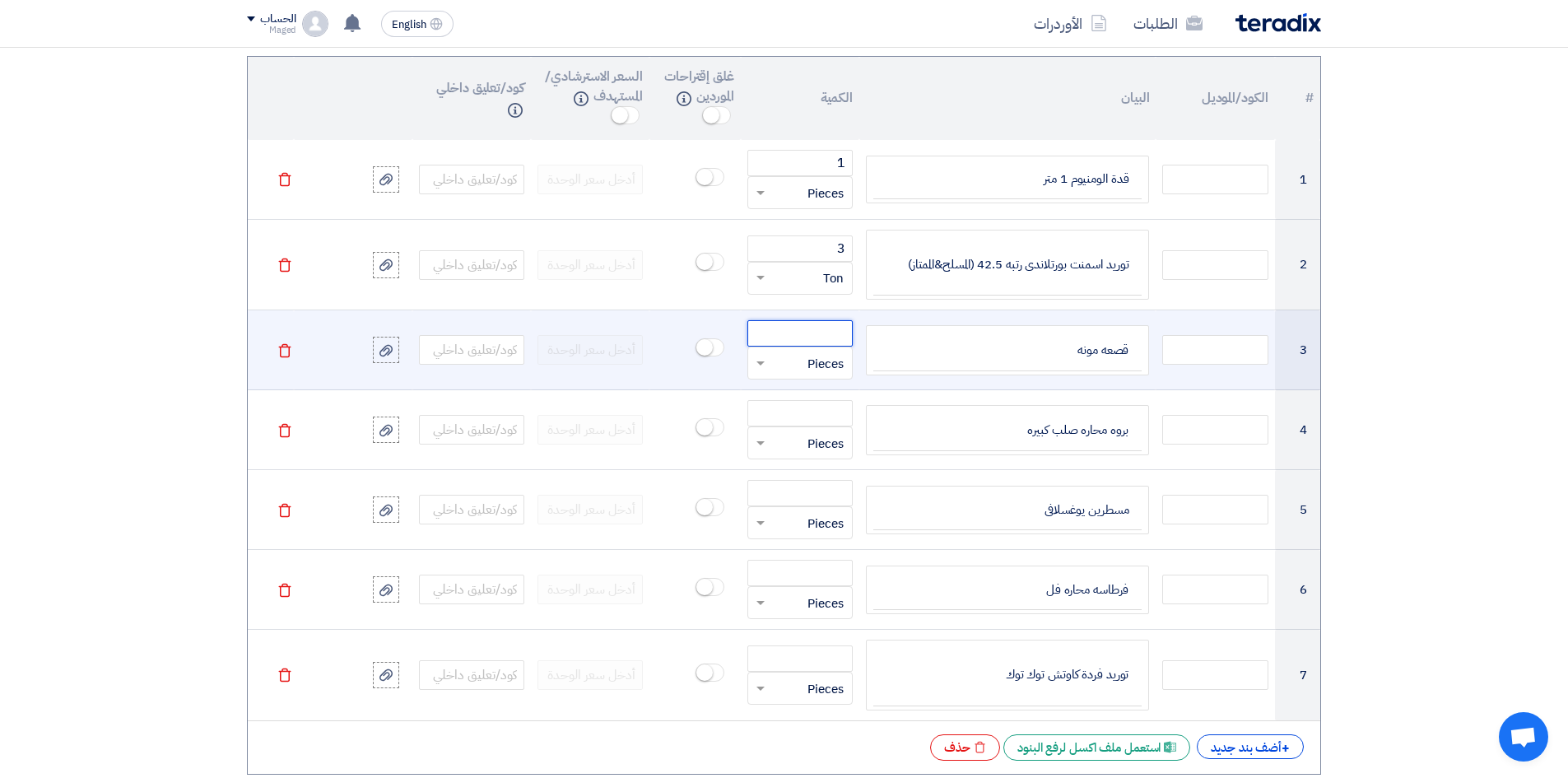
click at [807, 333] on input "number" at bounding box center [800, 333] width 105 height 26
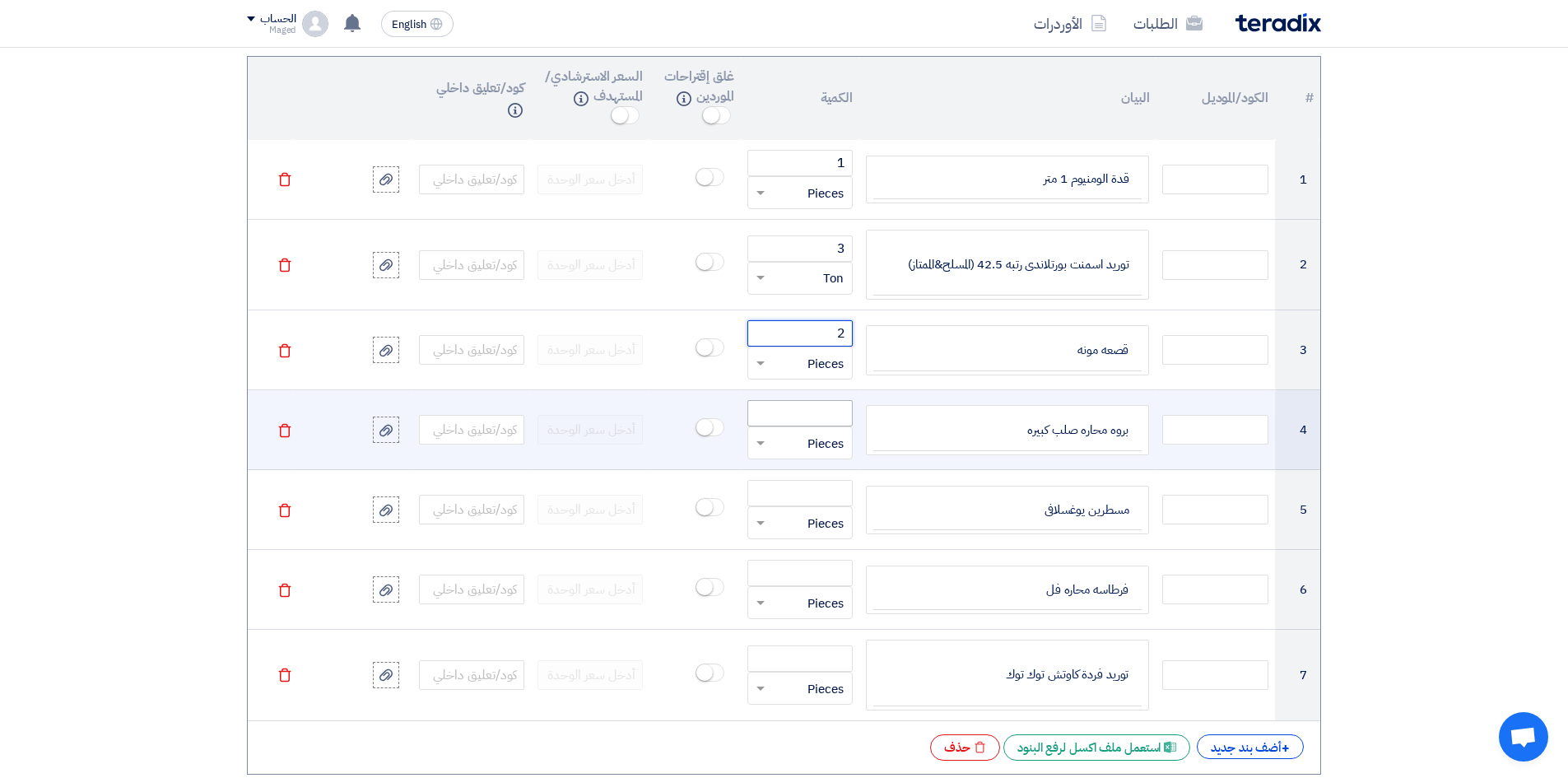
type input "2"
click at [821, 414] on input "number" at bounding box center [800, 413] width 105 height 26
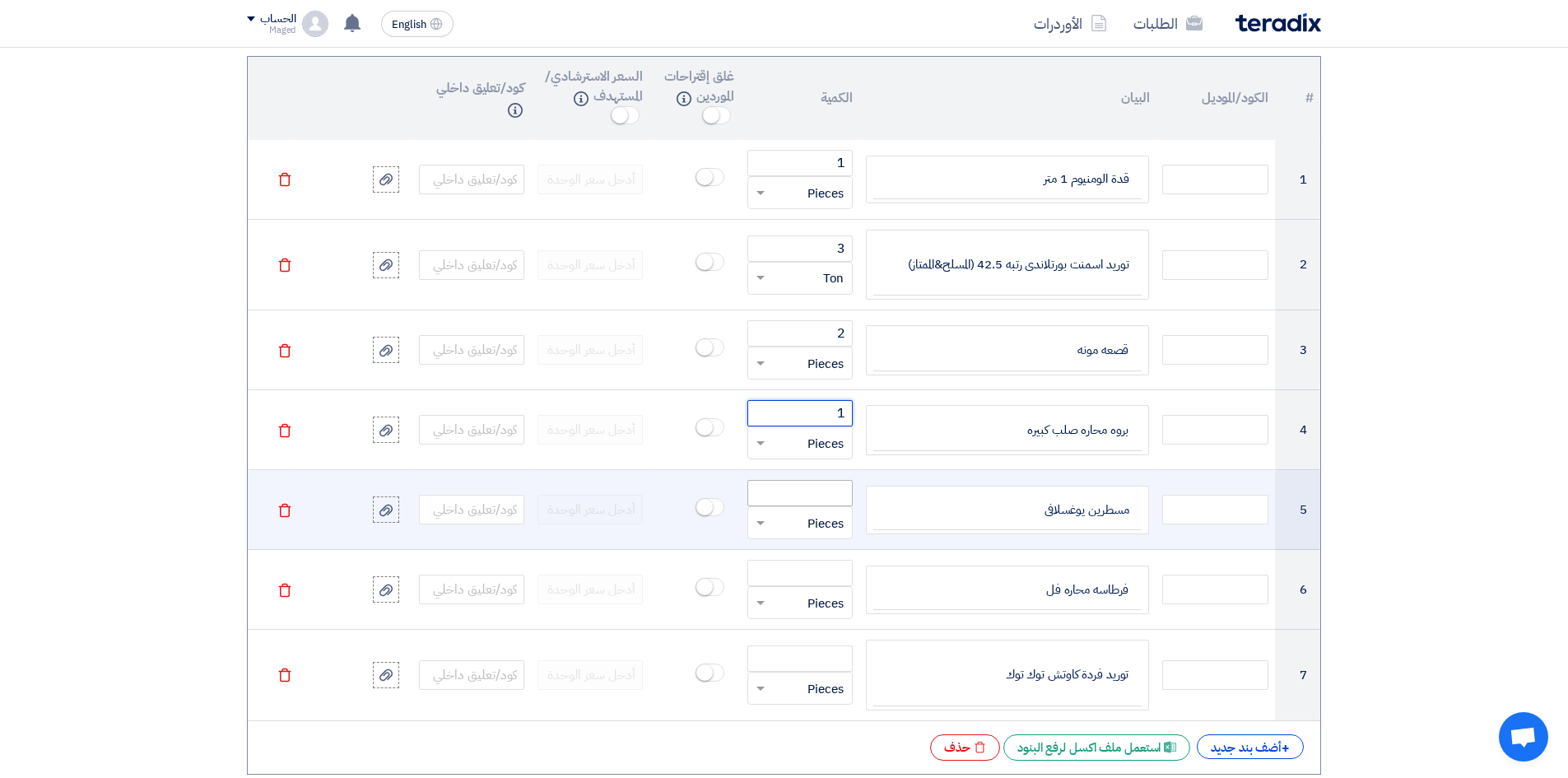
type input "1"
click at [831, 495] on input "number" at bounding box center [800, 493] width 105 height 26
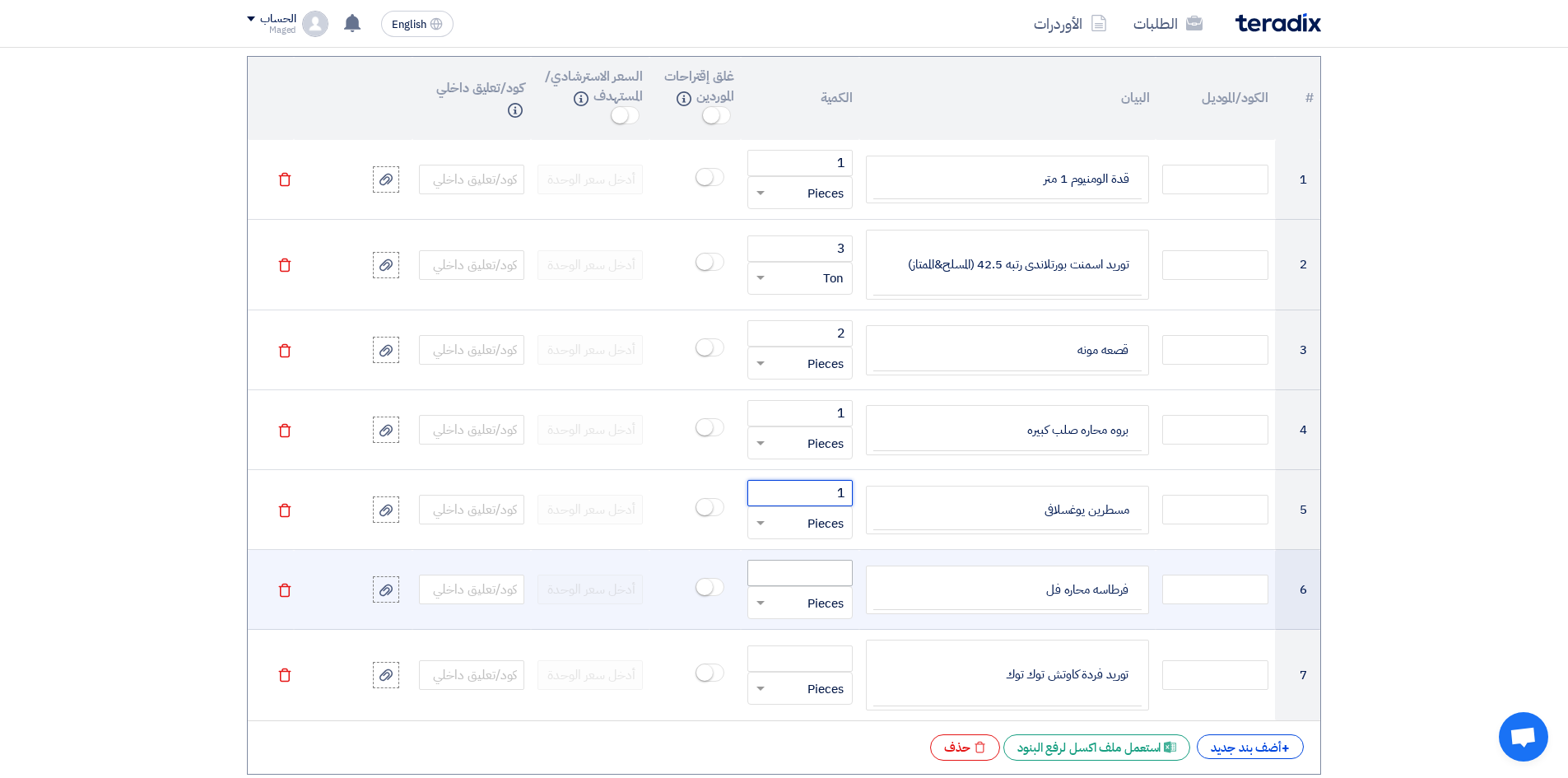
type input "1"
click at [839, 569] on input "number" at bounding box center [800, 573] width 105 height 26
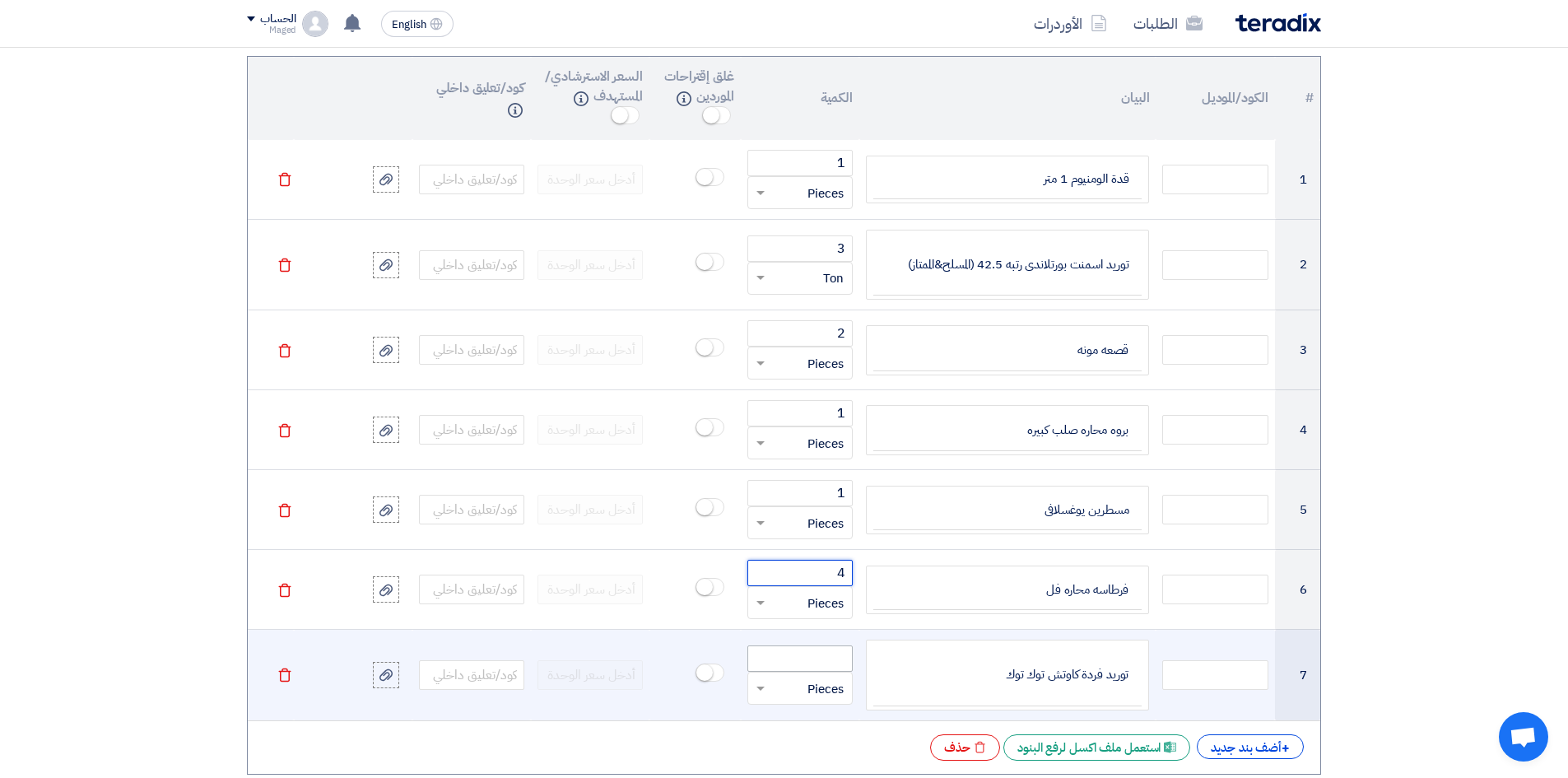
type input "4"
click at [817, 653] on input "number" at bounding box center [800, 658] width 105 height 26
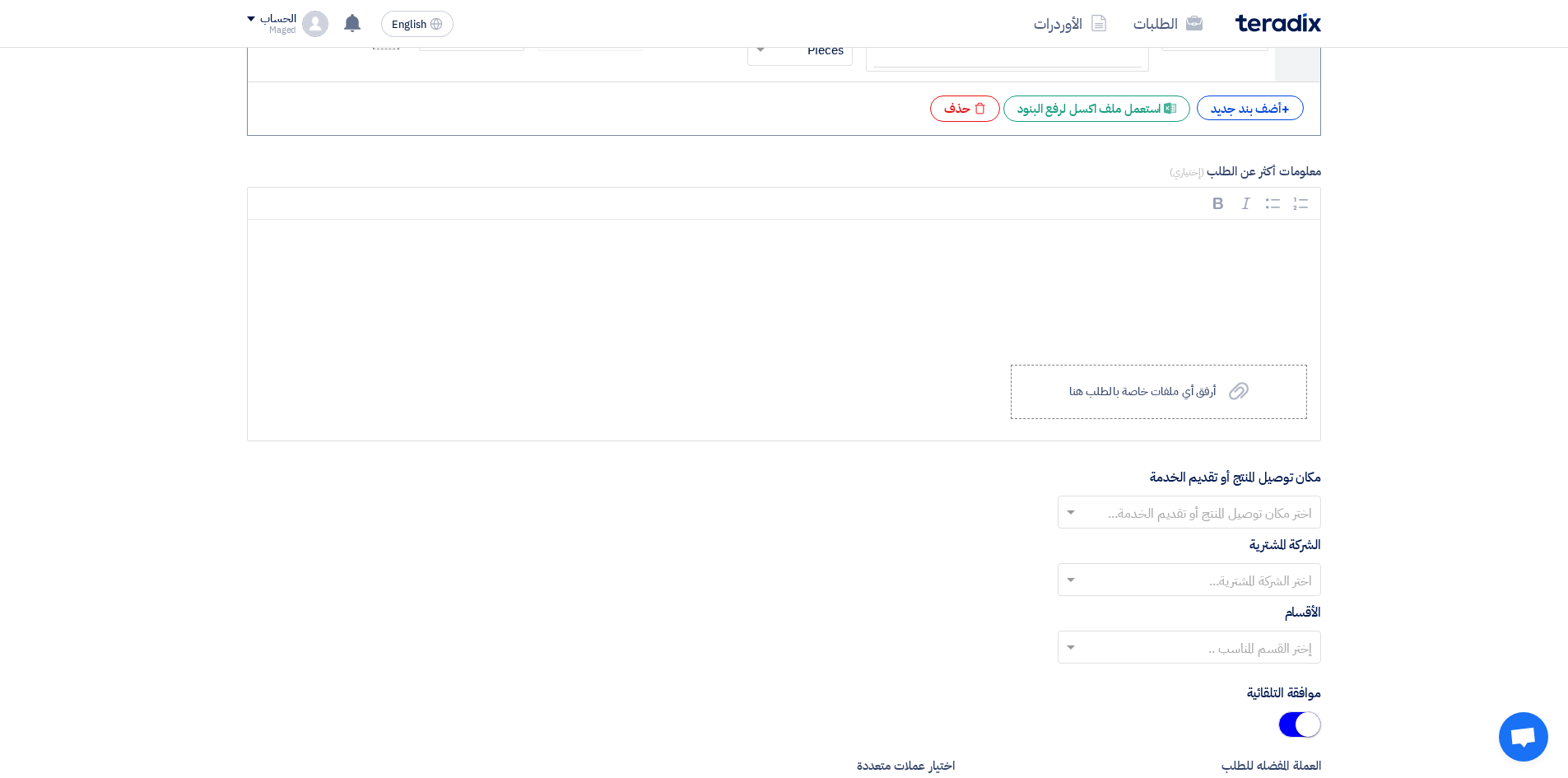
scroll to position [2145, 0]
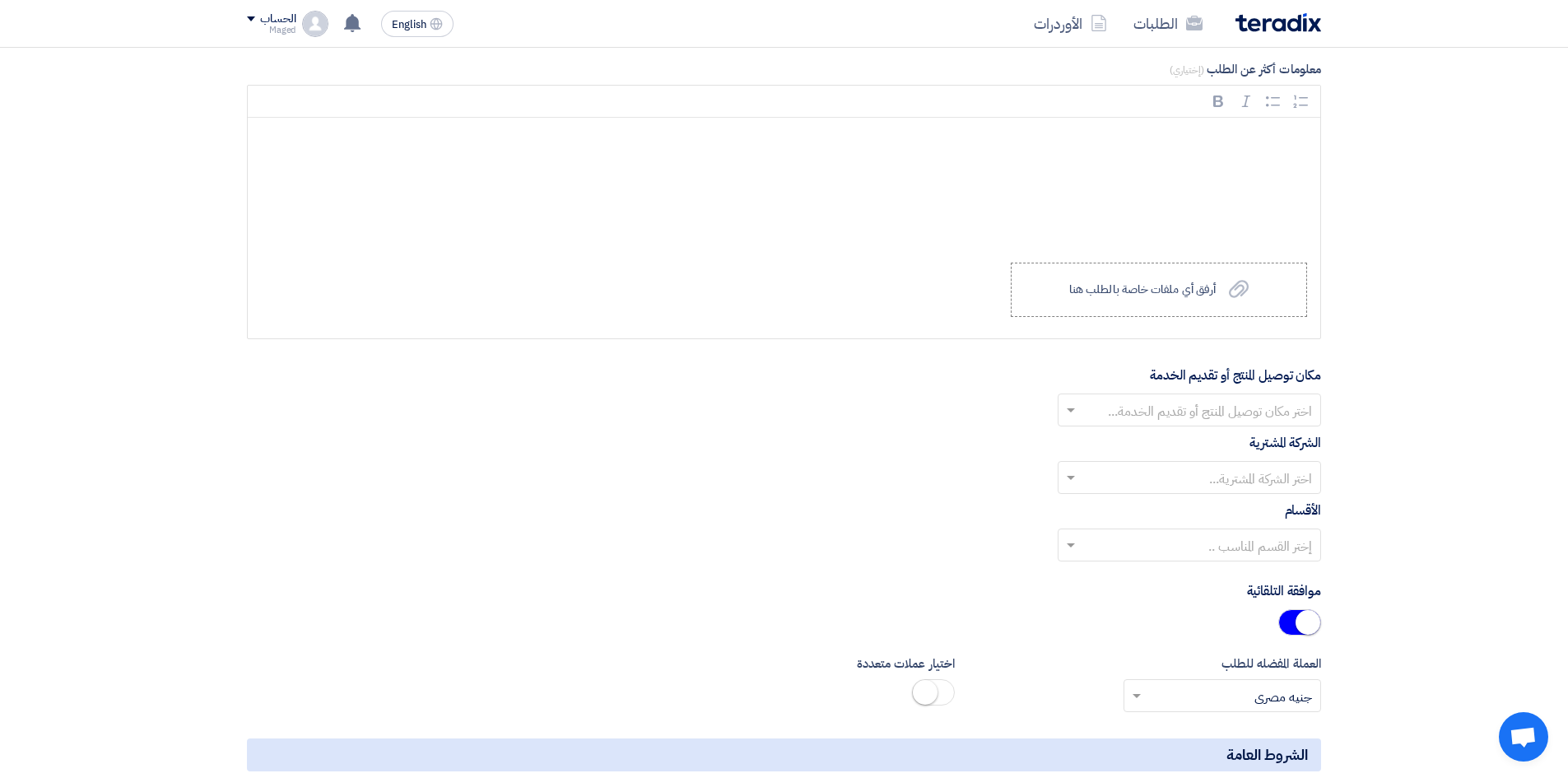
type input "2"
click at [1170, 421] on input "text" at bounding box center [1197, 411] width 230 height 27
click at [1174, 443] on span "Alsharkeya Sugar Manufacturing - Site" at bounding box center [1197, 443] width 229 height 20
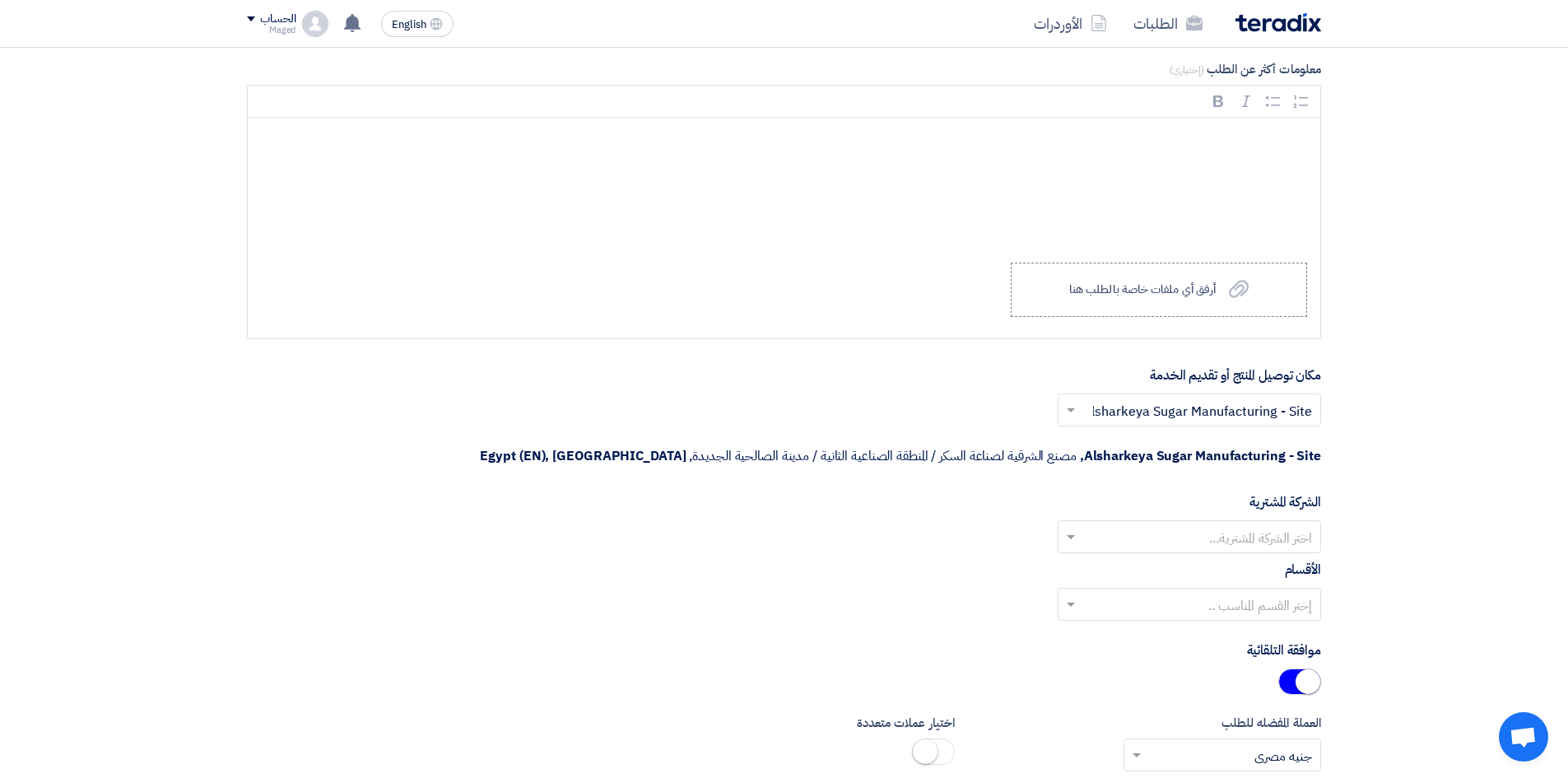
click at [1207, 524] on input "text" at bounding box center [1197, 538] width 230 height 27
click at [1213, 560] on span "Alsharkeya Sugar Manufacturing" at bounding box center [1214, 570] width 195 height 20
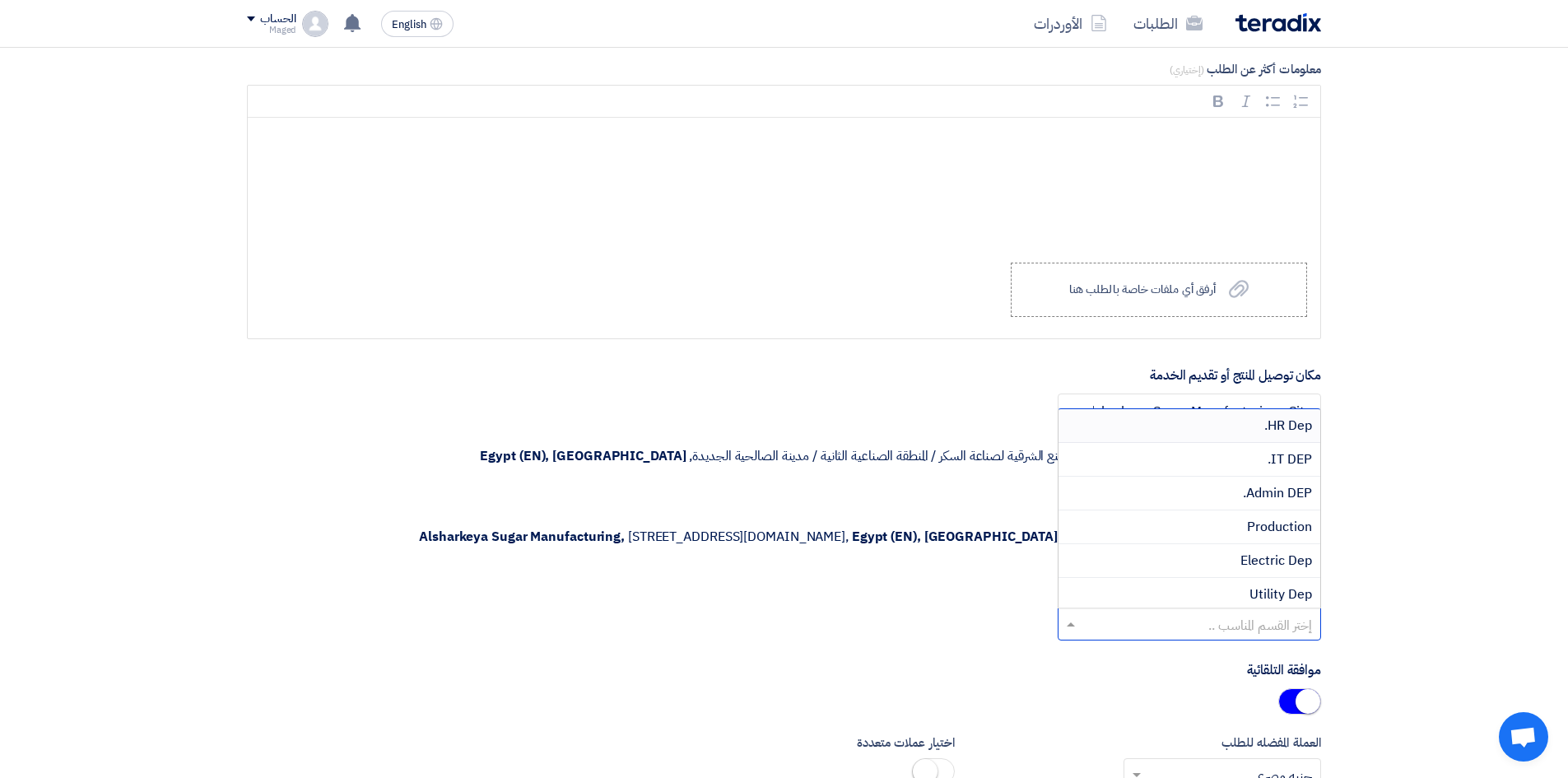
click at [1206, 628] on input "text" at bounding box center [1197, 625] width 230 height 27
click at [1262, 584] on div "Civil" at bounding box center [1189, 590] width 262 height 33
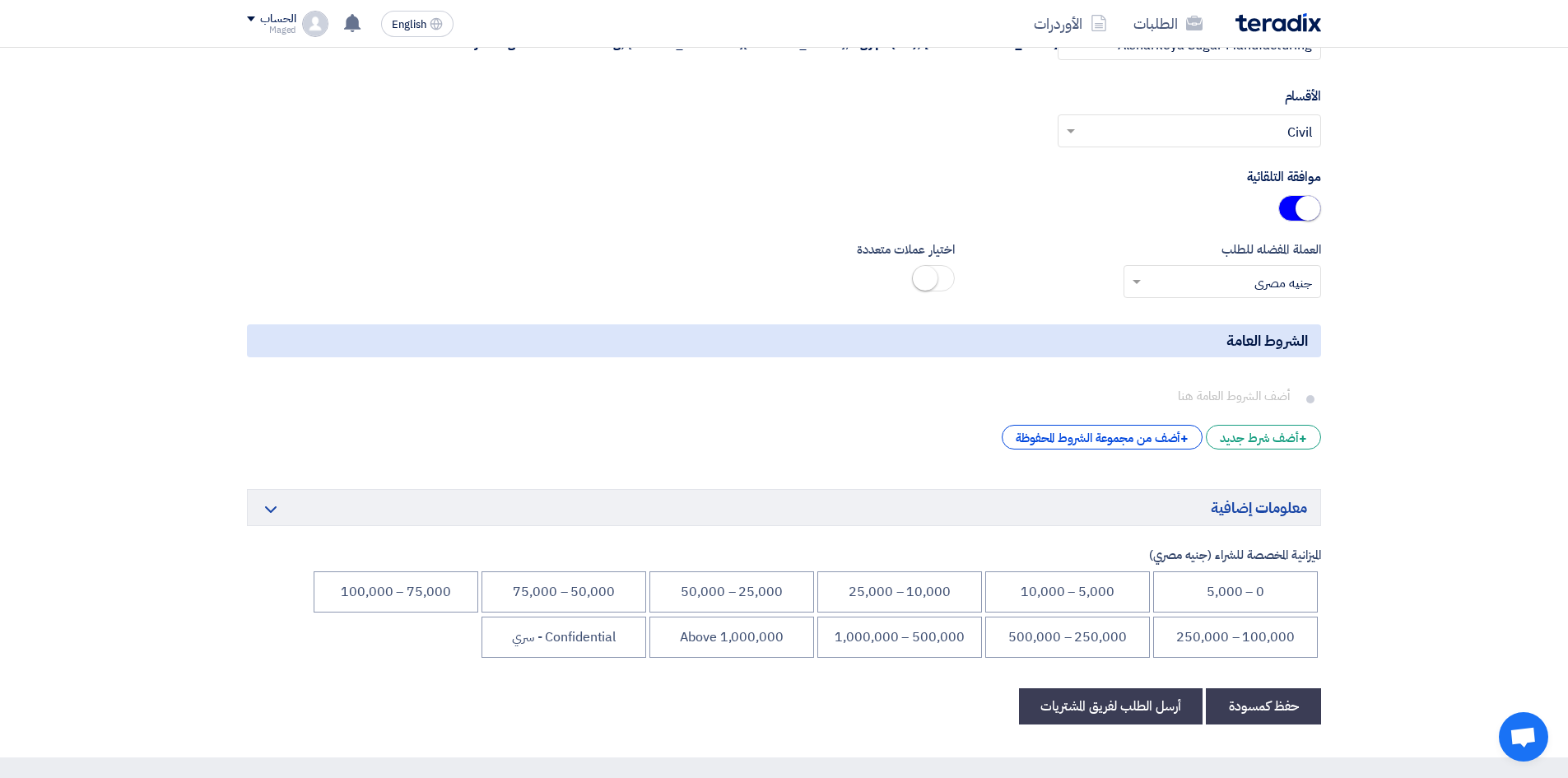
scroll to position [2638, 0]
click at [560, 643] on li "Confidential - سري" at bounding box center [564, 635] width 165 height 41
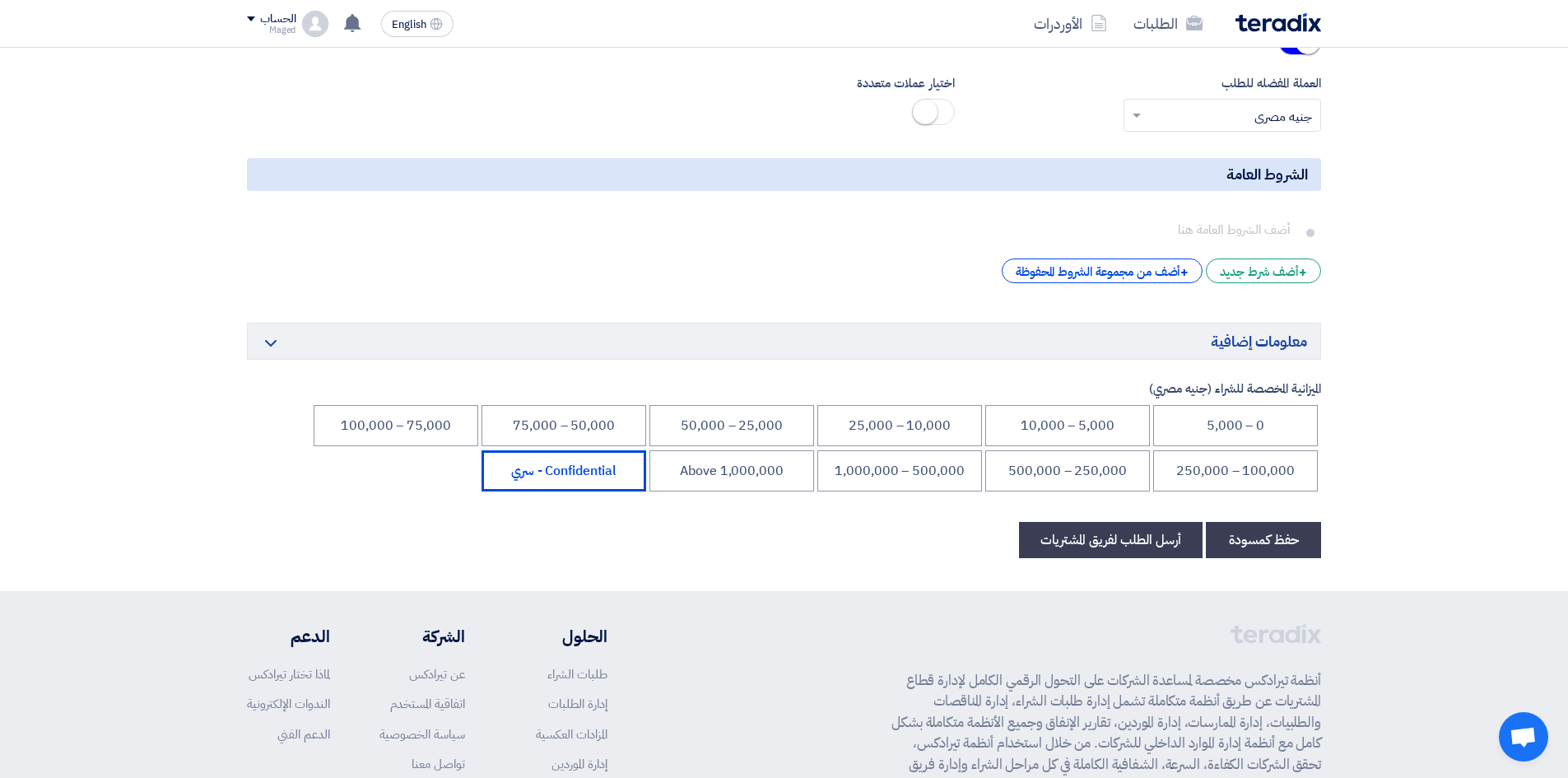
scroll to position [2995, 0]
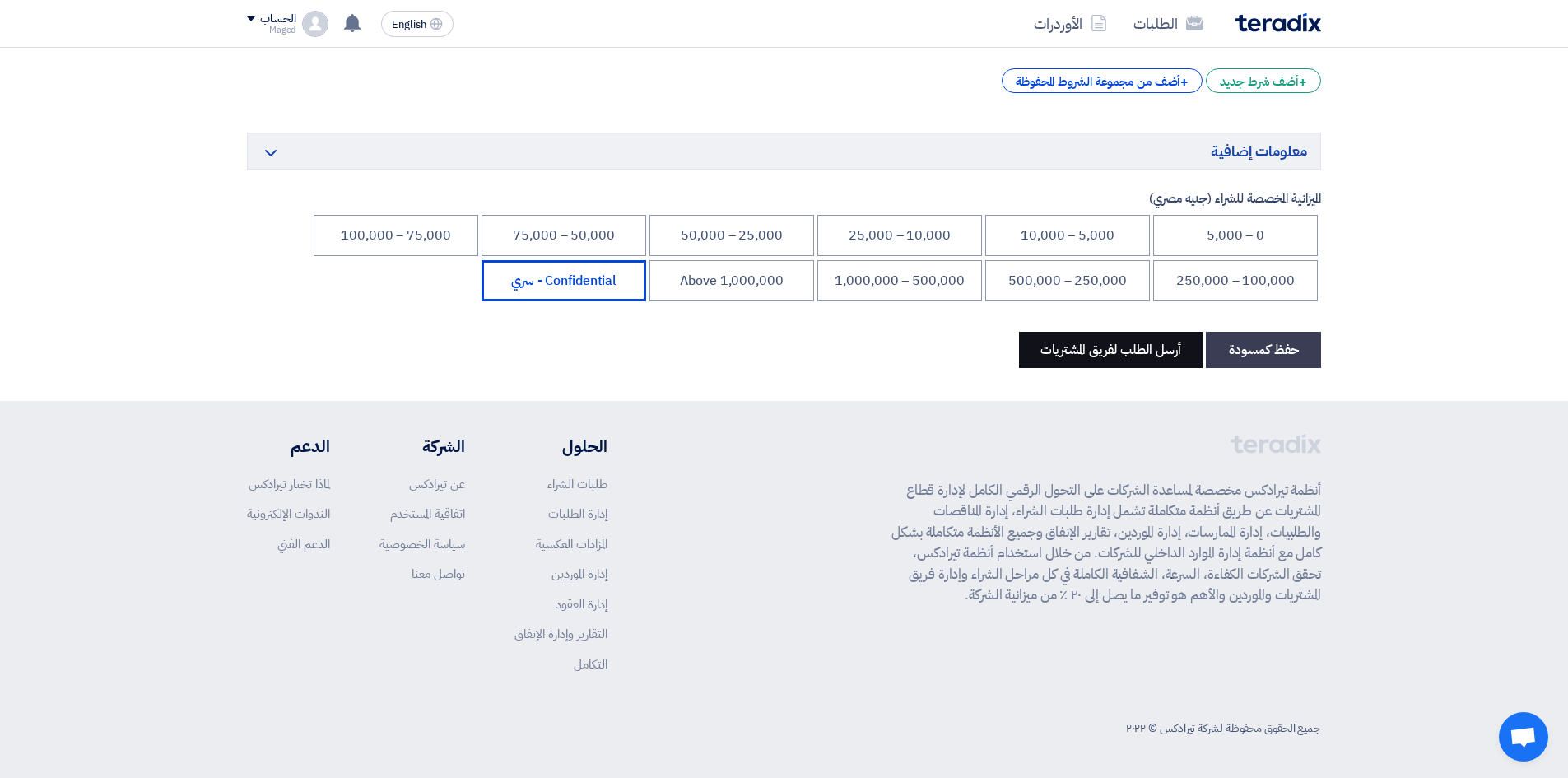
click at [1150, 354] on button "أرسل الطلب لفريق المشتريات" at bounding box center [1111, 350] width 184 height 36
